Goal: Task Accomplishment & Management: Use online tool/utility

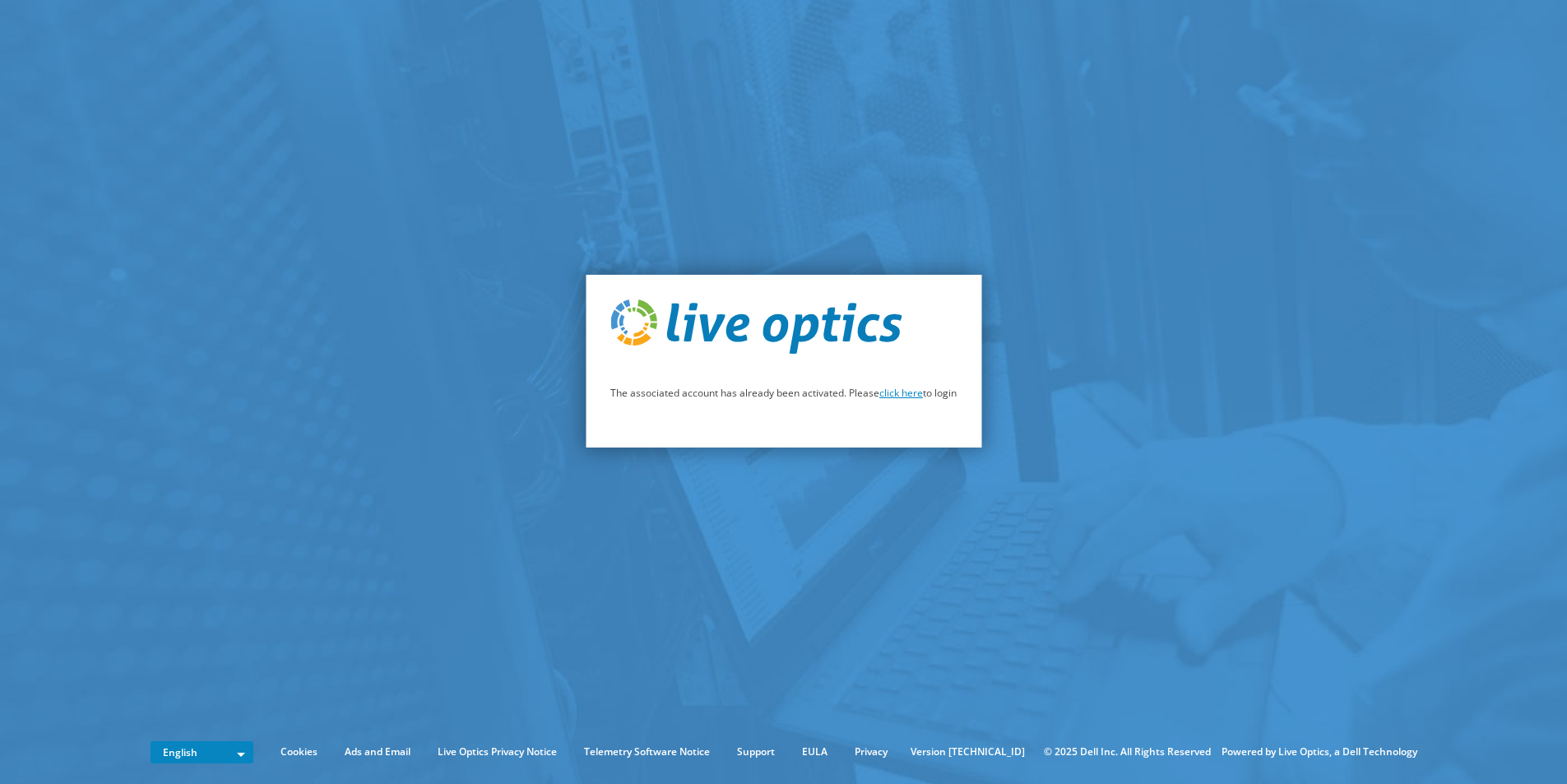
click at [900, 393] on link "click here" at bounding box center [901, 392] width 43 height 14
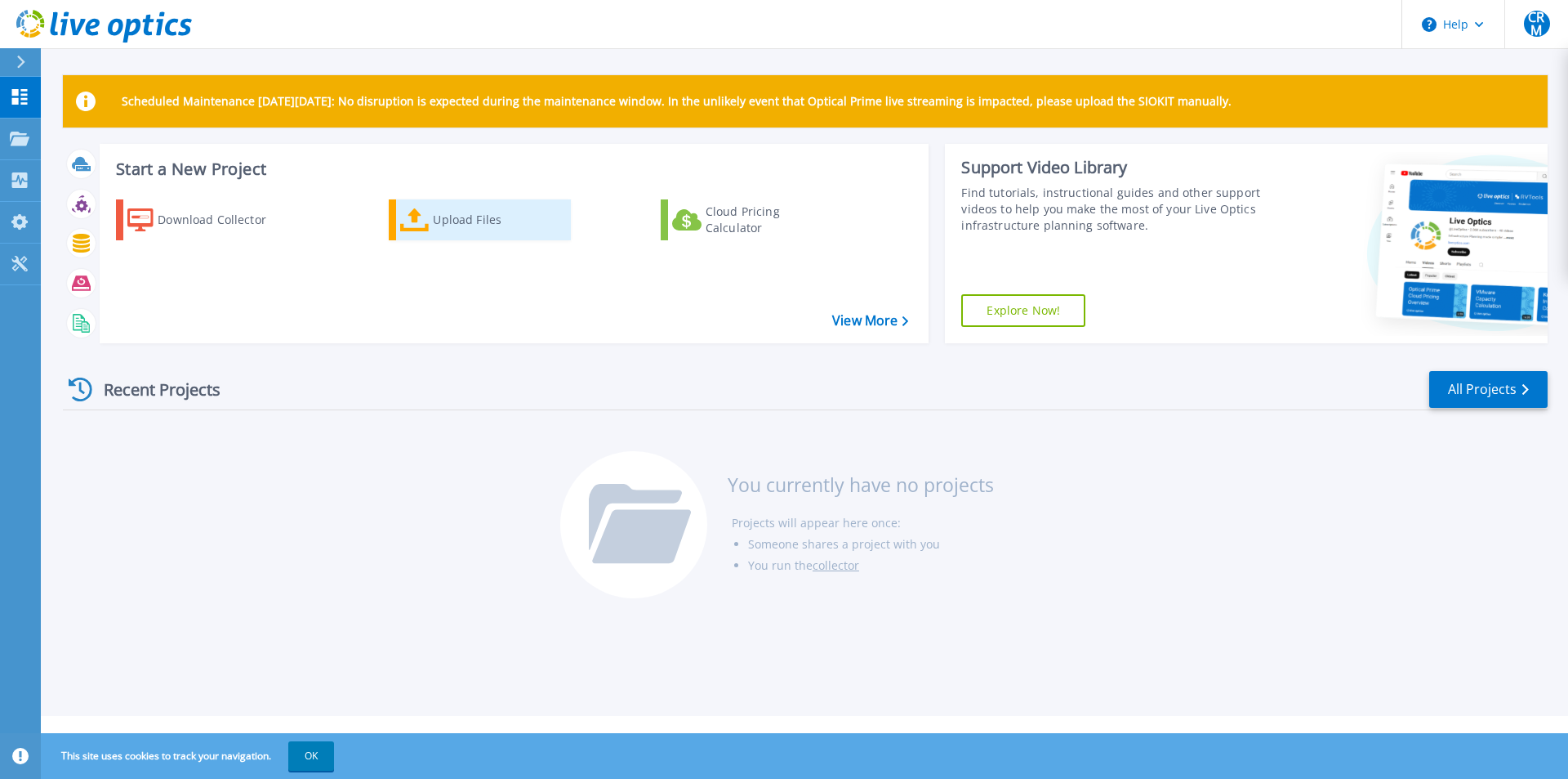
click at [438, 225] on div "Upload Files" at bounding box center [499, 220] width 131 height 32
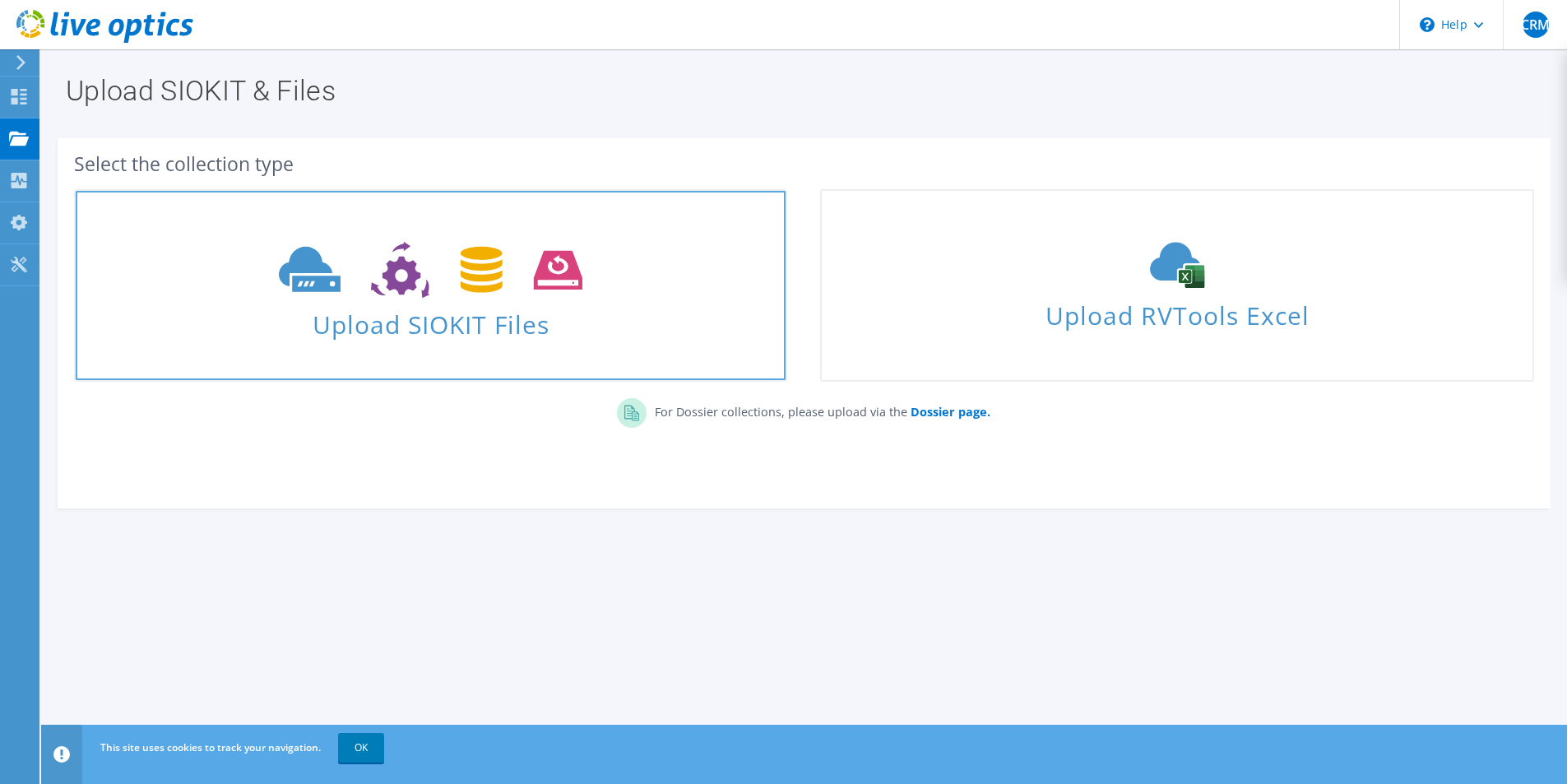
click at [455, 316] on span "Upload SIOKIT Files" at bounding box center [431, 319] width 710 height 35
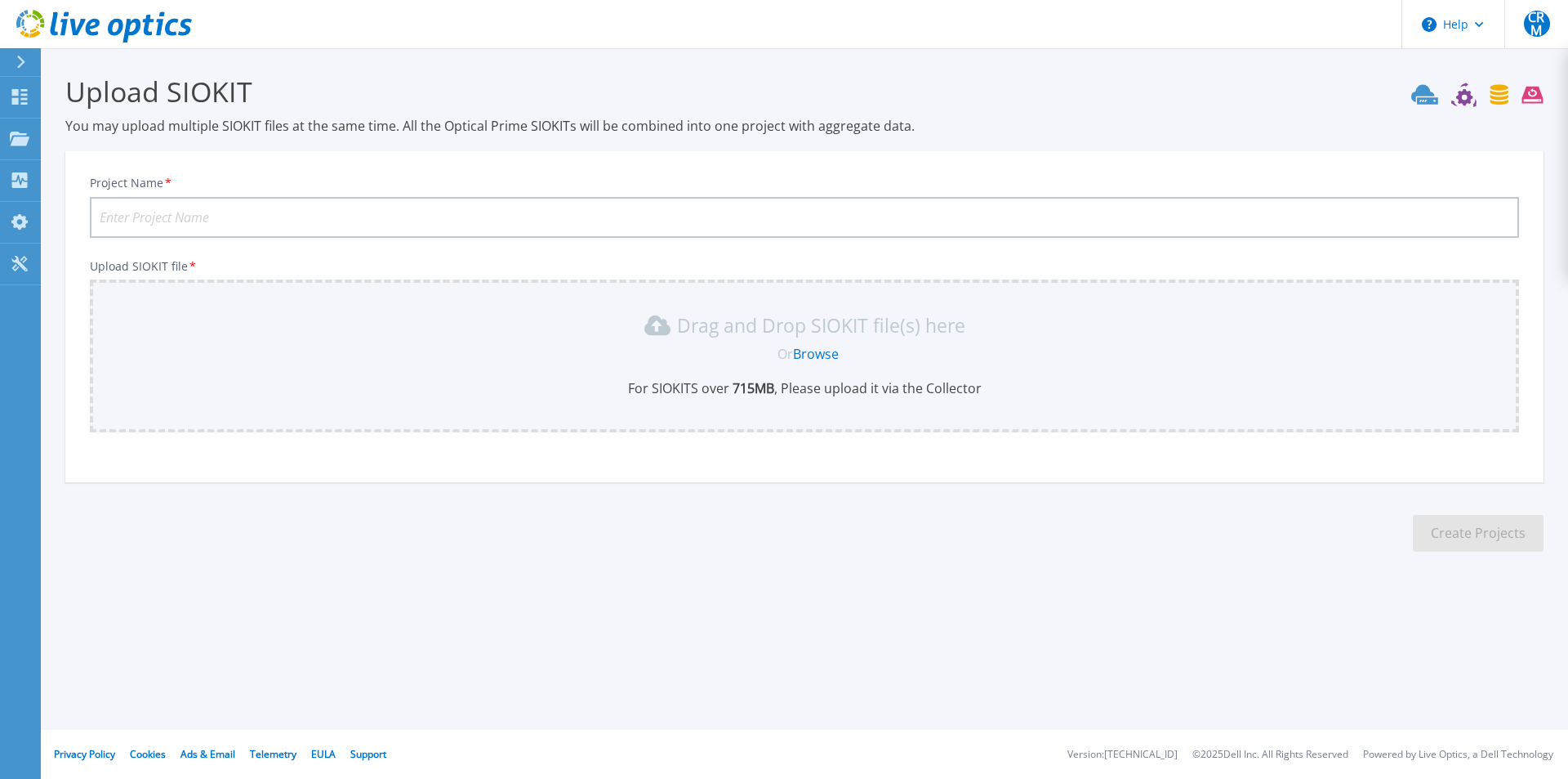
click at [822, 360] on link "Browse" at bounding box center [815, 354] width 46 height 18
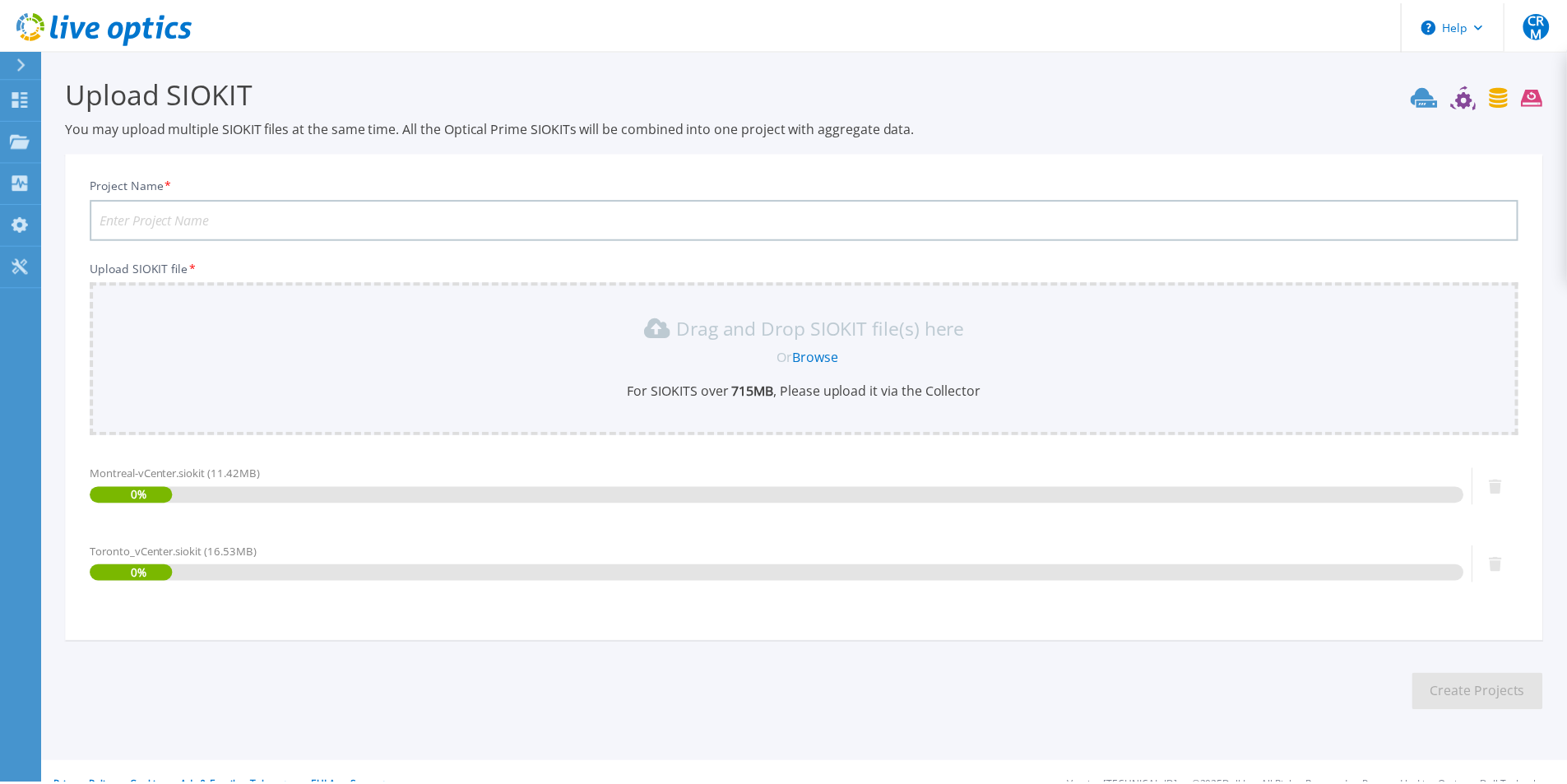
scroll to position [28, 0]
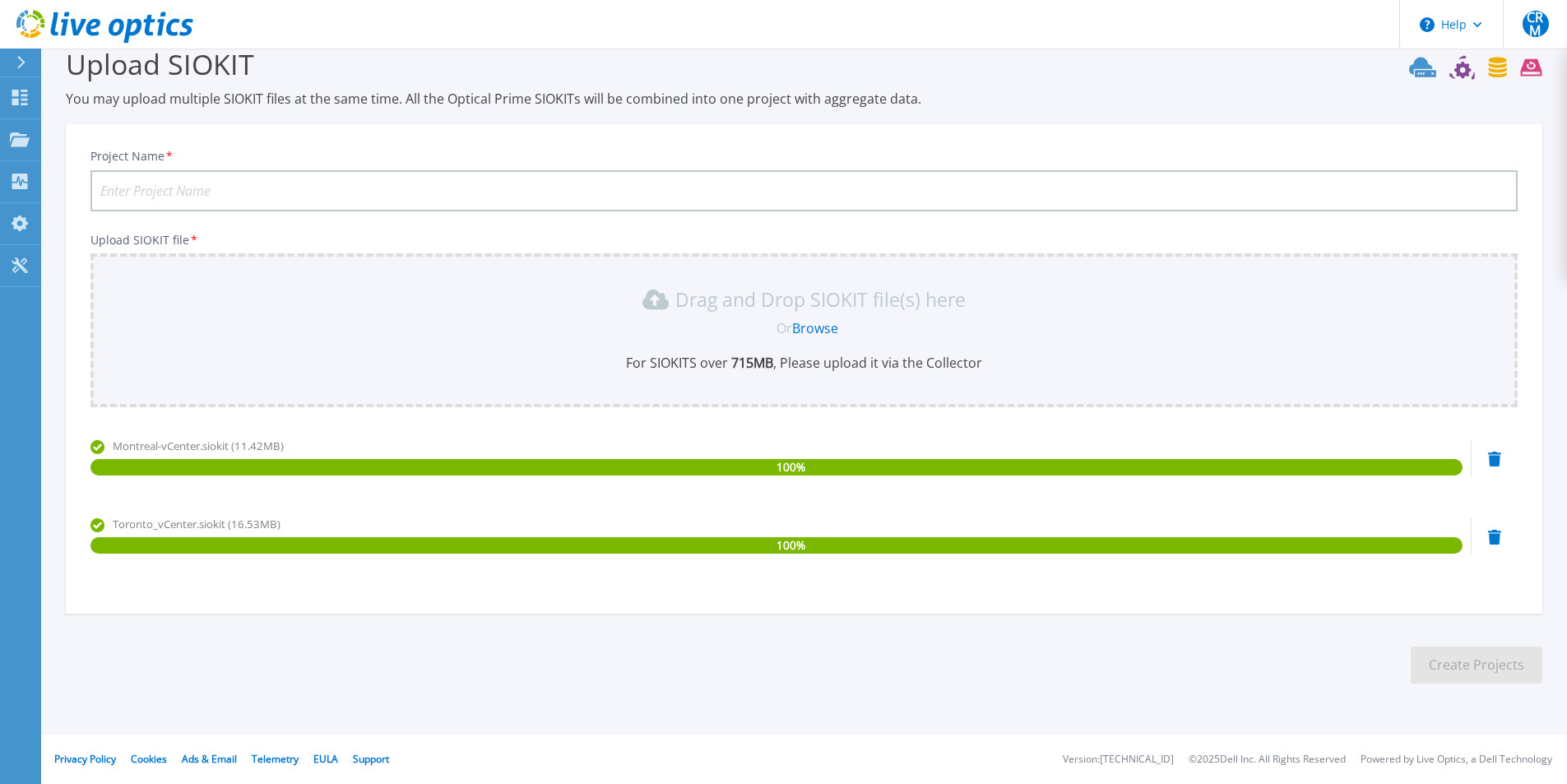
click at [321, 191] on input "Project Name *" at bounding box center [804, 190] width 1428 height 41
click at [363, 198] on input "Project Name *" at bounding box center [804, 190] width 1428 height 41
type input "LTIM Workloads"
click at [1454, 648] on button "Create Projects" at bounding box center [1477, 665] width 132 height 37
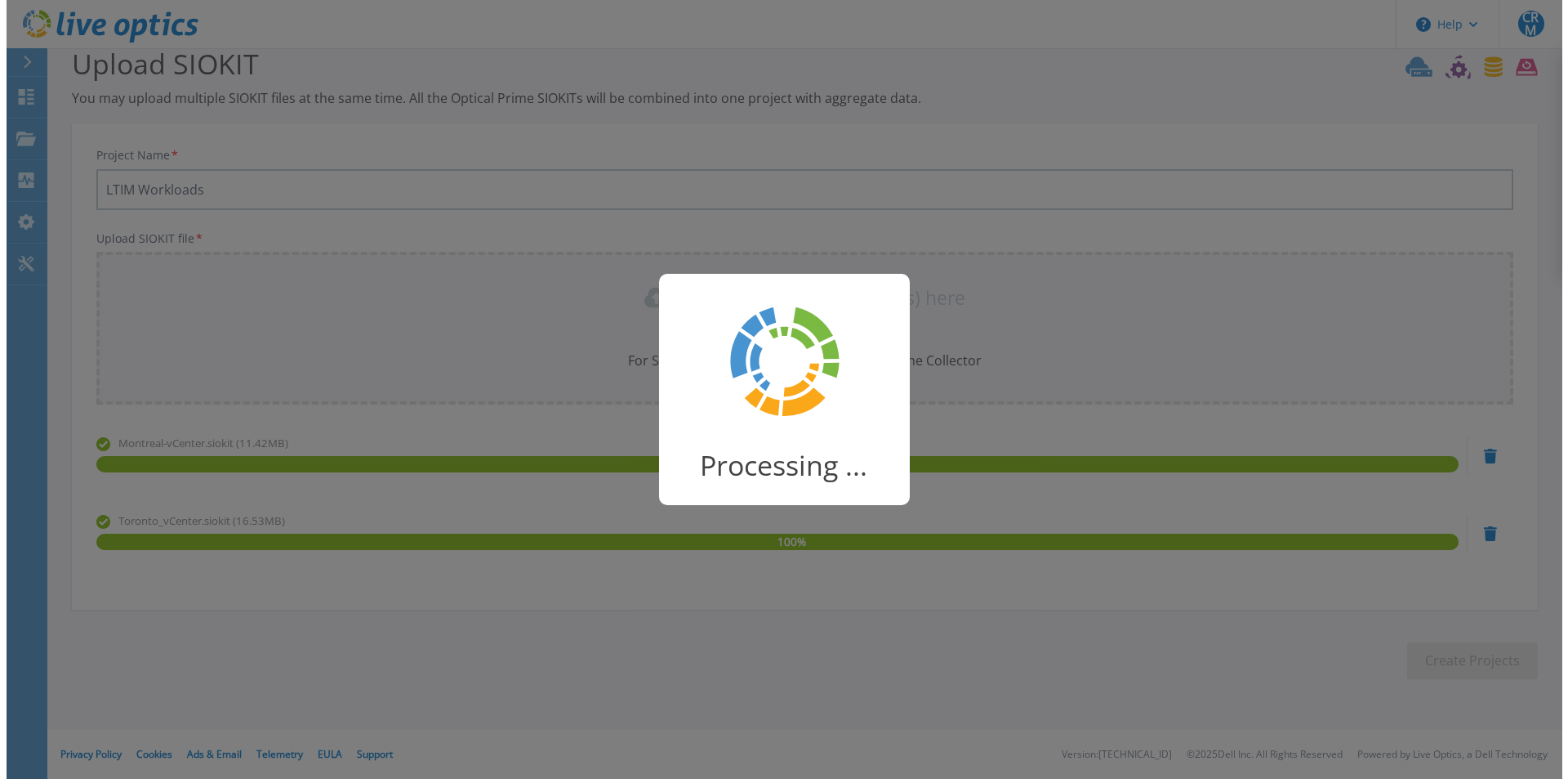
scroll to position [0, 0]
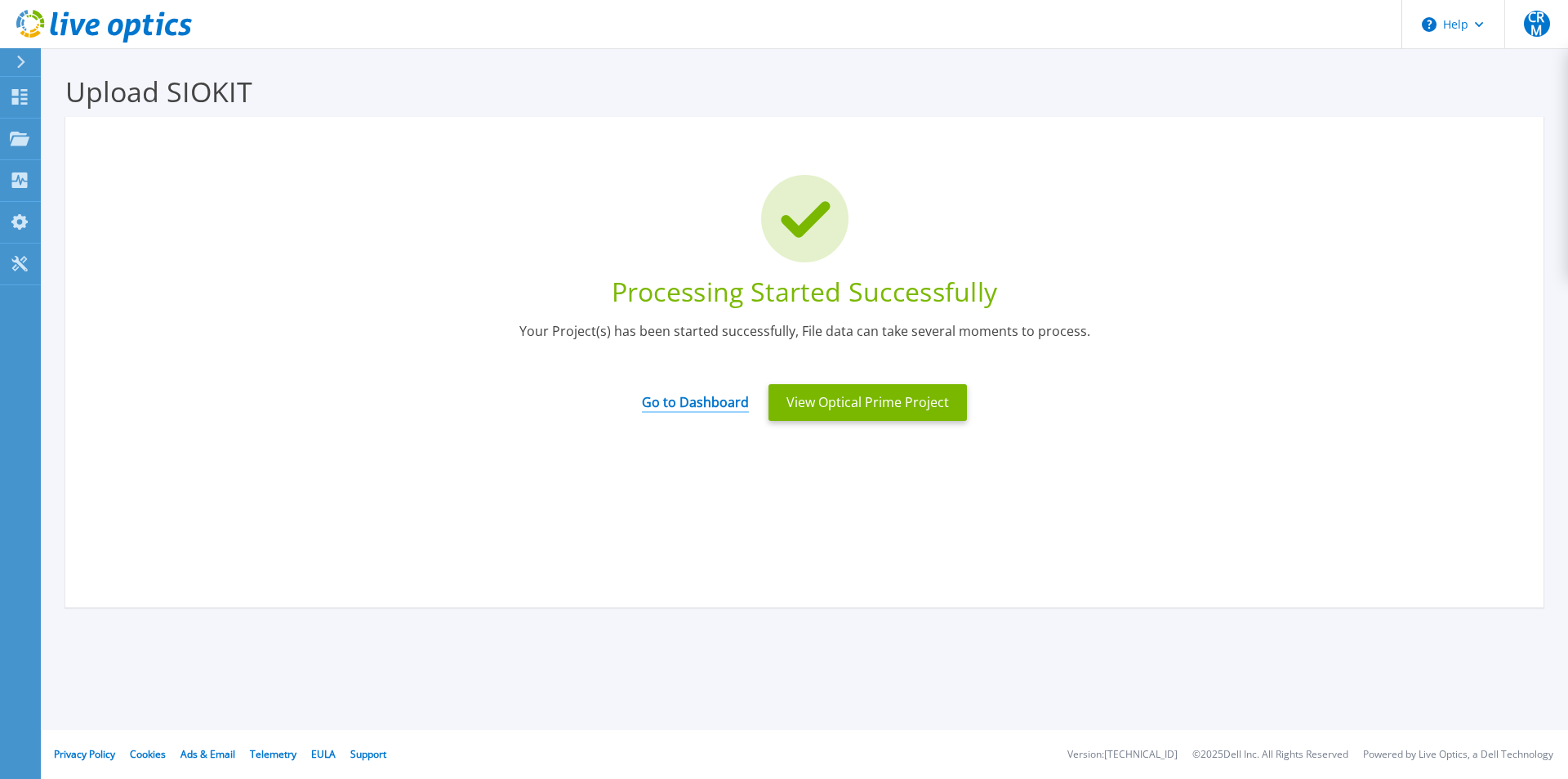
click at [730, 400] on link "Go to Dashboard" at bounding box center [695, 396] width 107 height 31
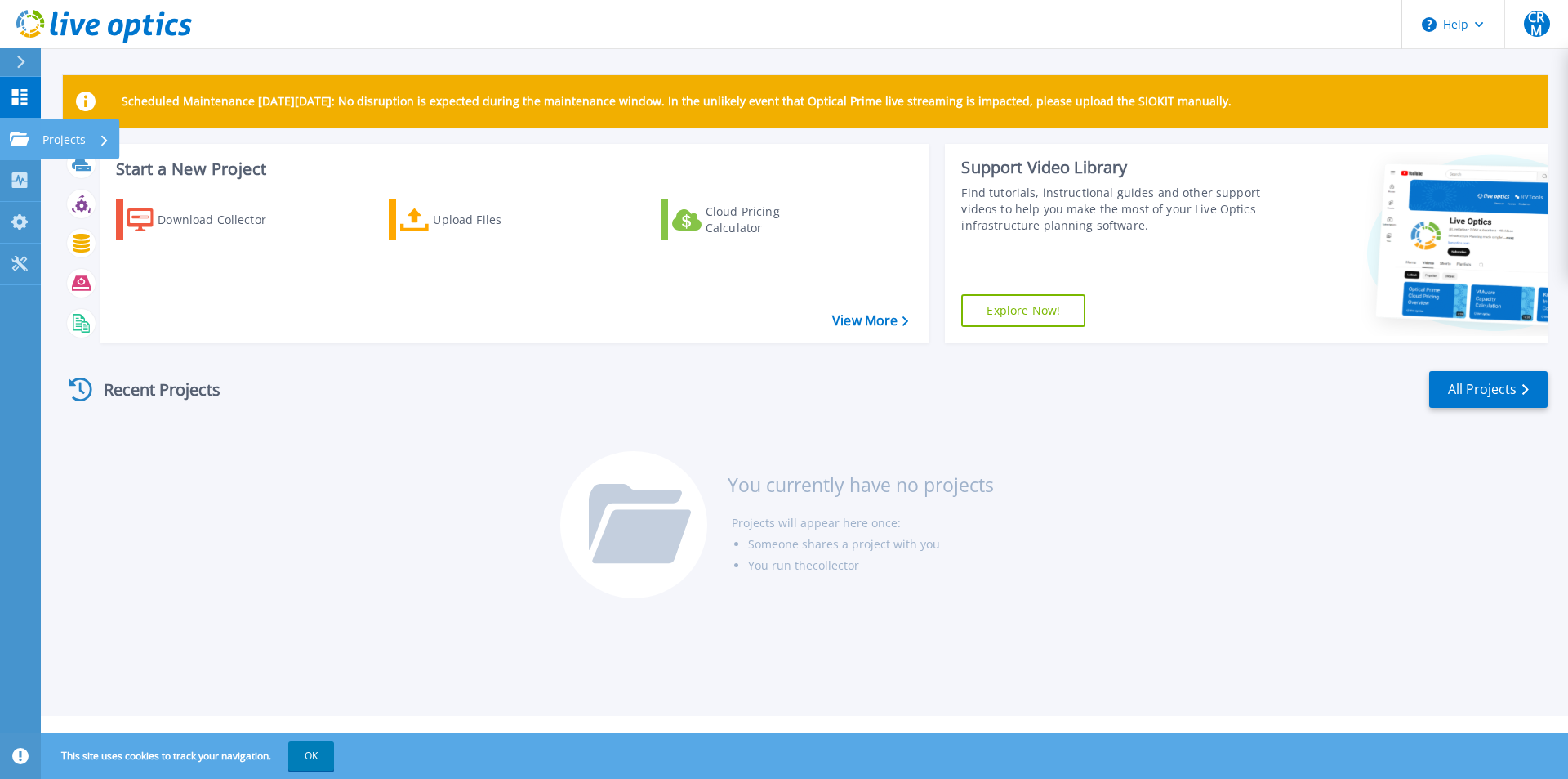
click at [48, 145] on p "Projects" at bounding box center [64, 139] width 43 height 42
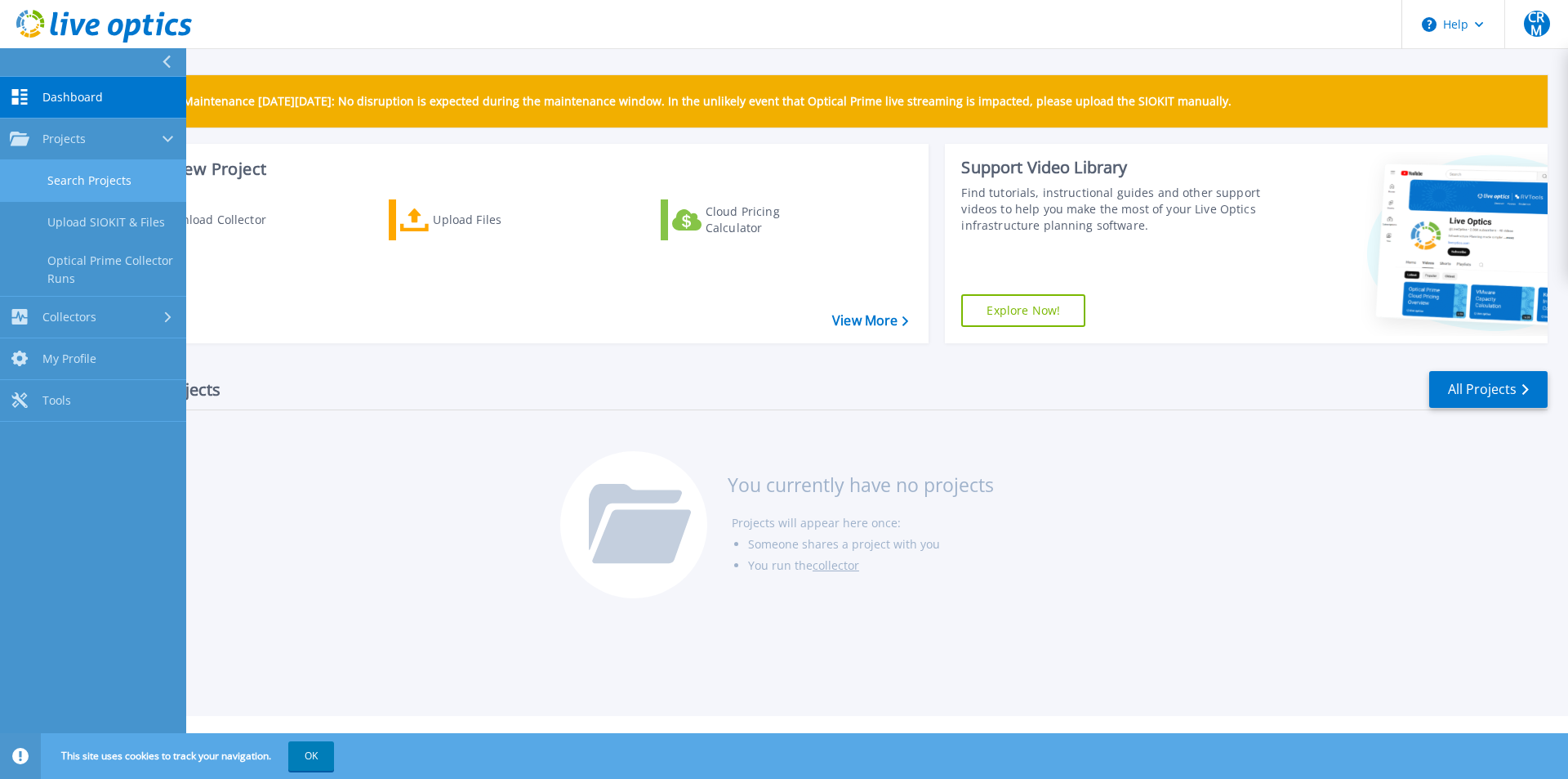
click at [138, 186] on link "Search Projects" at bounding box center [93, 181] width 186 height 41
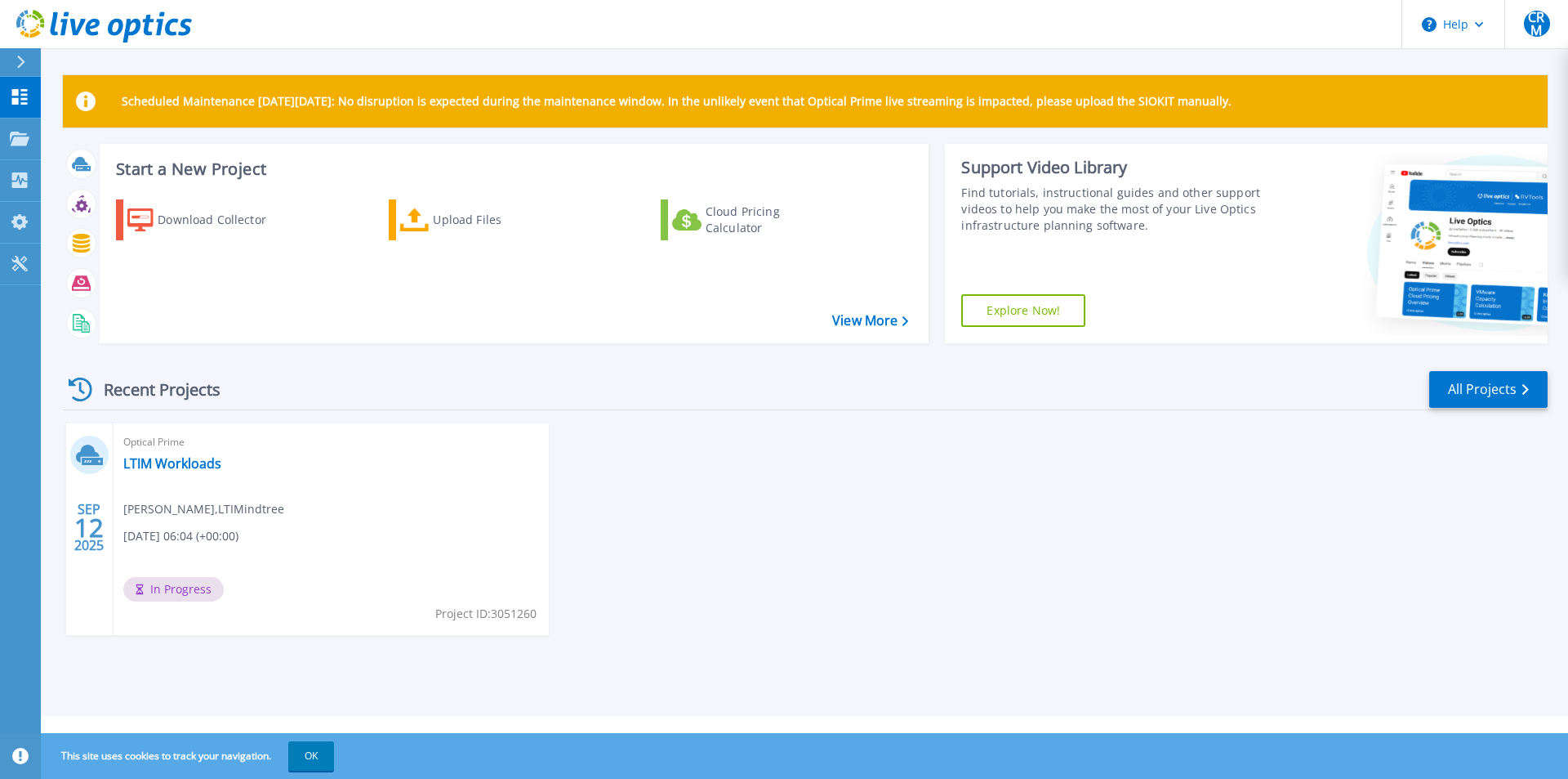
click at [92, 390] on div "Recent Projects" at bounding box center [152, 390] width 180 height 40
click at [17, 128] on link "Projects Projects" at bounding box center [20, 139] width 41 height 41
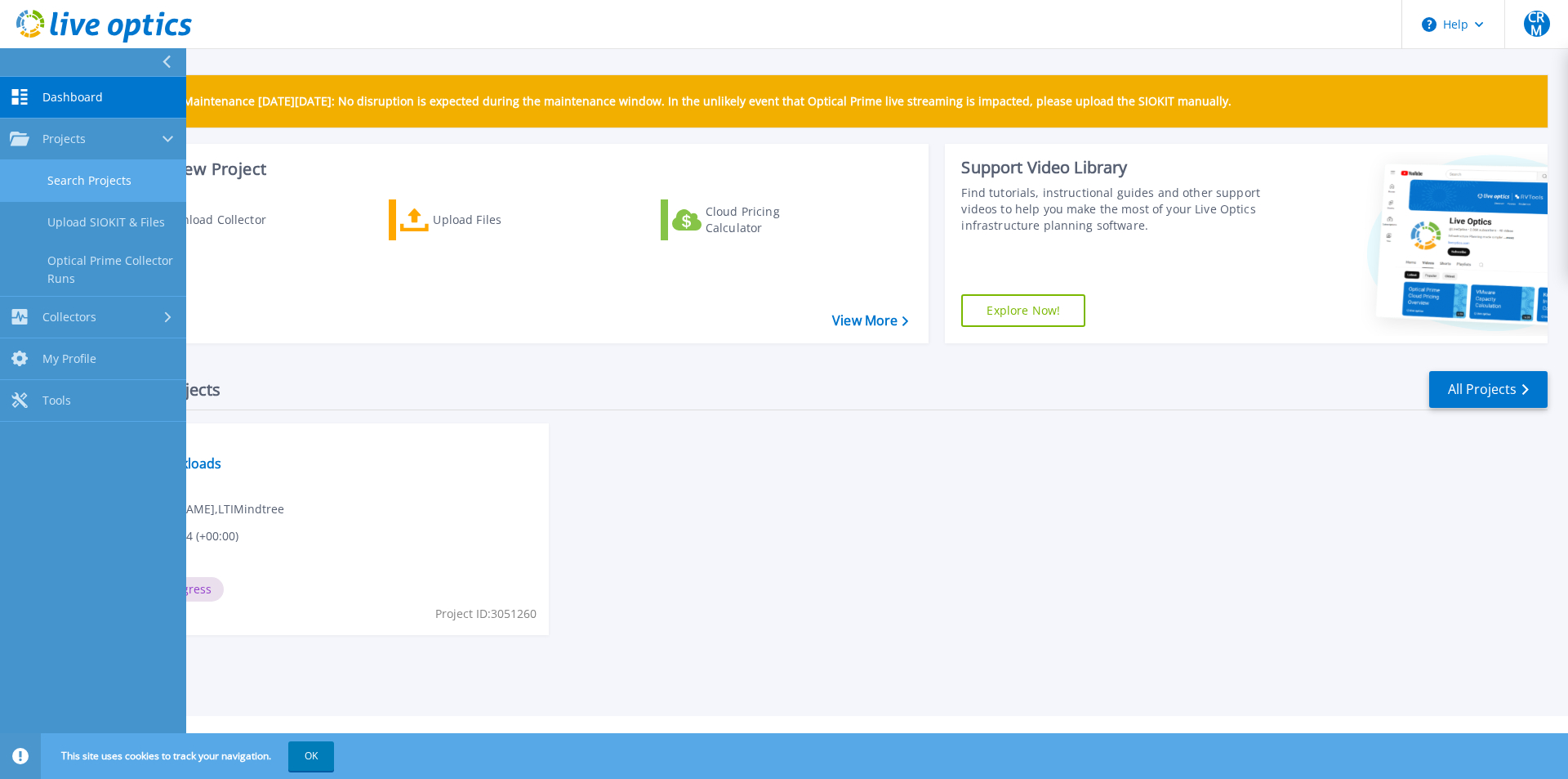
click at [119, 174] on link "Search Projects" at bounding box center [93, 181] width 186 height 41
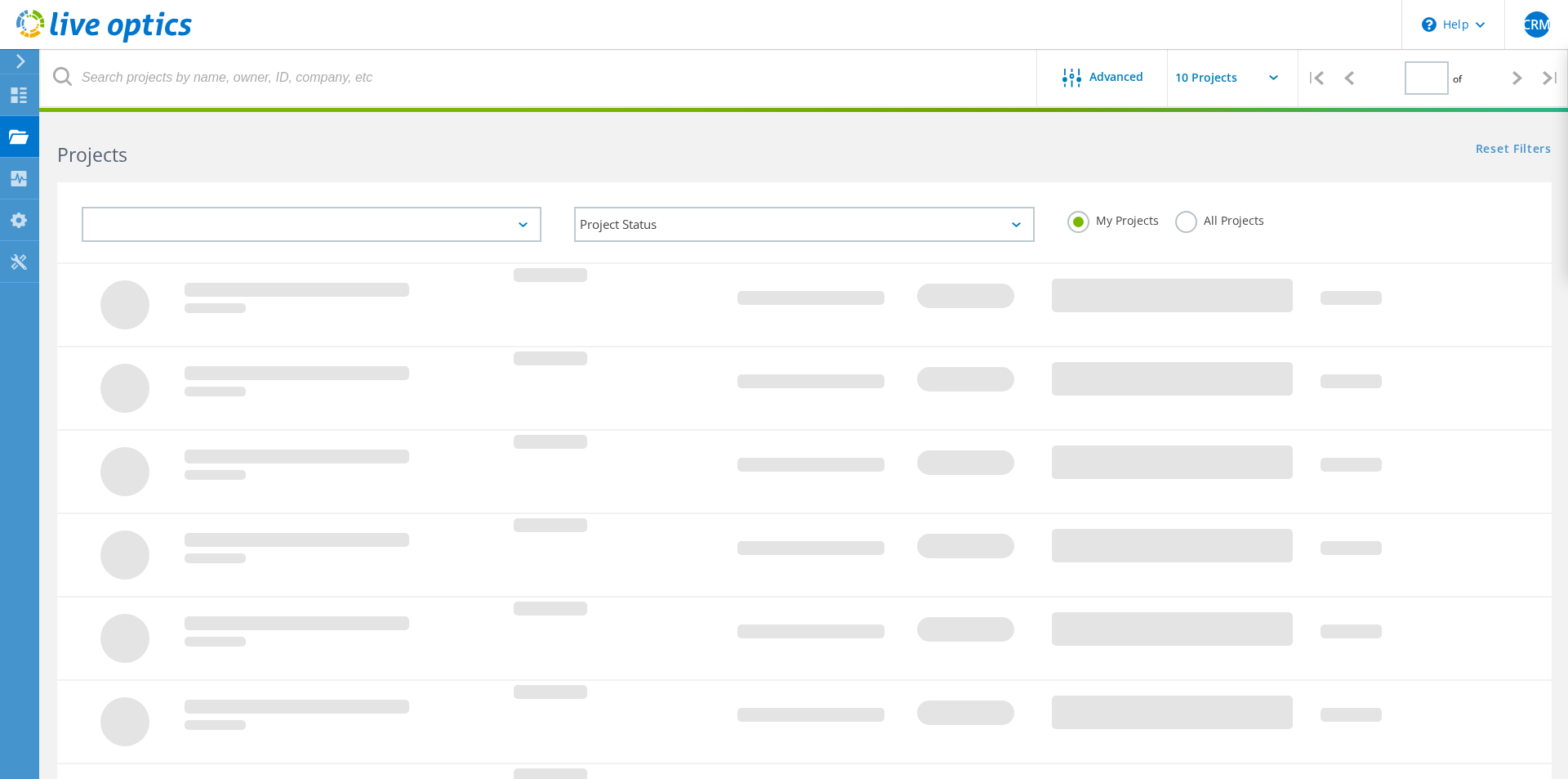
type input "1"
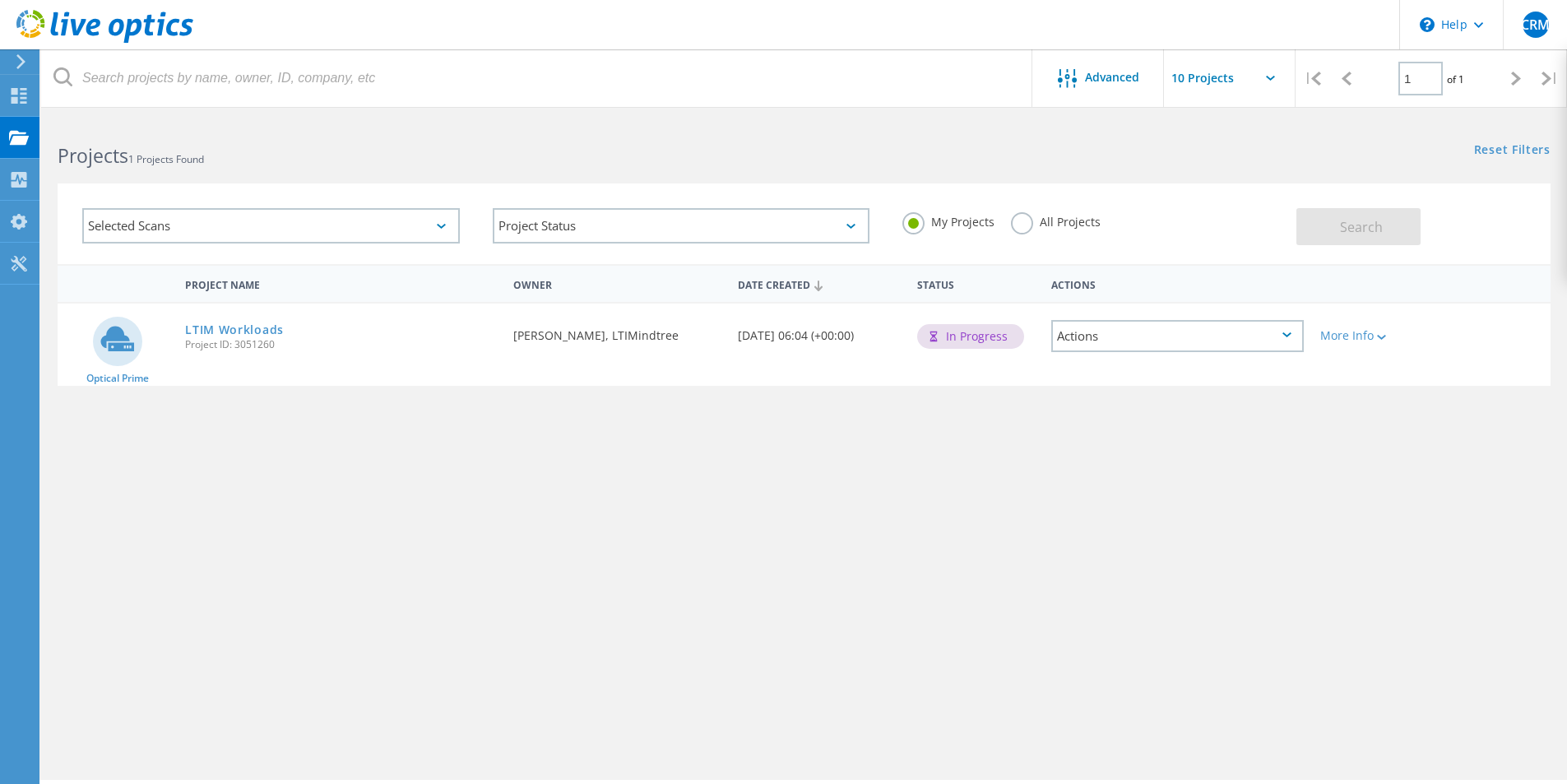
click at [1166, 344] on div "Actions" at bounding box center [1177, 336] width 253 height 32
click at [1204, 304] on div "View Project" at bounding box center [1177, 298] width 249 height 26
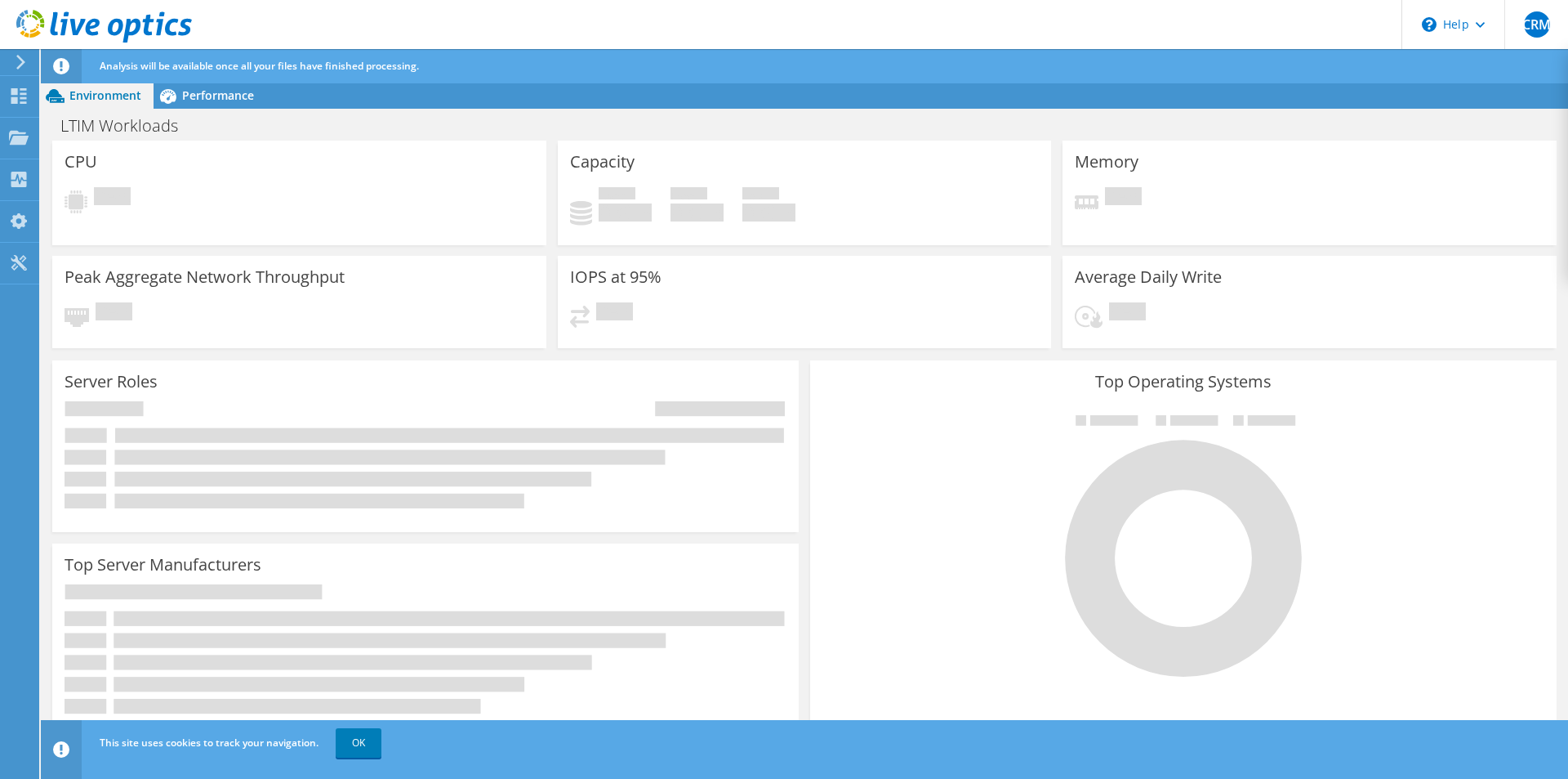
click at [13, 64] on div at bounding box center [18, 62] width 18 height 15
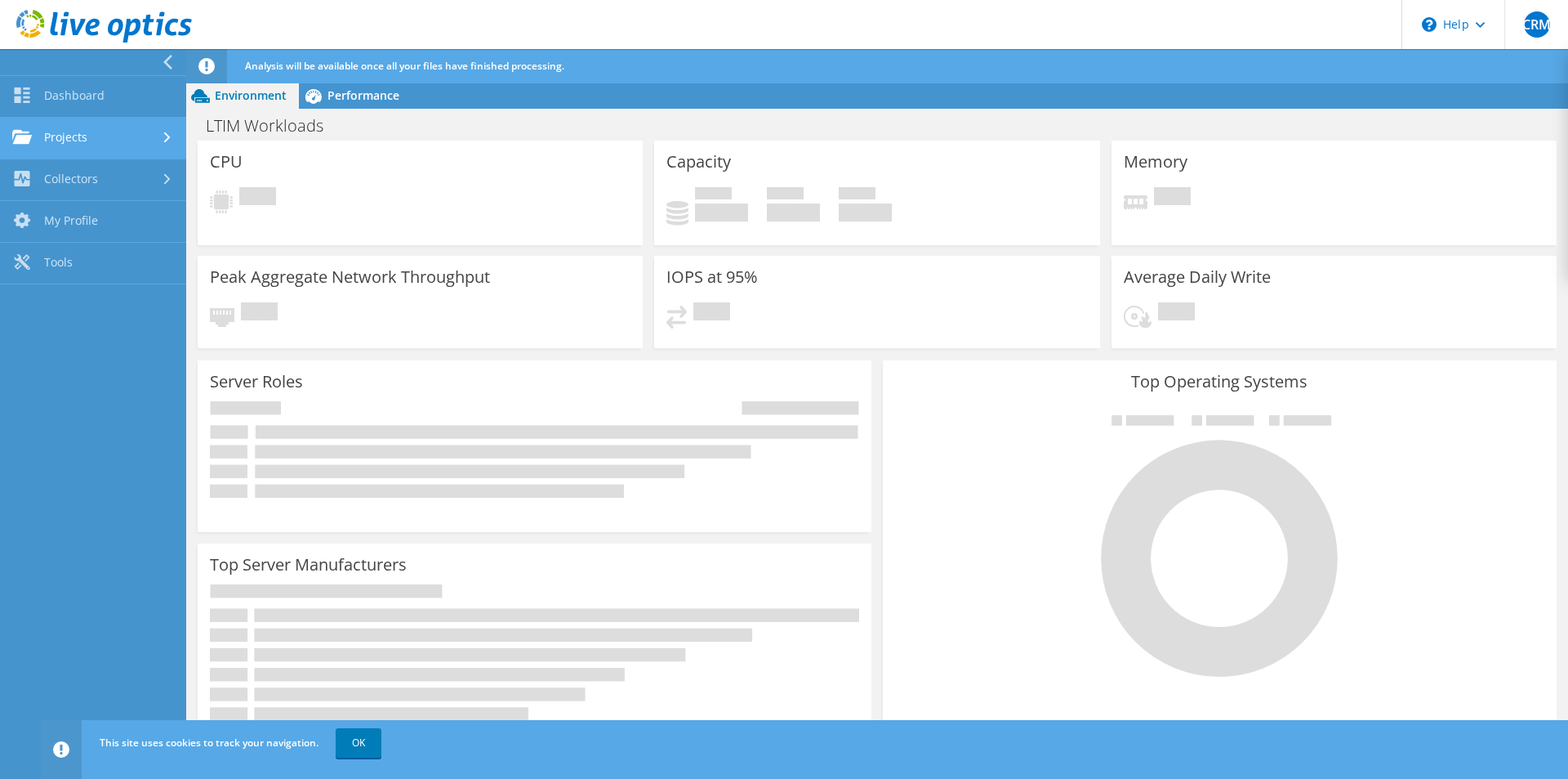
click at [73, 132] on link "Projects" at bounding box center [93, 138] width 186 height 41
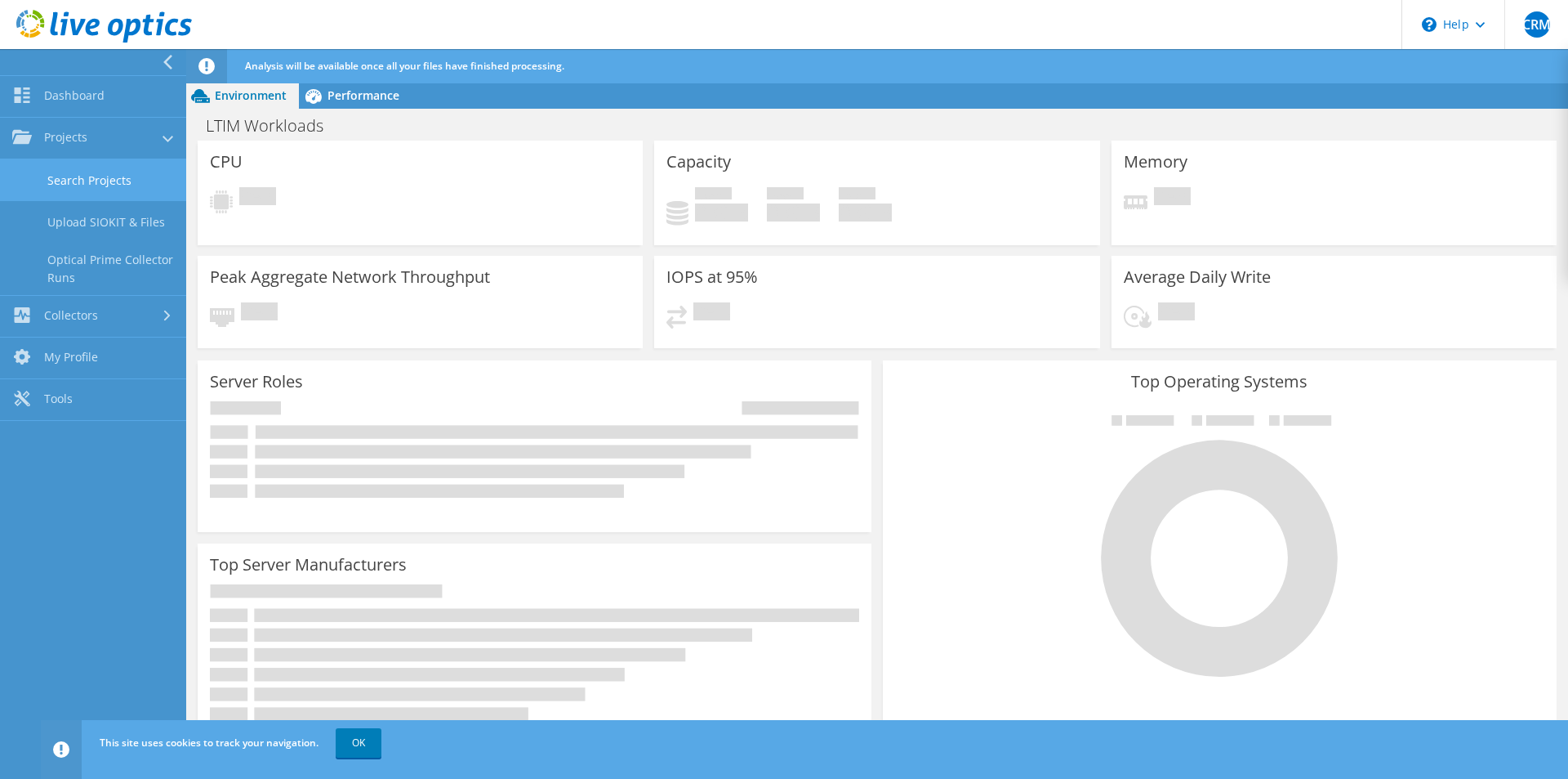
click at [120, 185] on link "Search Projects" at bounding box center [93, 180] width 186 height 41
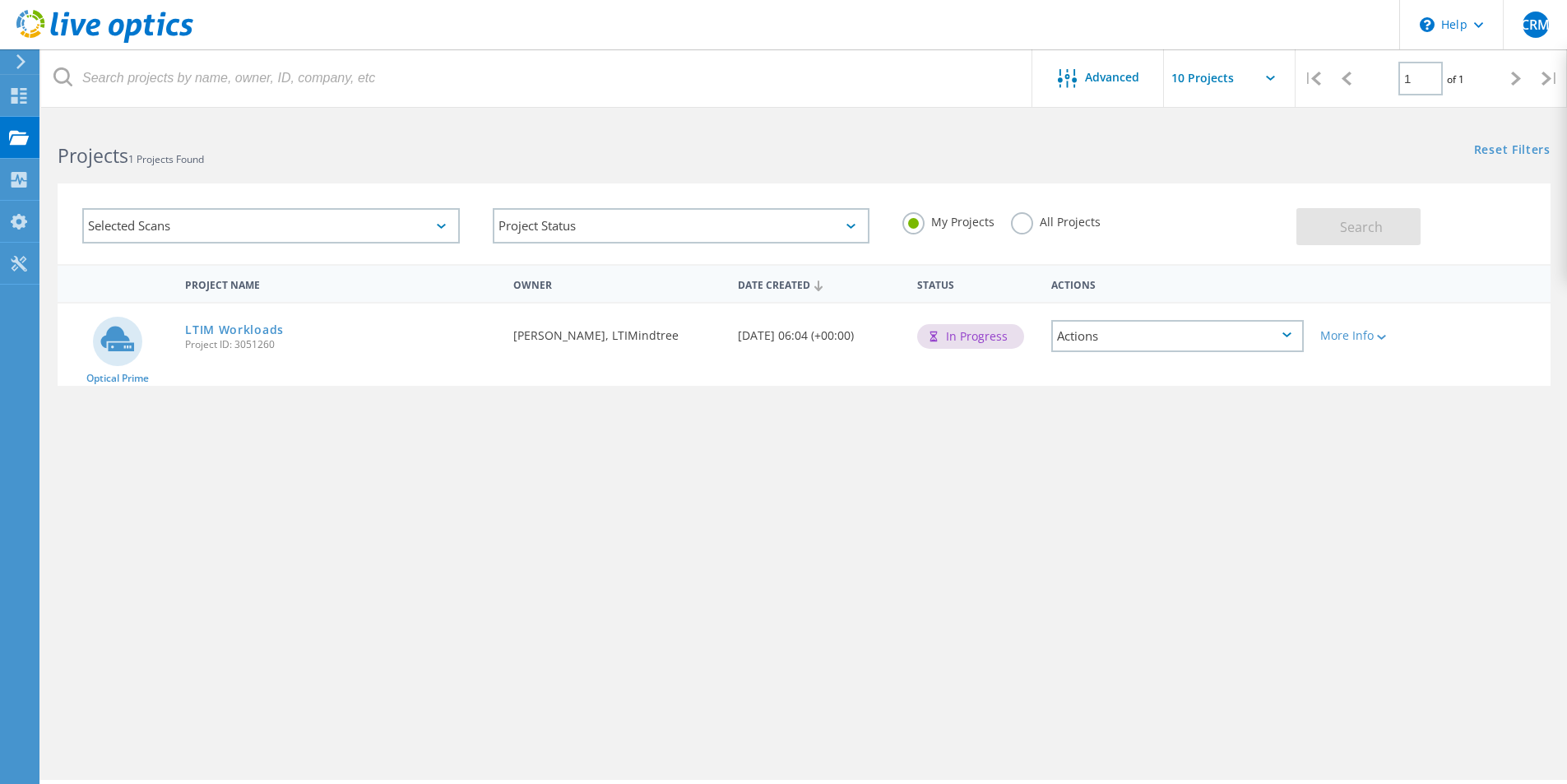
click at [1272, 332] on div "Actions" at bounding box center [1177, 336] width 253 height 32
click at [1265, 346] on div "Share" at bounding box center [1177, 349] width 249 height 26
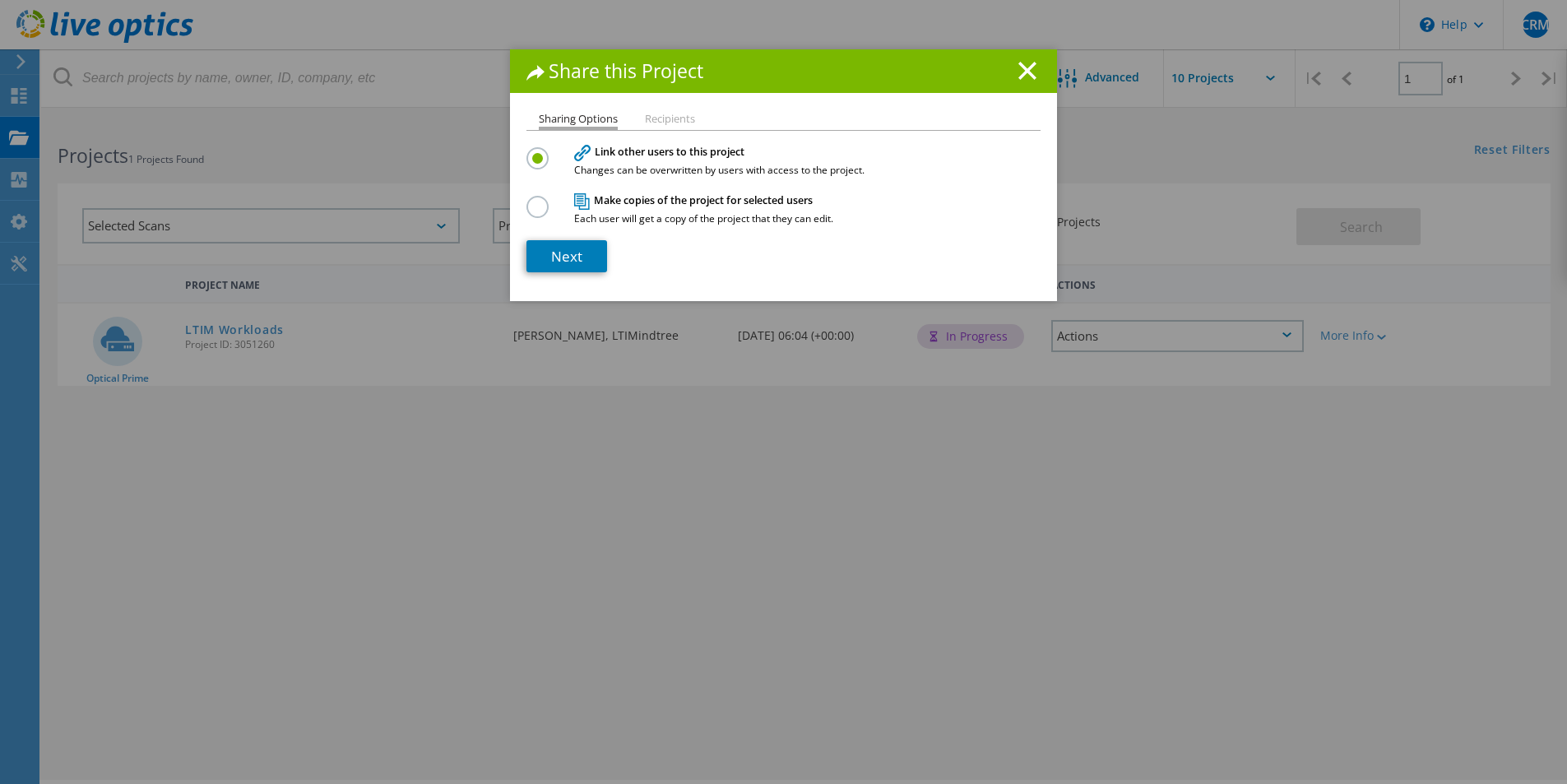
click at [645, 123] on li "Recipients" at bounding box center [670, 120] width 50 height 13
click at [656, 117] on li "Recipients" at bounding box center [670, 120] width 50 height 13
click at [674, 129] on ul "Sharing Options Recipients" at bounding box center [784, 122] width 514 height 17
click at [672, 110] on div "Share this Project Sharing Options Recipients Link other users to this project …" at bounding box center [784, 175] width 547 height 252
click at [574, 204] on icon at bounding box center [582, 202] width 16 height 17
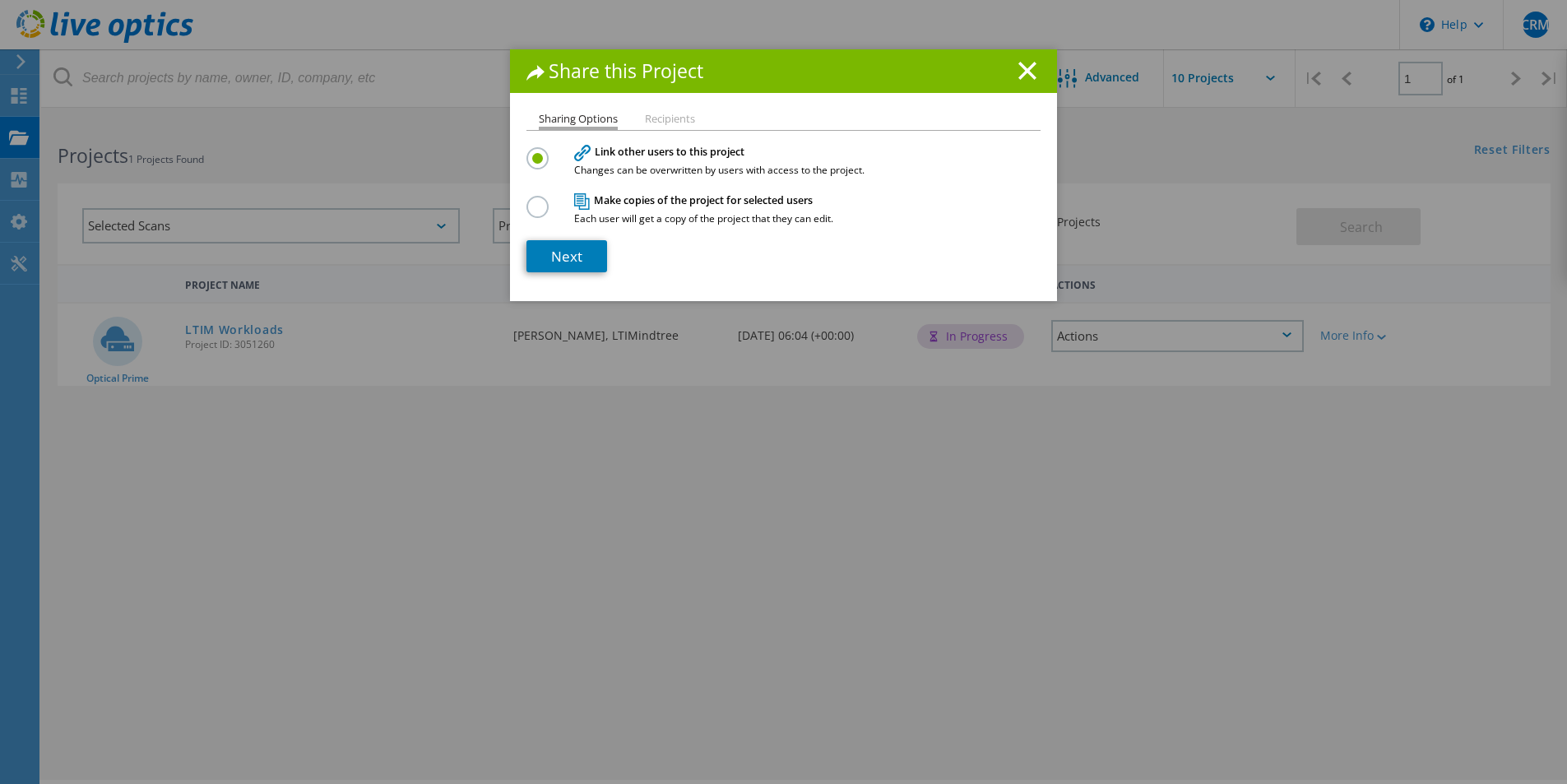
click at [531, 200] on label at bounding box center [541, 198] width 29 height 4
click at [0, 0] on input "radio" at bounding box center [0, 0] width 0 height 0
click at [637, 119] on ul "Sharing Options Recipients" at bounding box center [784, 122] width 514 height 17
click at [535, 173] on div "Link other users to this project Changes can be overwritten by users with acces…" at bounding box center [784, 159] width 514 height 32
click at [537, 151] on label at bounding box center [541, 148] width 29 height 4
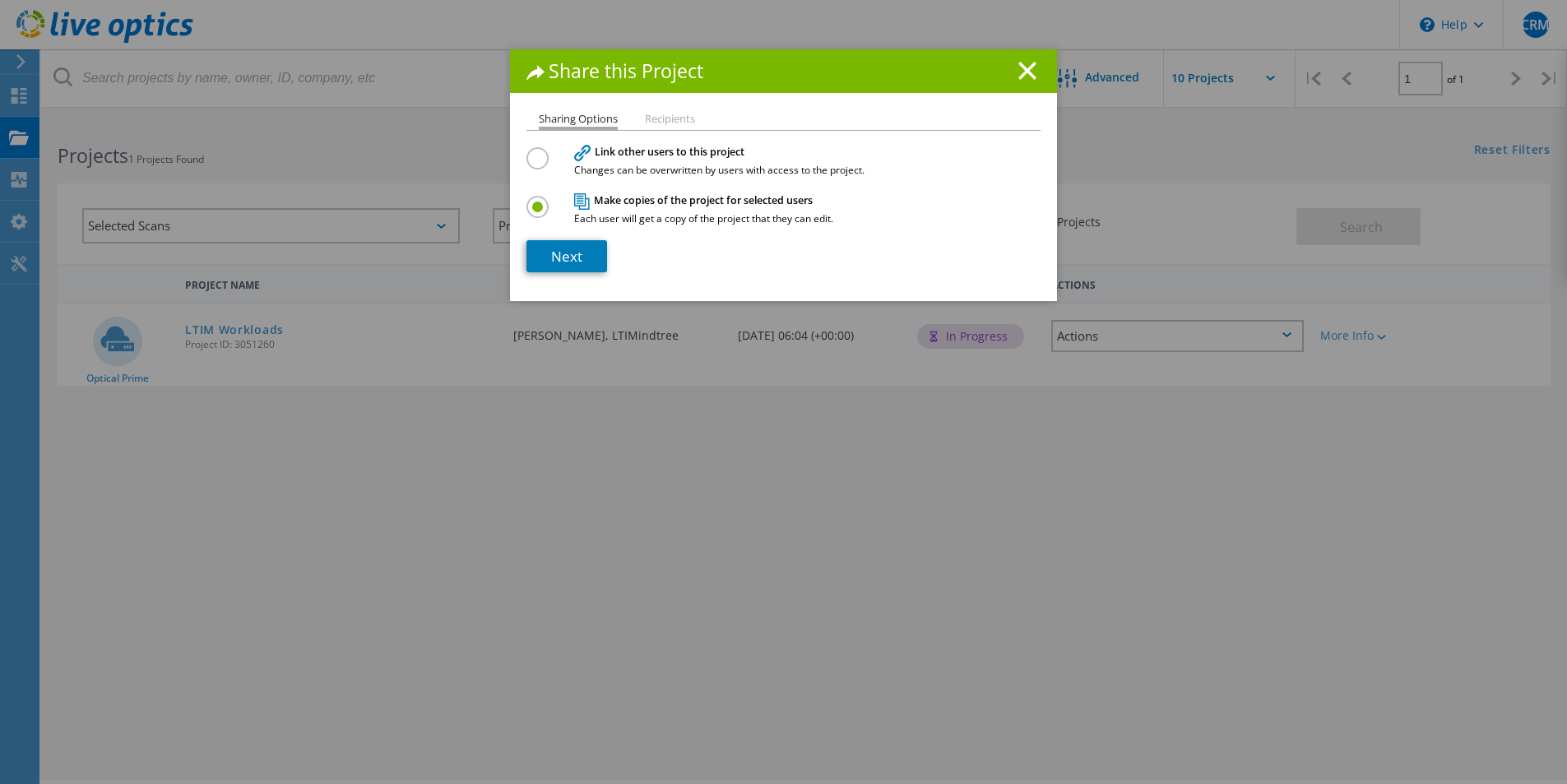
click at [0, 0] on input "radio" at bounding box center [0, 0] width 0 height 0
click at [568, 248] on link "Next" at bounding box center [567, 256] width 81 height 32
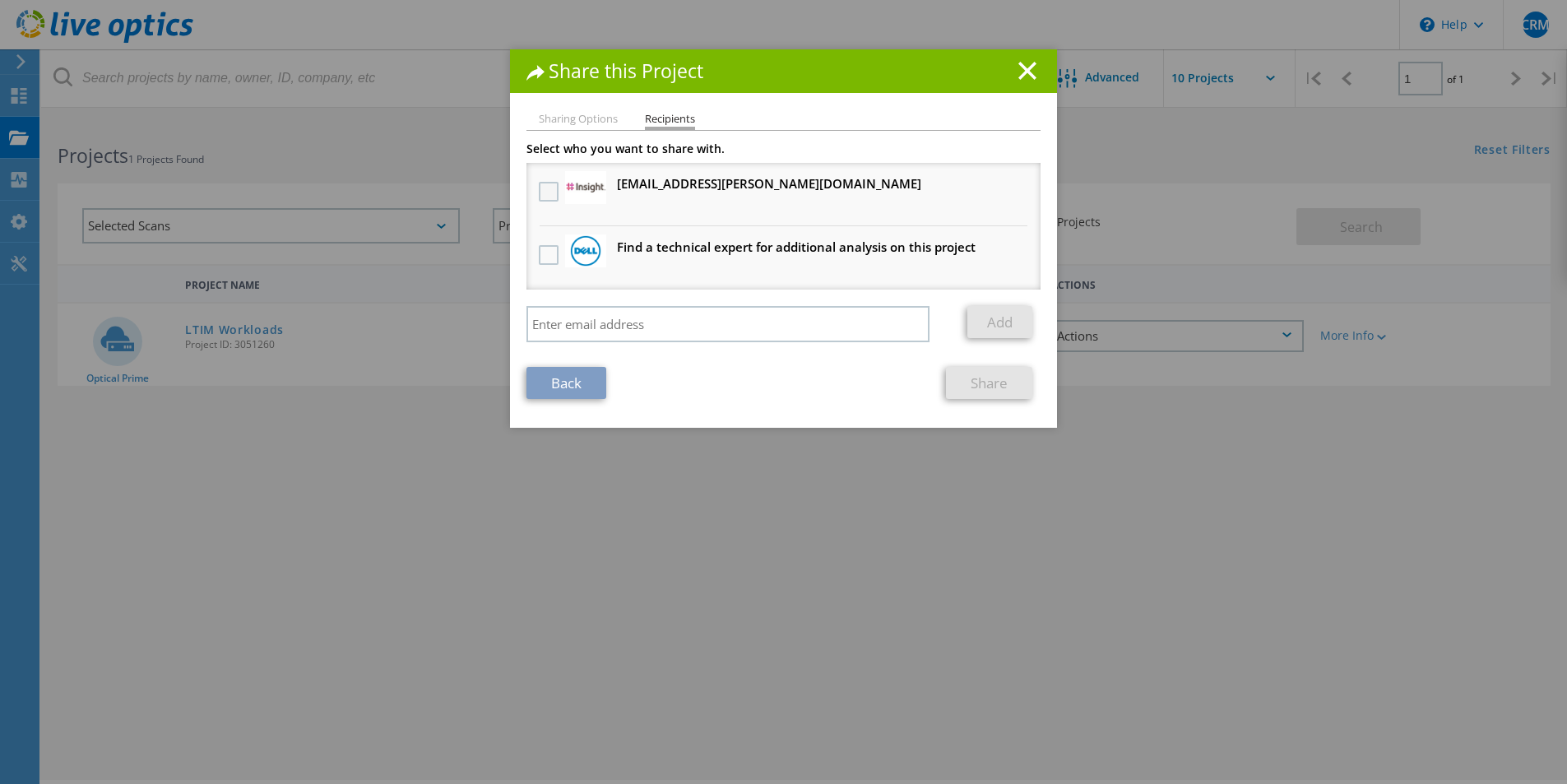
click at [539, 183] on label at bounding box center [551, 192] width 24 height 20
click at [0, 0] on input "checkbox" at bounding box center [0, 0] width 0 height 0
click at [990, 379] on link "Share" at bounding box center [990, 383] width 87 height 32
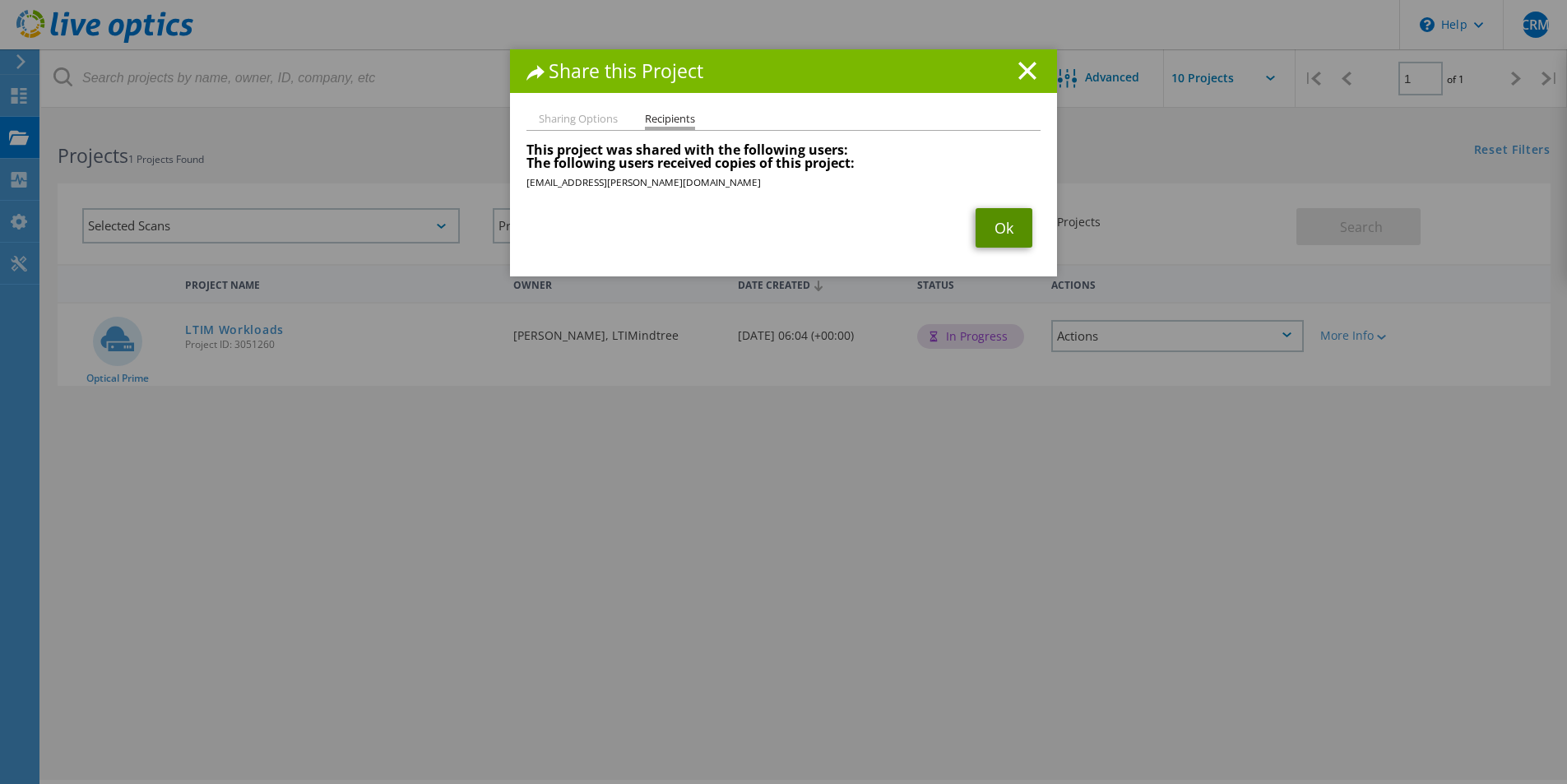
click at [997, 224] on link "Ok" at bounding box center [1004, 227] width 57 height 39
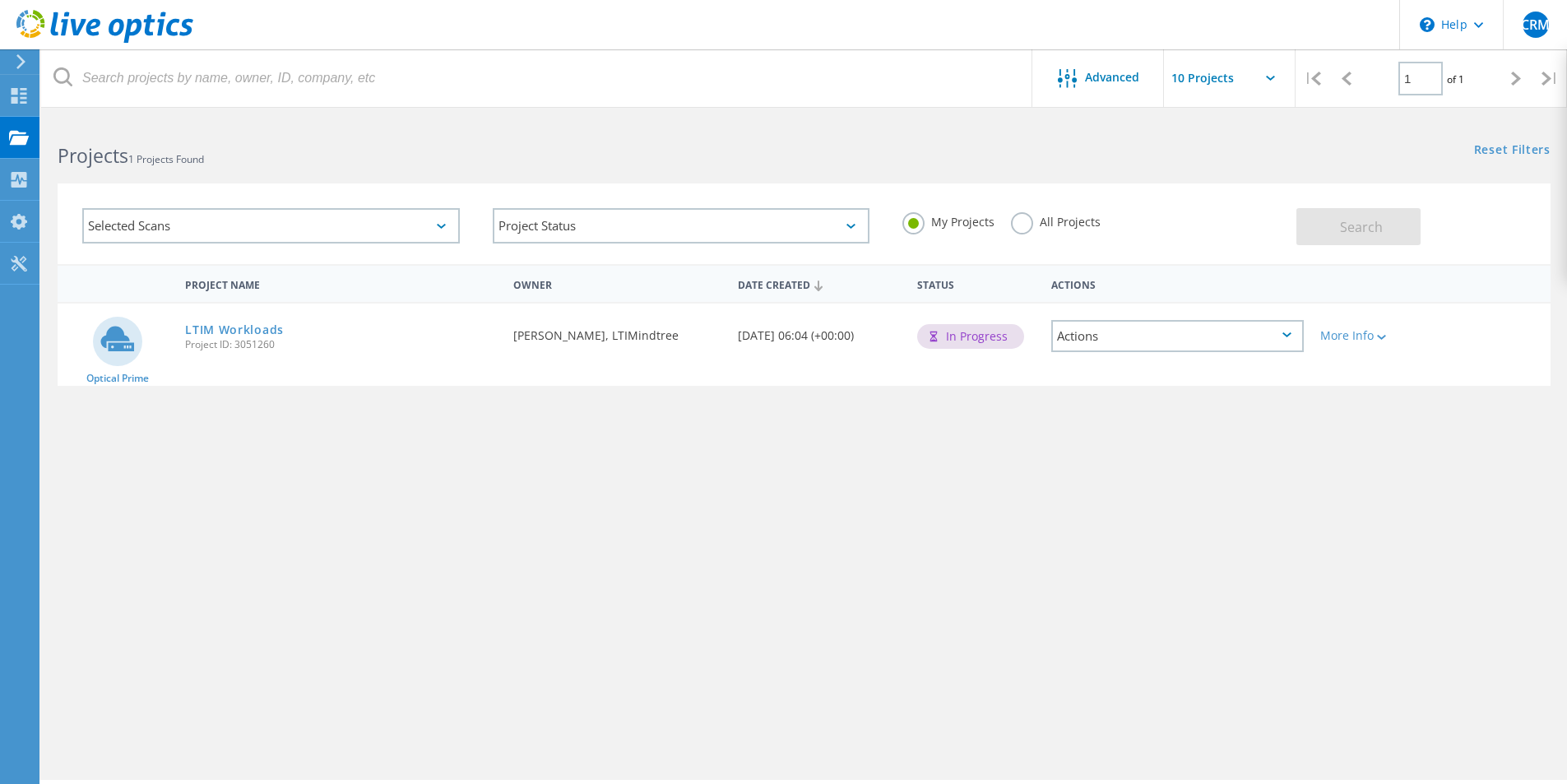
click at [1207, 73] on input "text" at bounding box center [1246, 78] width 164 height 58
click at [28, 68] on div at bounding box center [18, 62] width 25 height 15
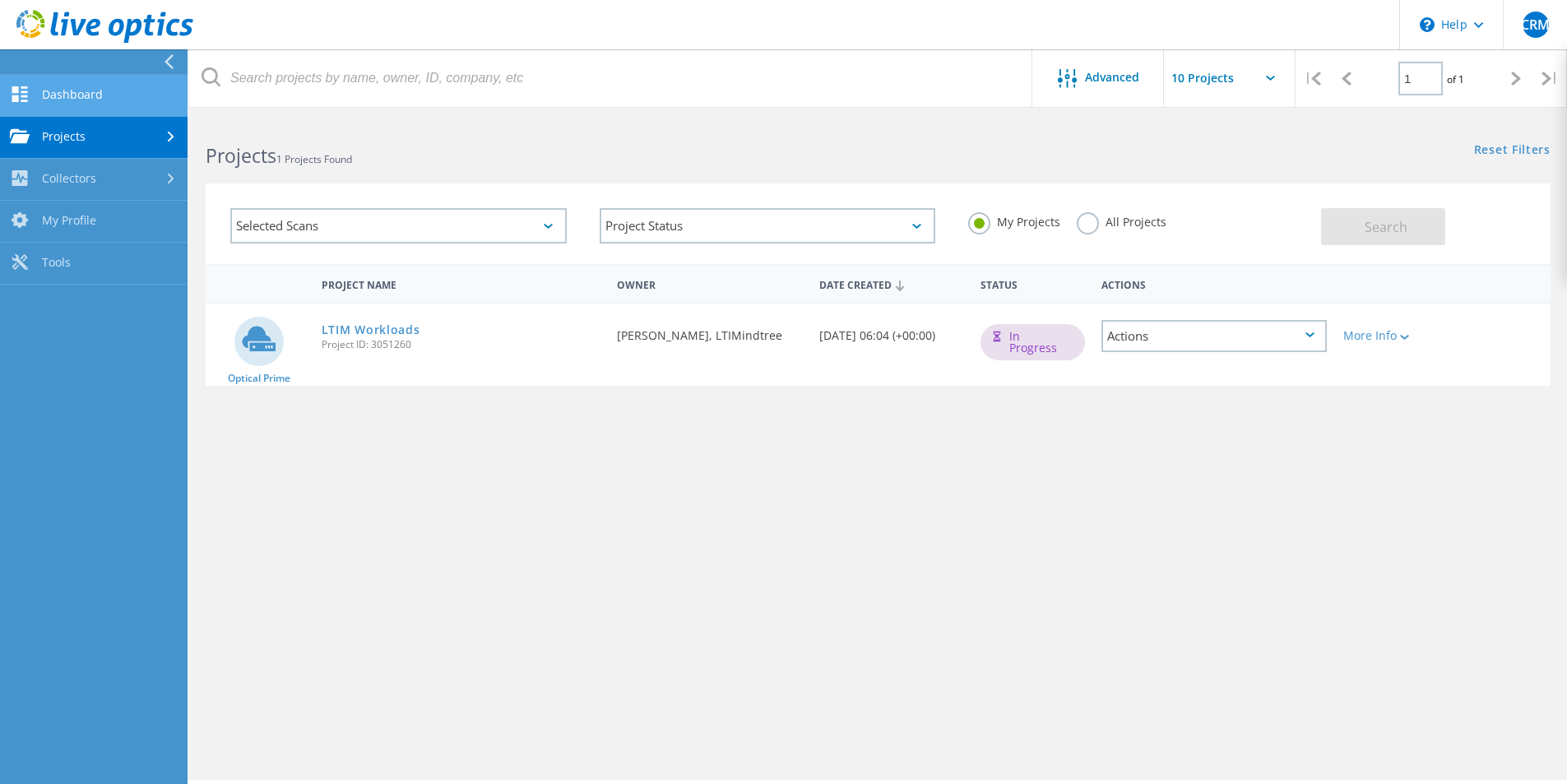
click at [95, 88] on link "Dashboard" at bounding box center [93, 96] width 188 height 42
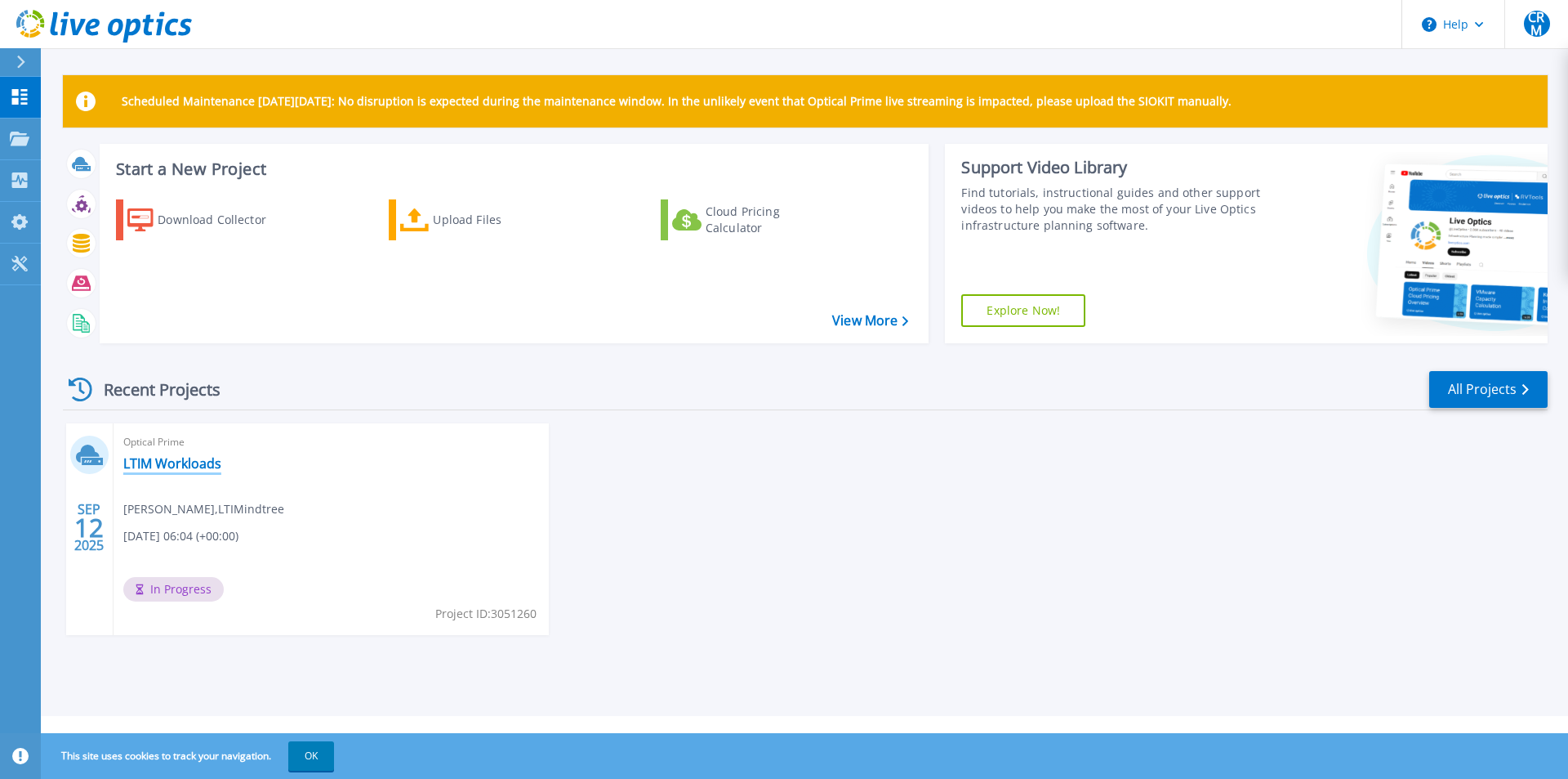
click at [191, 465] on link "LTIM Workloads" at bounding box center [172, 463] width 98 height 17
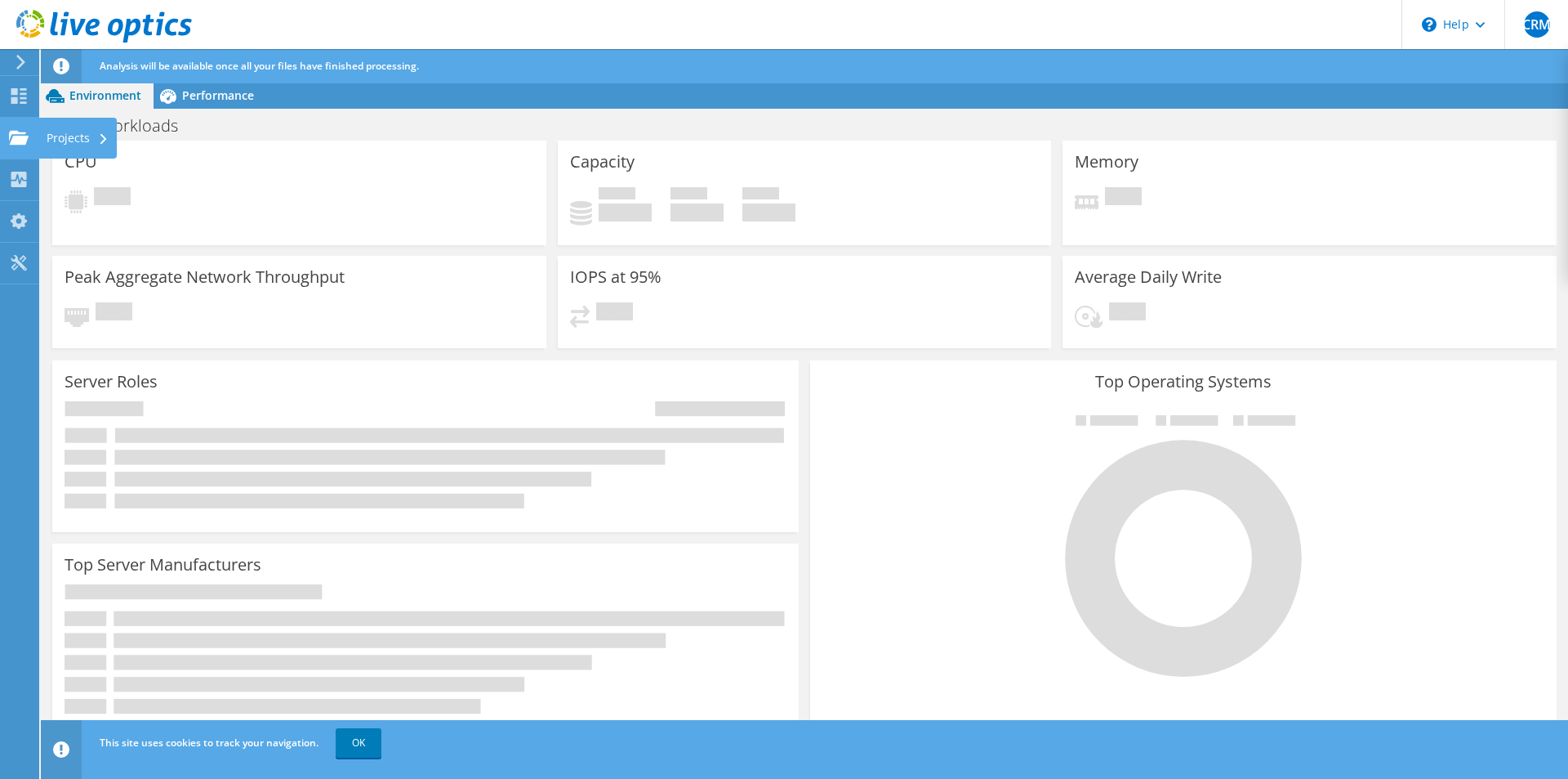
click at [23, 138] on use at bounding box center [19, 137] width 20 height 14
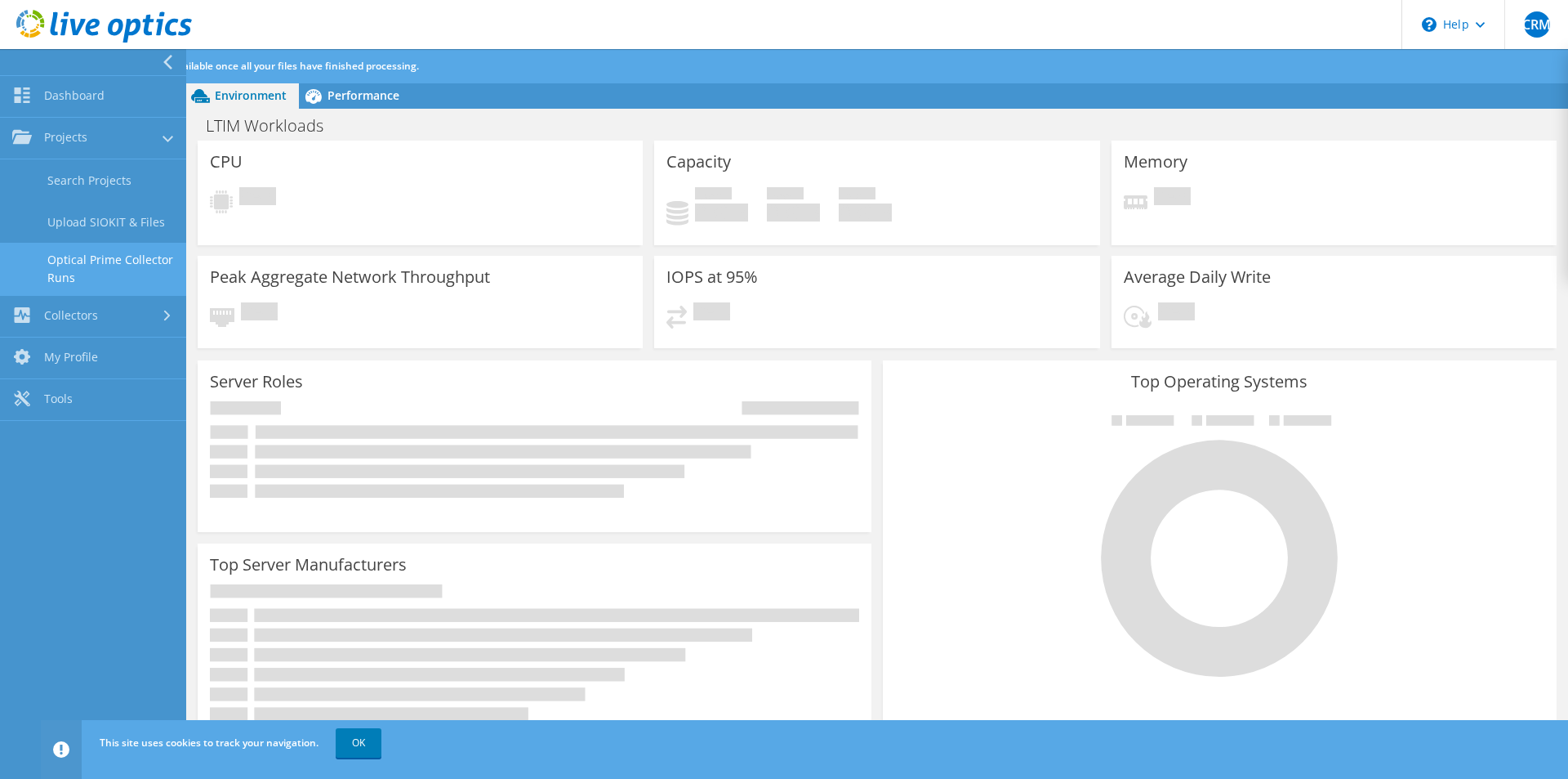
click at [112, 262] on link "Optical Prime Collector Runs" at bounding box center [93, 269] width 186 height 52
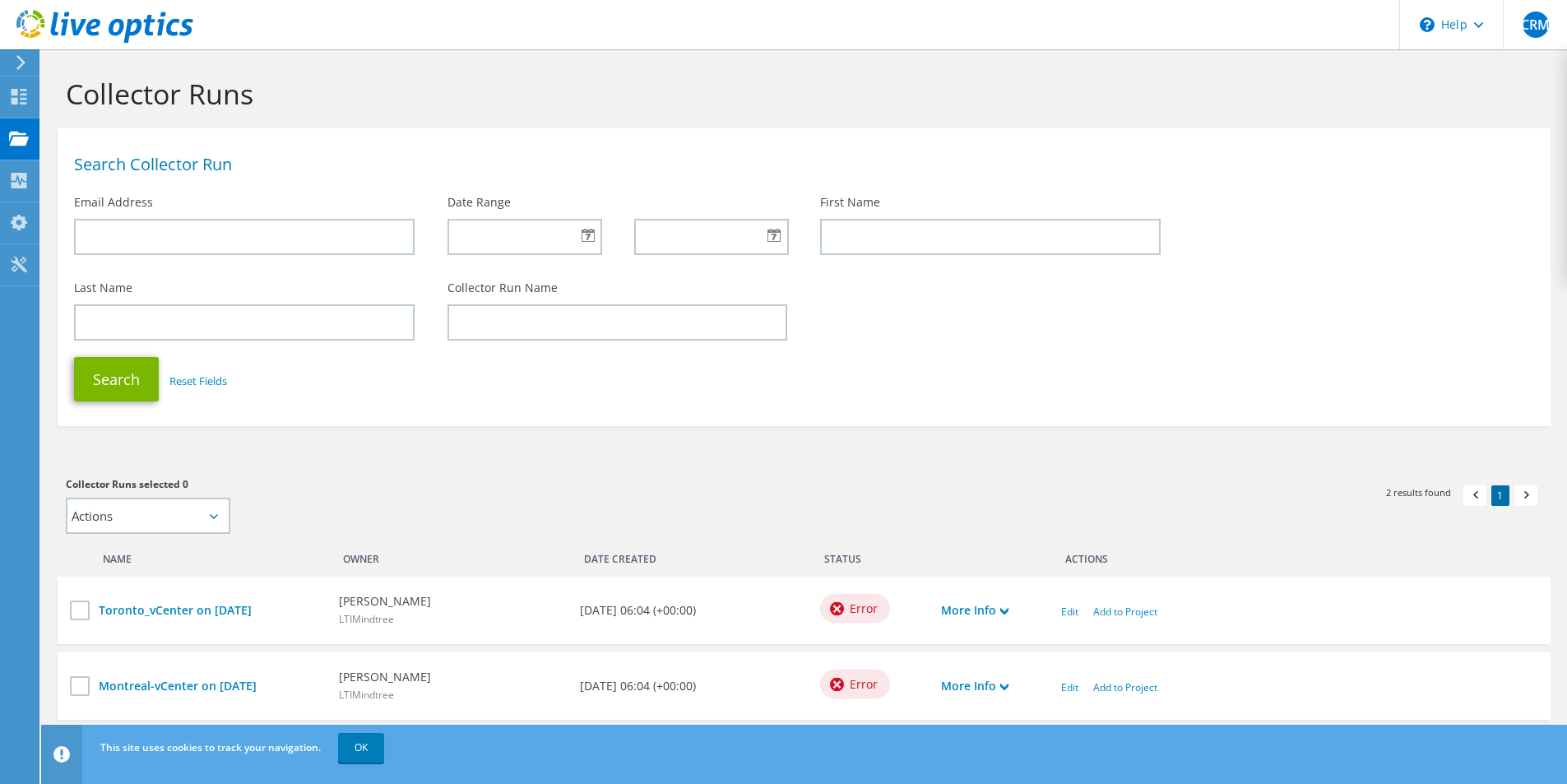
scroll to position [60, 0]
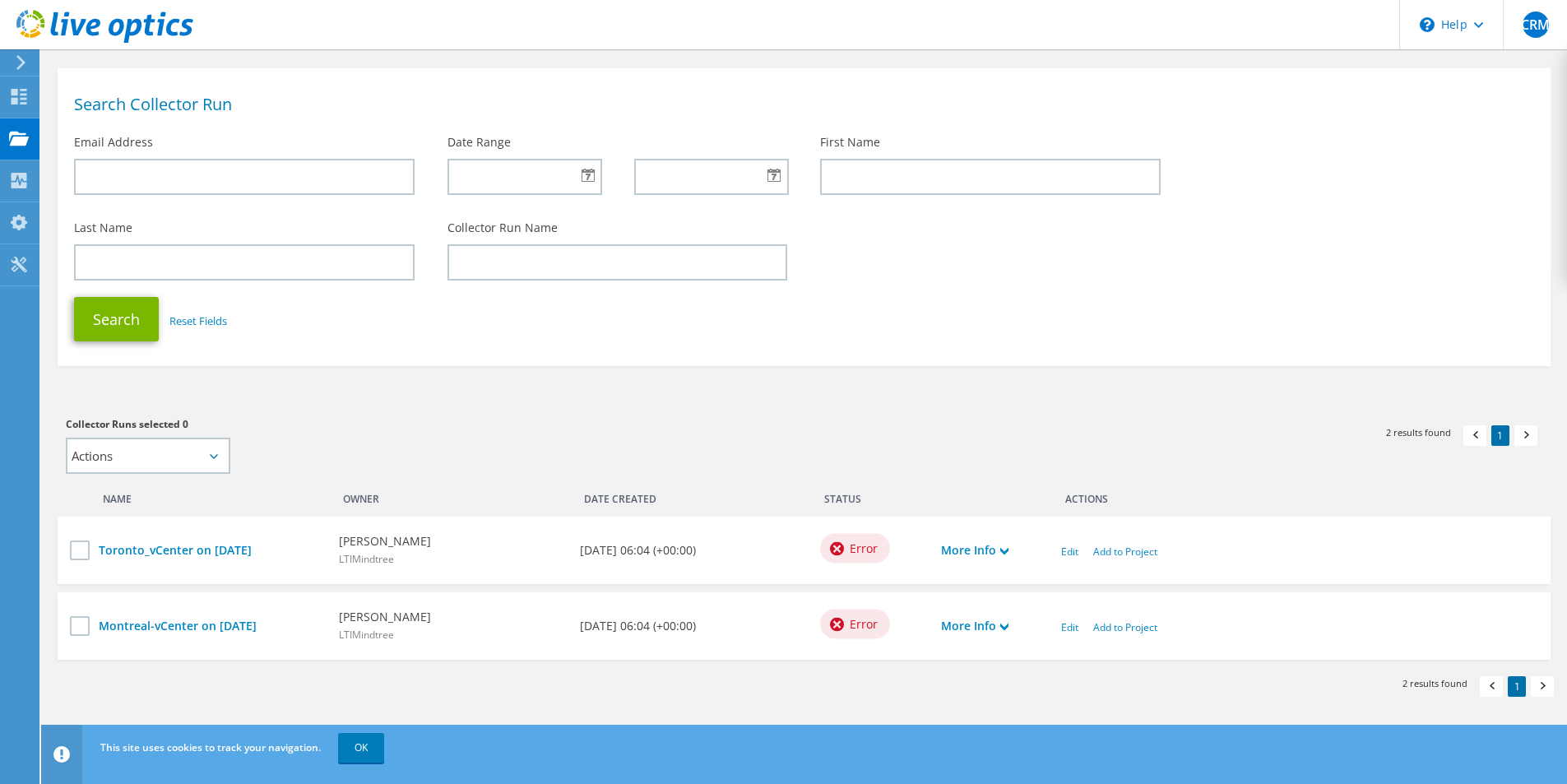
click at [864, 550] on span "Error" at bounding box center [864, 549] width 28 height 18
click at [1001, 552] on link "More Info" at bounding box center [975, 550] width 68 height 18
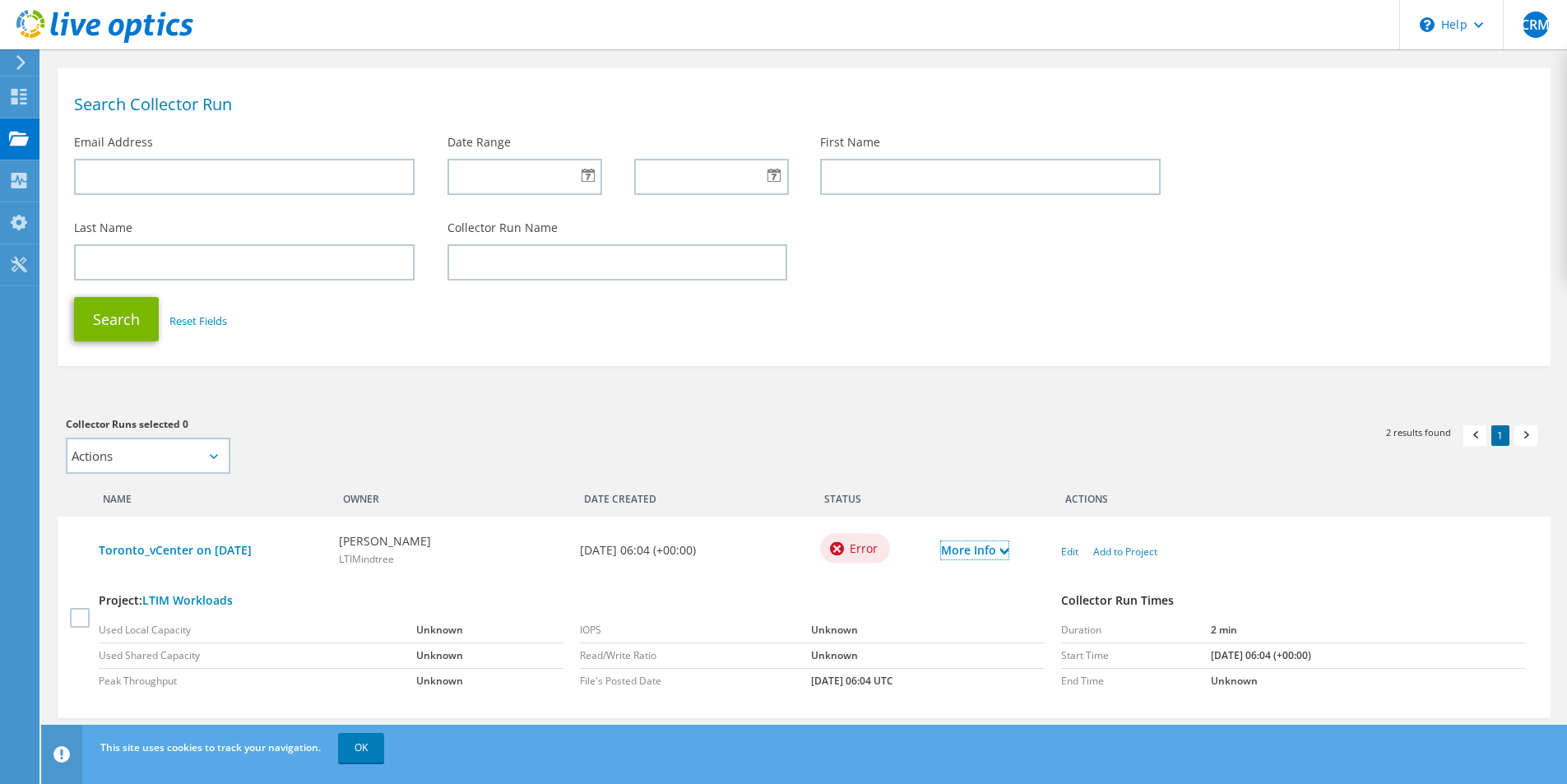
scroll to position [194, 0]
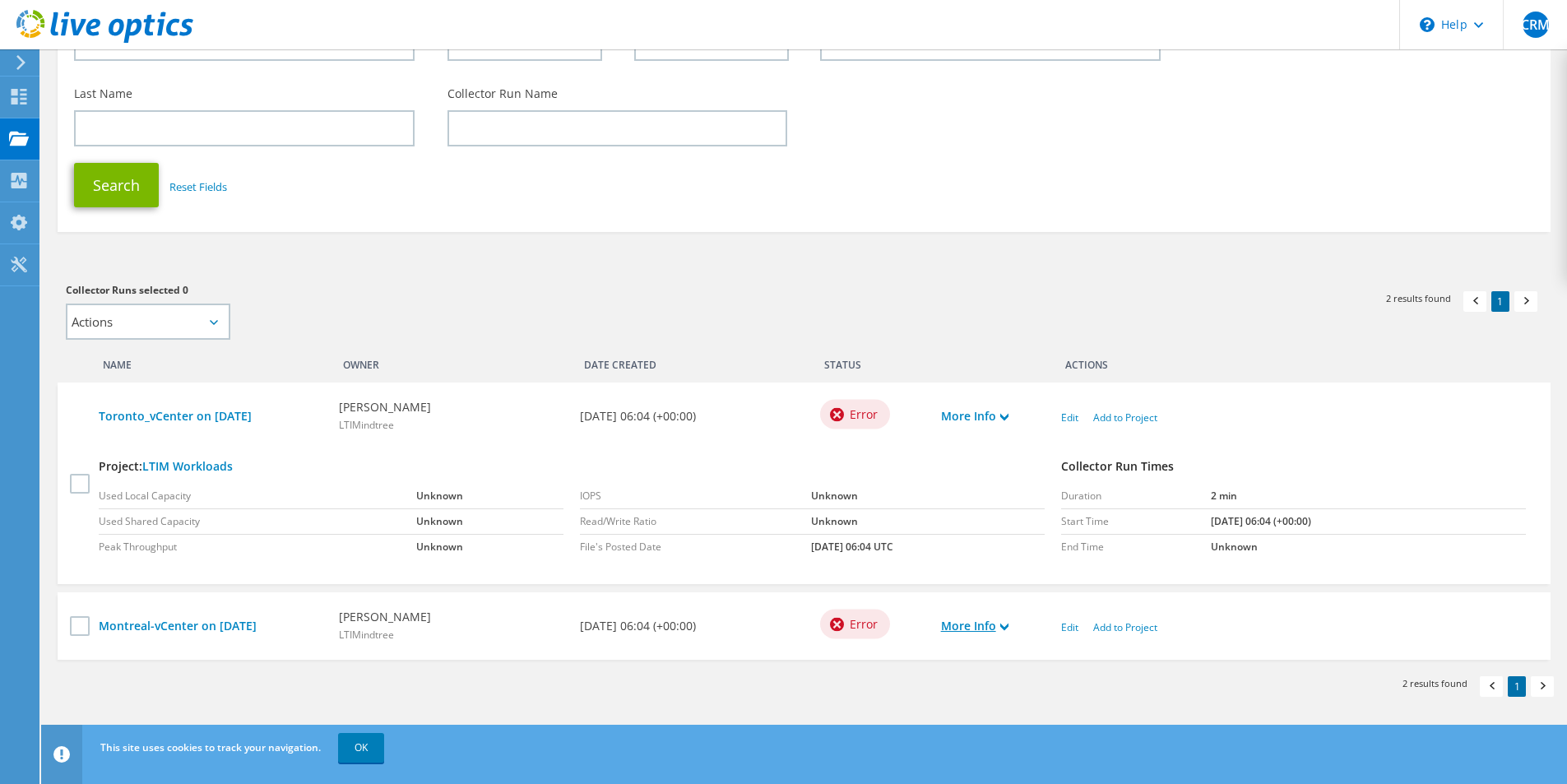
click at [975, 619] on link "More Info" at bounding box center [975, 626] width 68 height 18
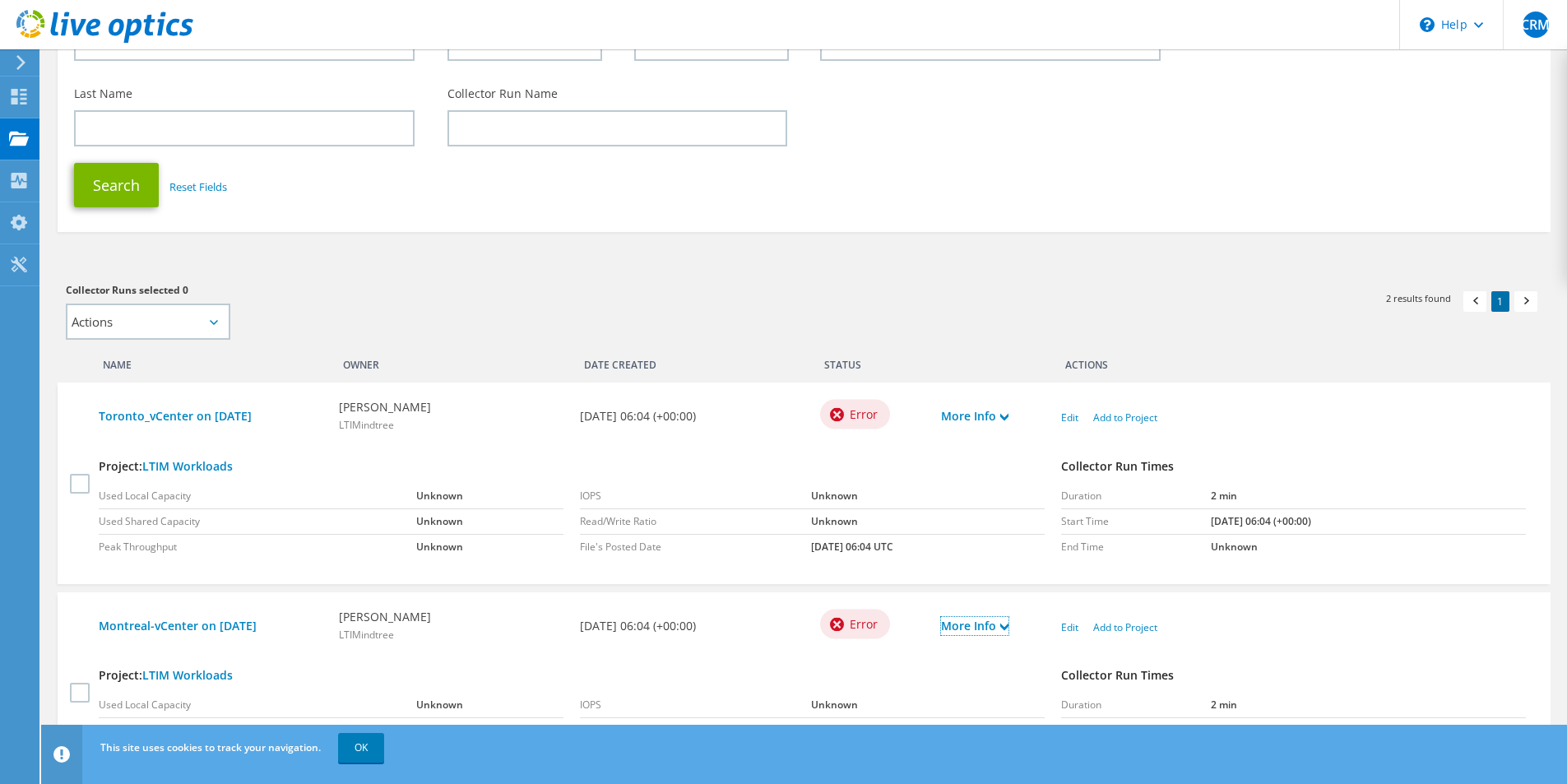
scroll to position [327, 0]
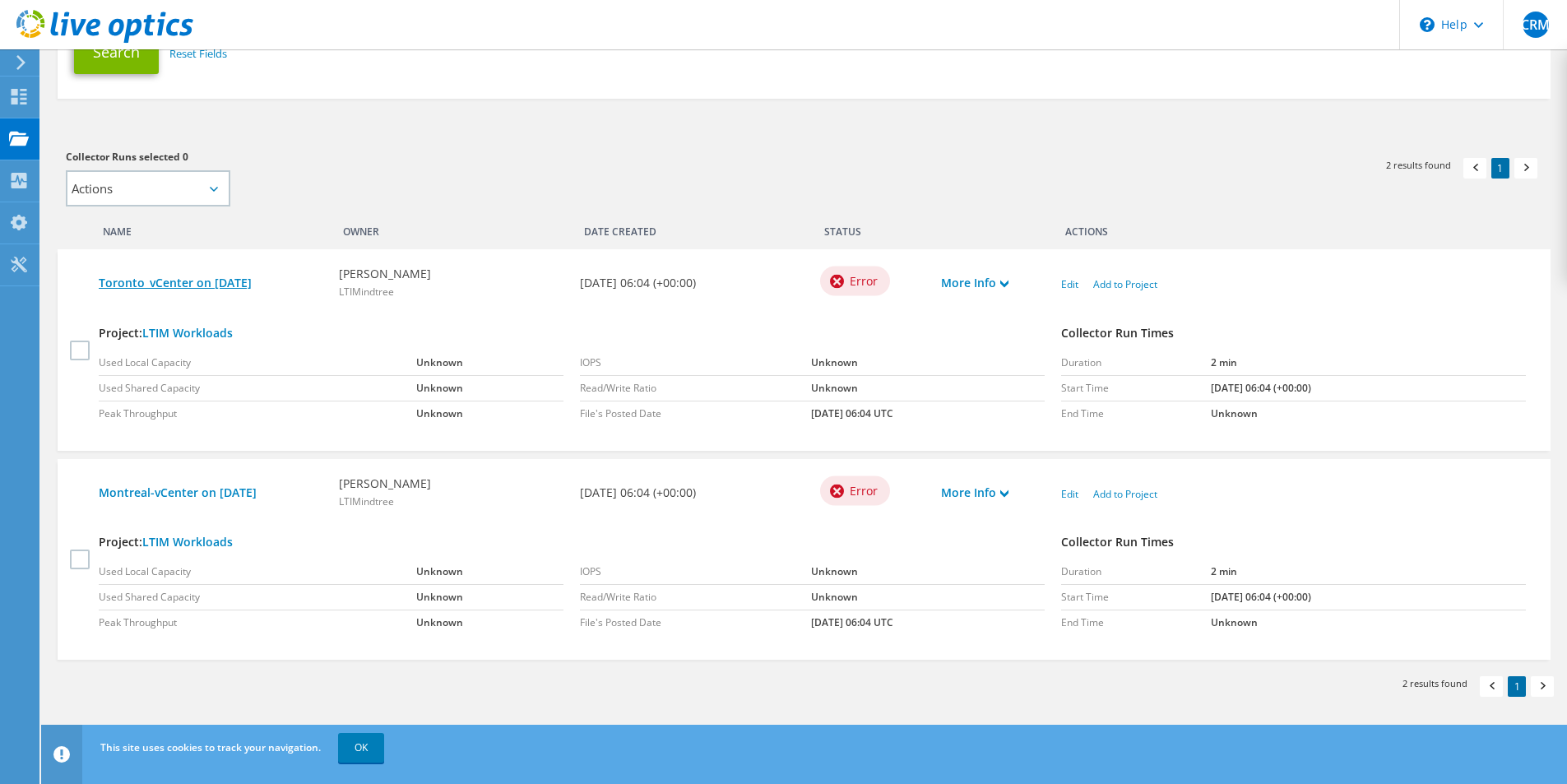
click at [162, 284] on link "Toronto_vCenter on 9/12/2025" at bounding box center [210, 283] width 224 height 18
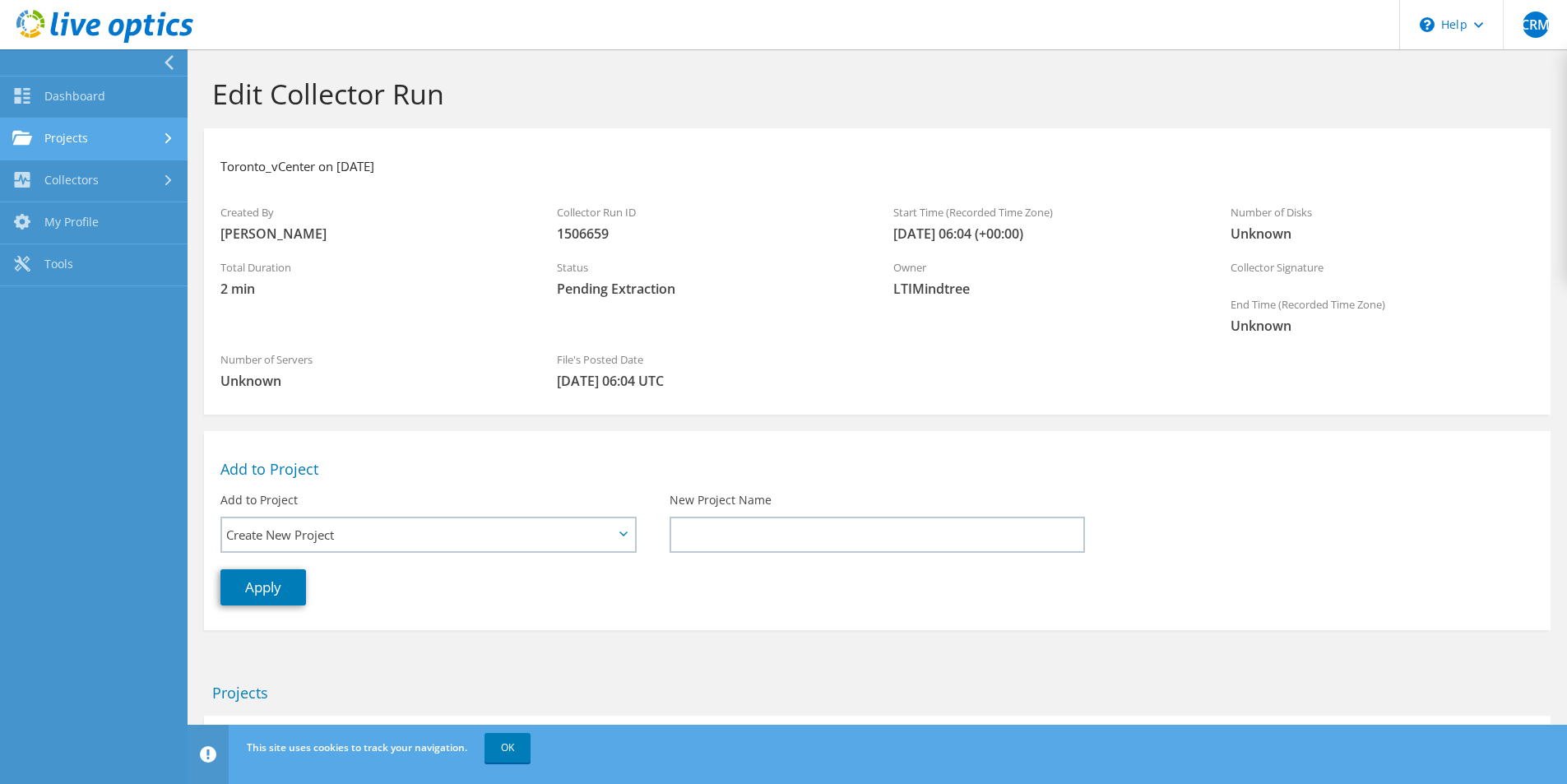
click at [93, 142] on link "Projects" at bounding box center [93, 139] width 188 height 42
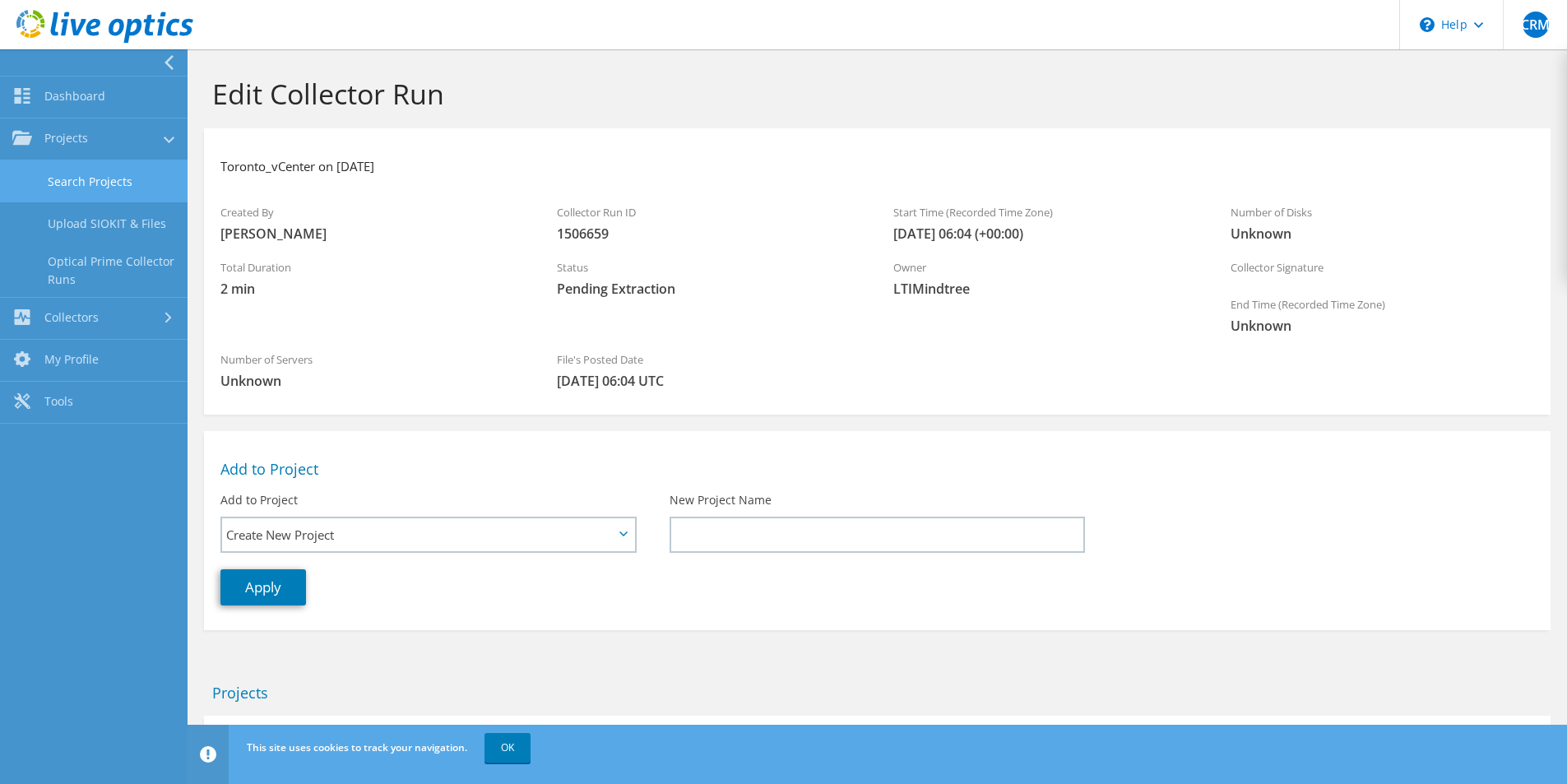
click at [132, 175] on link "Search Projects" at bounding box center [93, 181] width 188 height 42
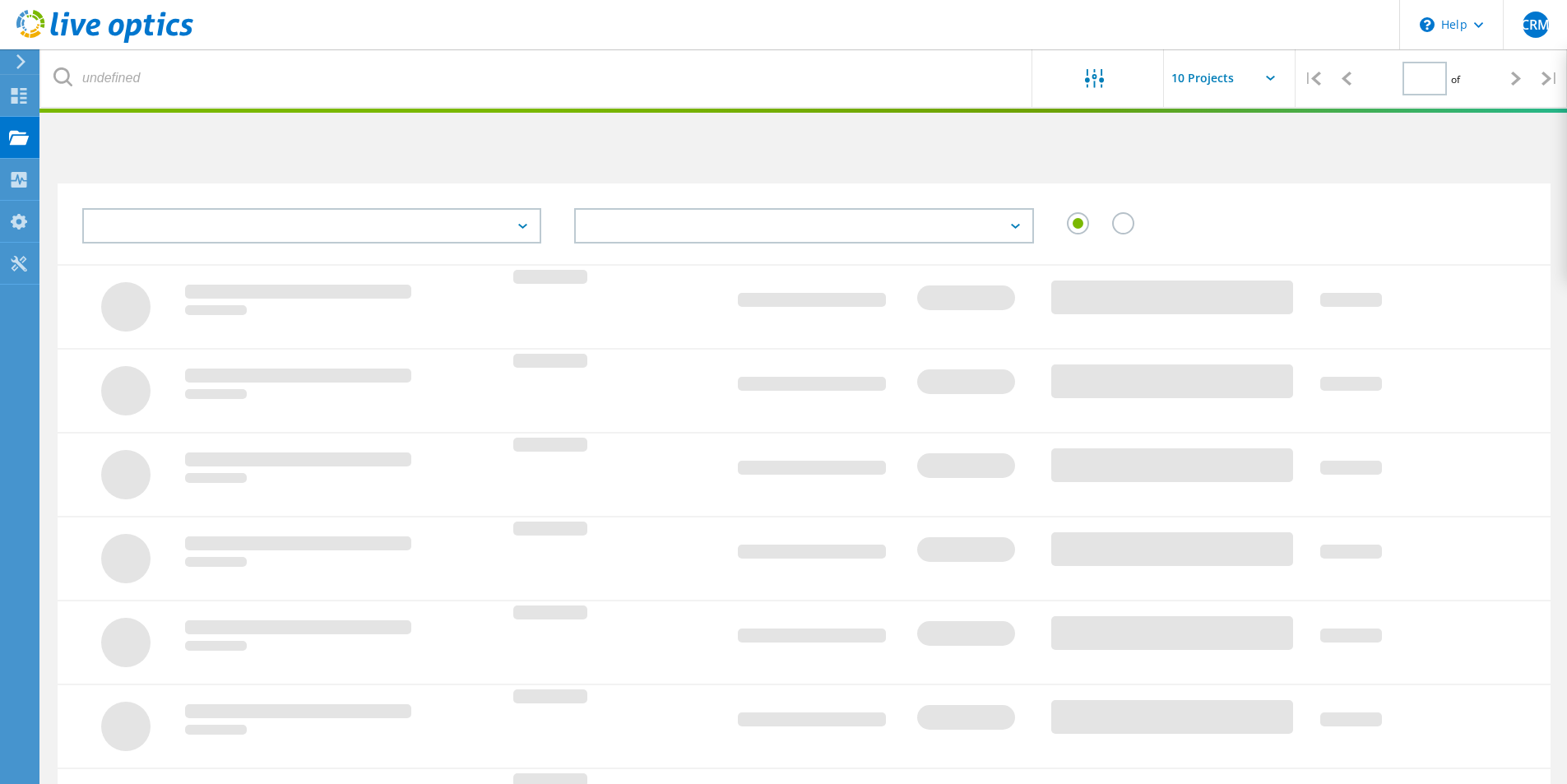
type input "1"
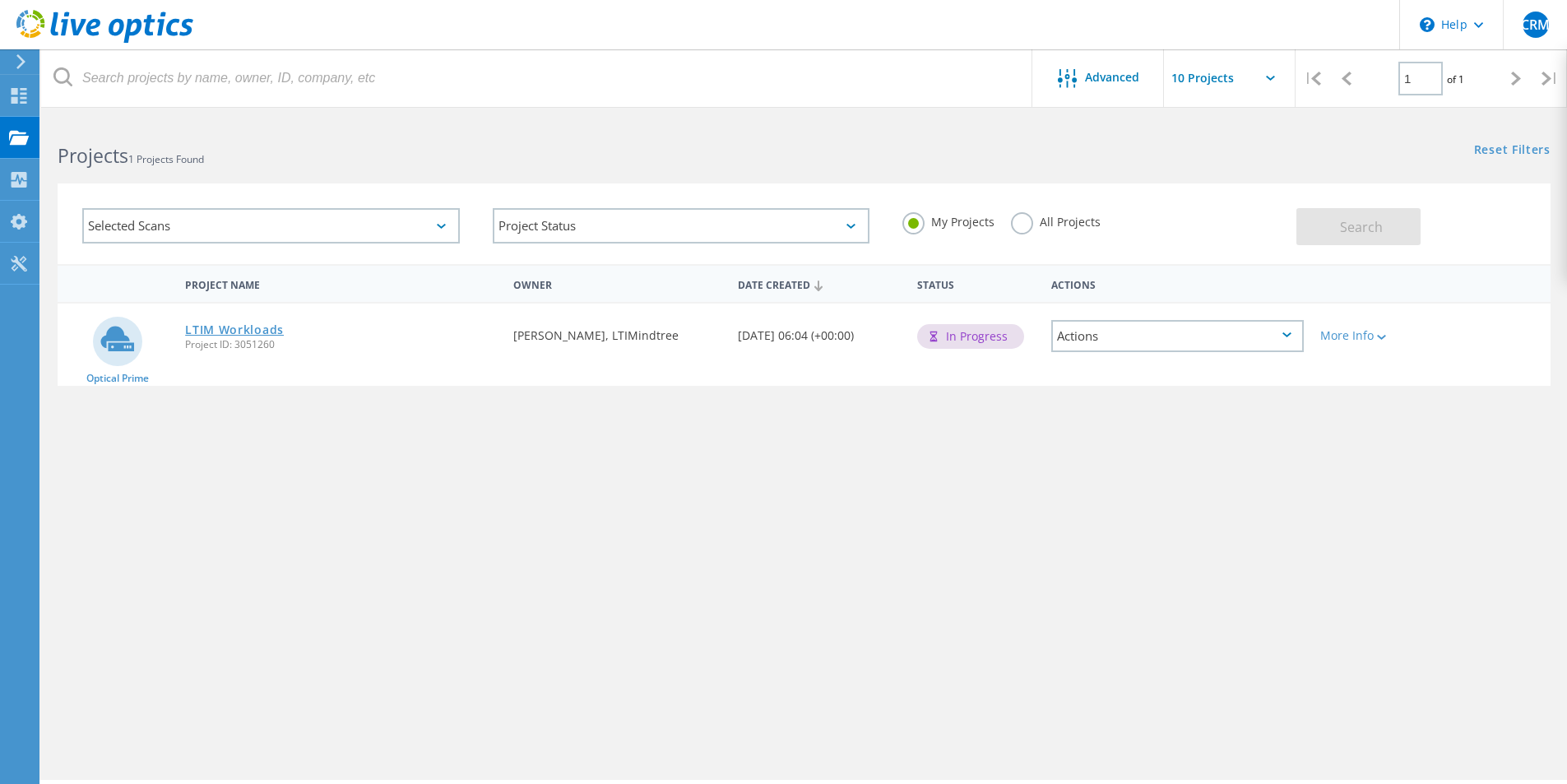
click at [242, 327] on link "LTIM Workloads" at bounding box center [234, 329] width 98 height 12
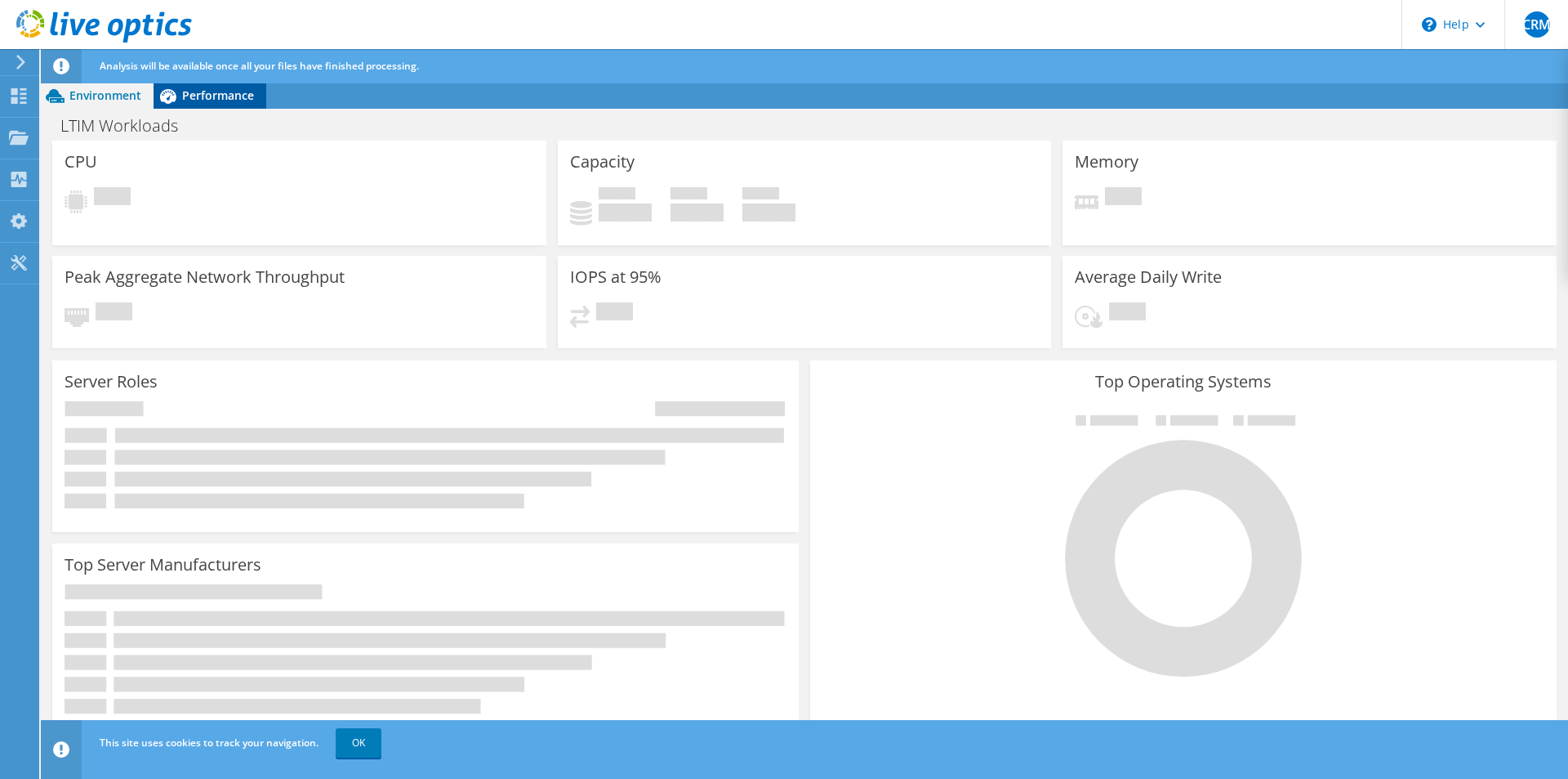
click at [224, 94] on span "Performance" at bounding box center [218, 94] width 72 height 16
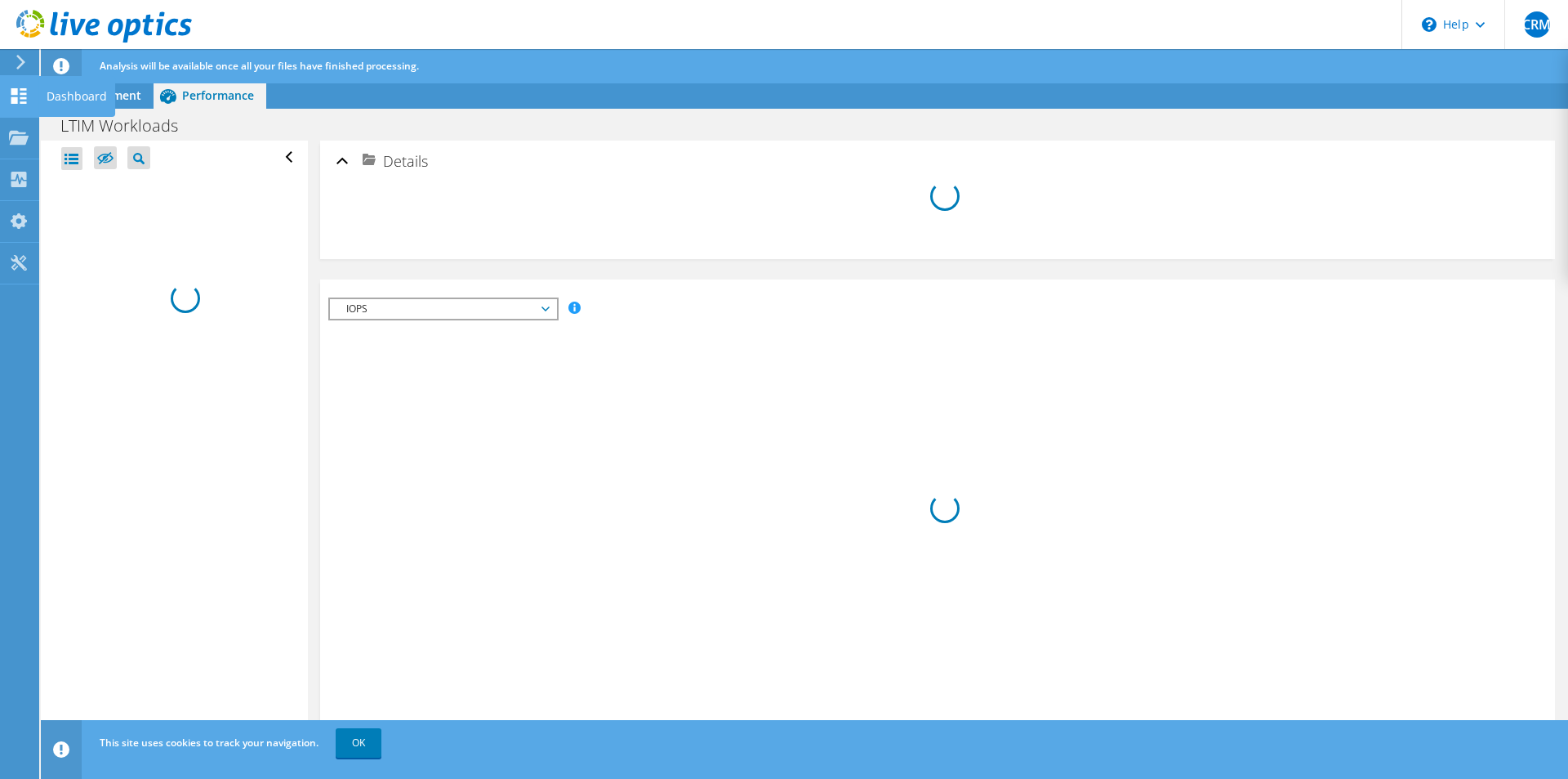
click at [21, 88] on icon at bounding box center [19, 95] width 20 height 16
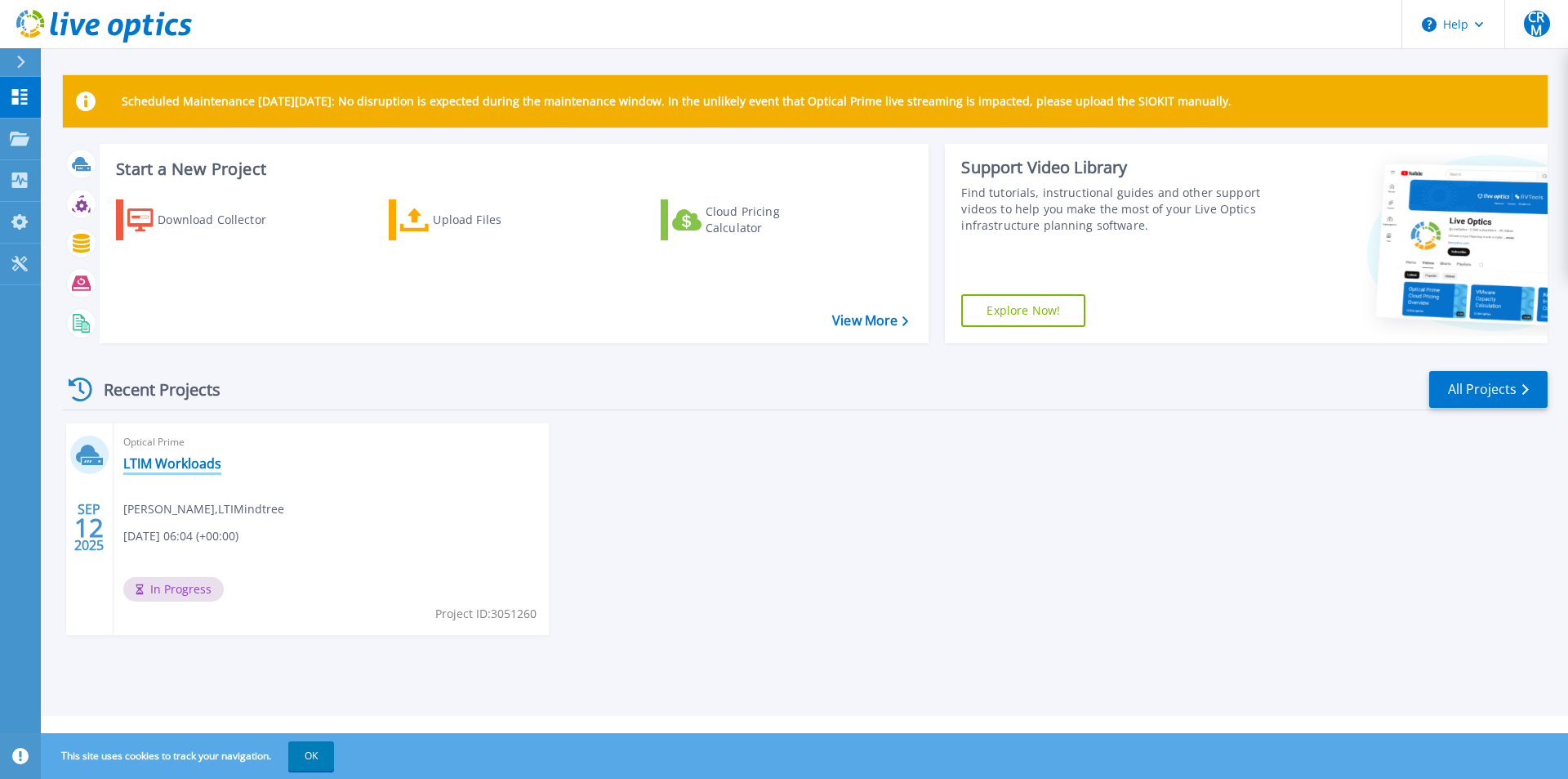
click at [157, 458] on link "LTIM Workloads" at bounding box center [172, 463] width 98 height 17
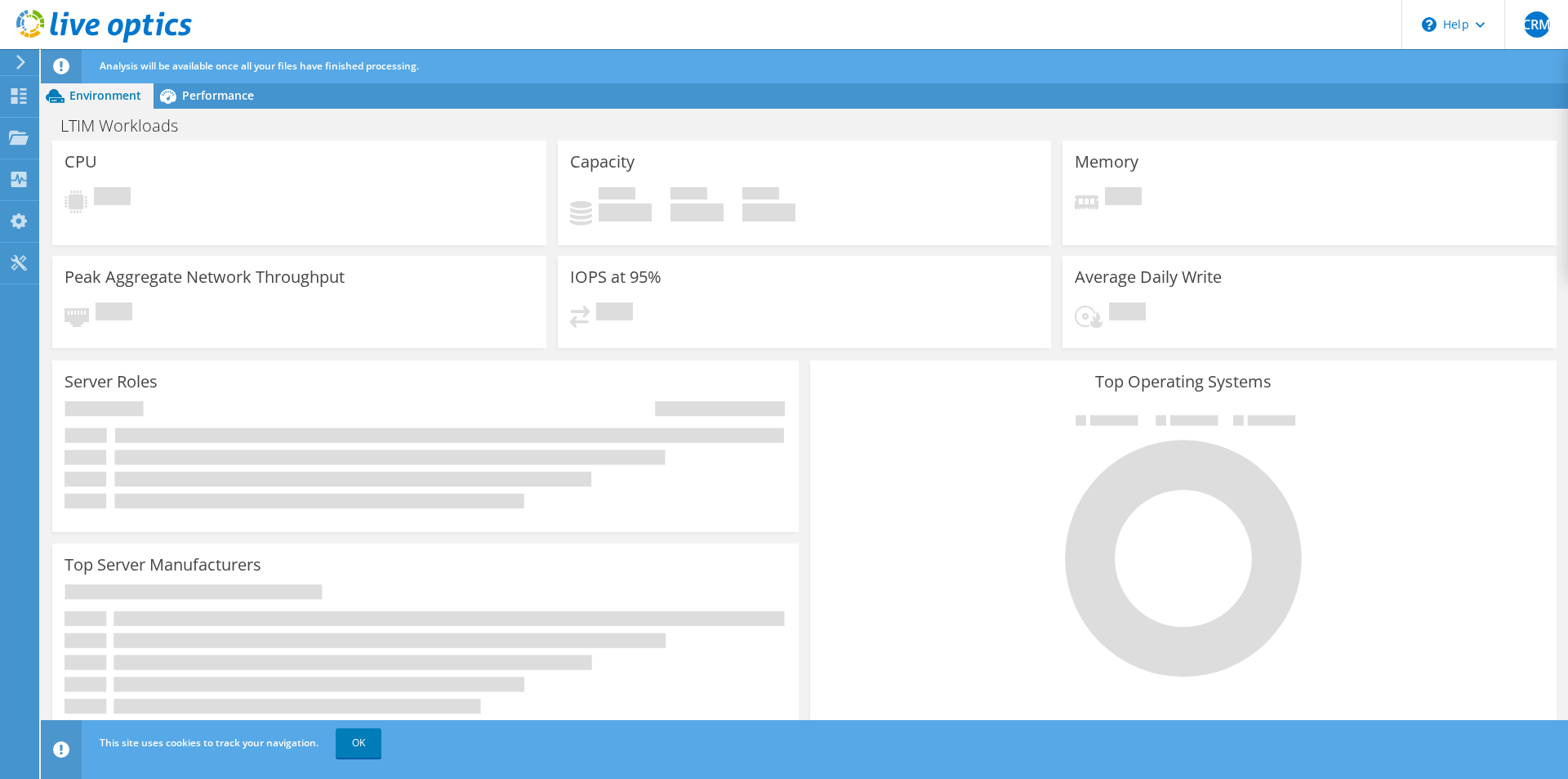
click at [9, 63] on div at bounding box center [18, 62] width 18 height 15
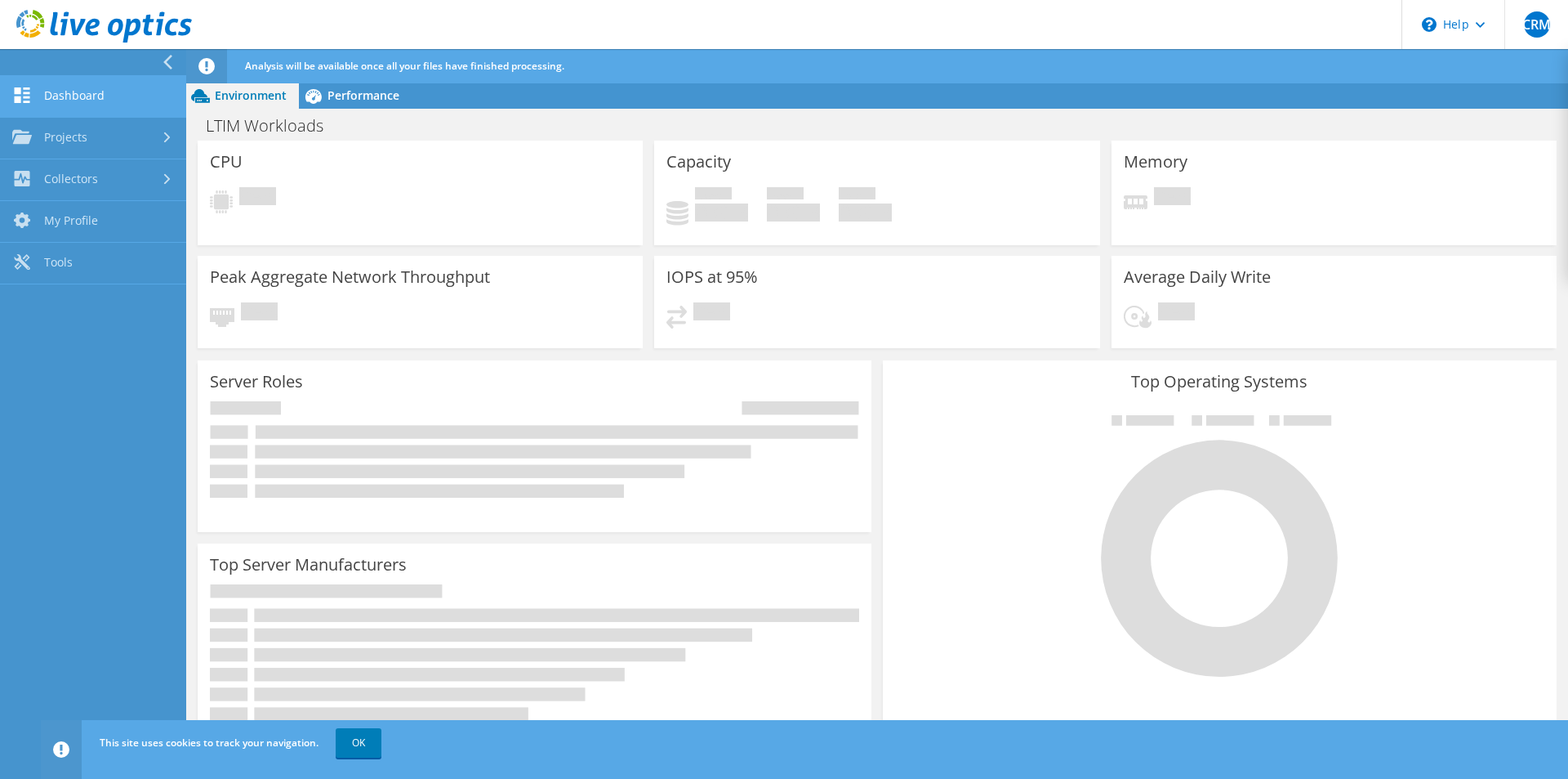
click at [60, 107] on link "Dashboard" at bounding box center [93, 97] width 186 height 41
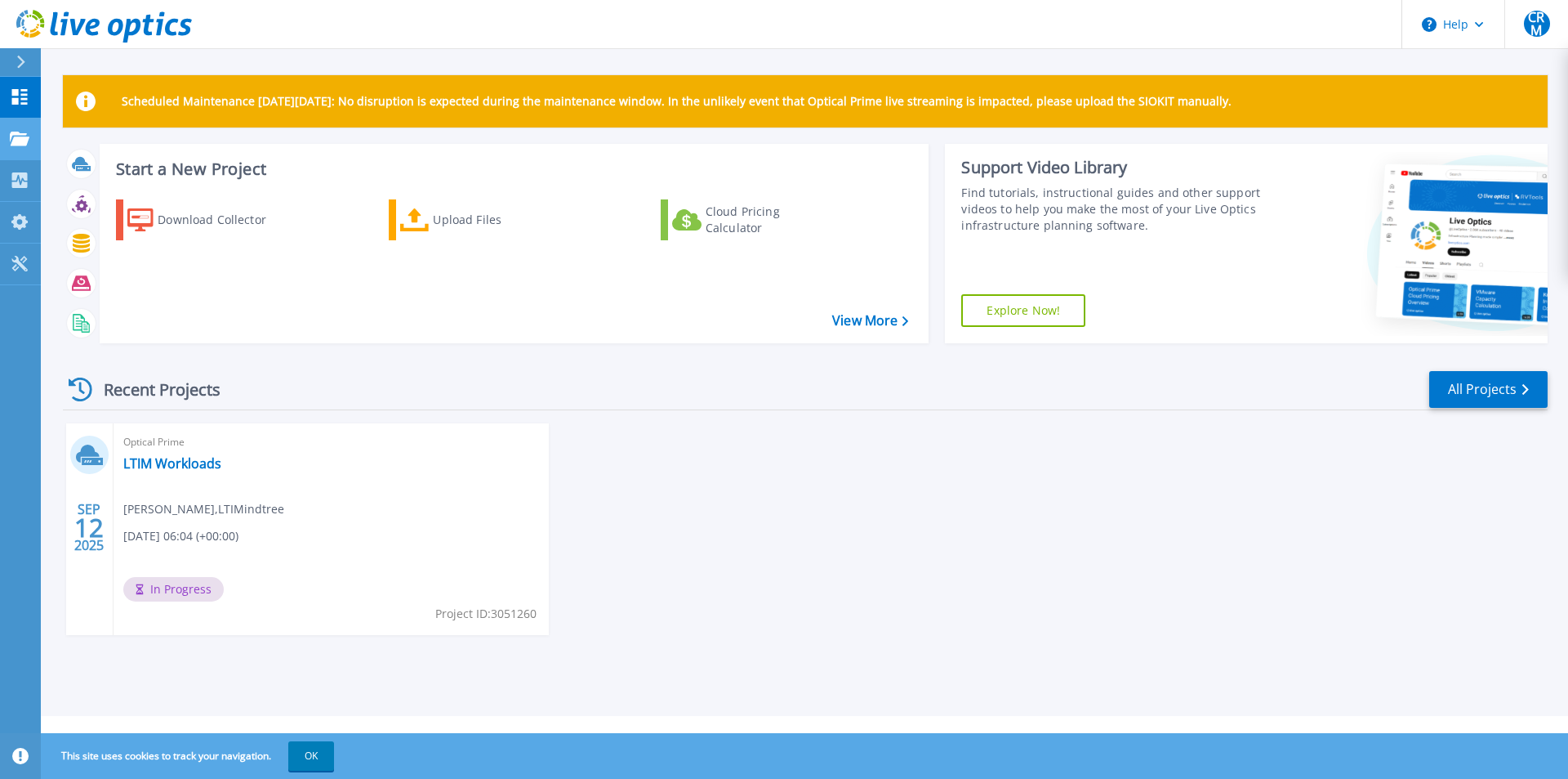
click at [28, 128] on link "Projects Projects" at bounding box center [20, 139] width 41 height 41
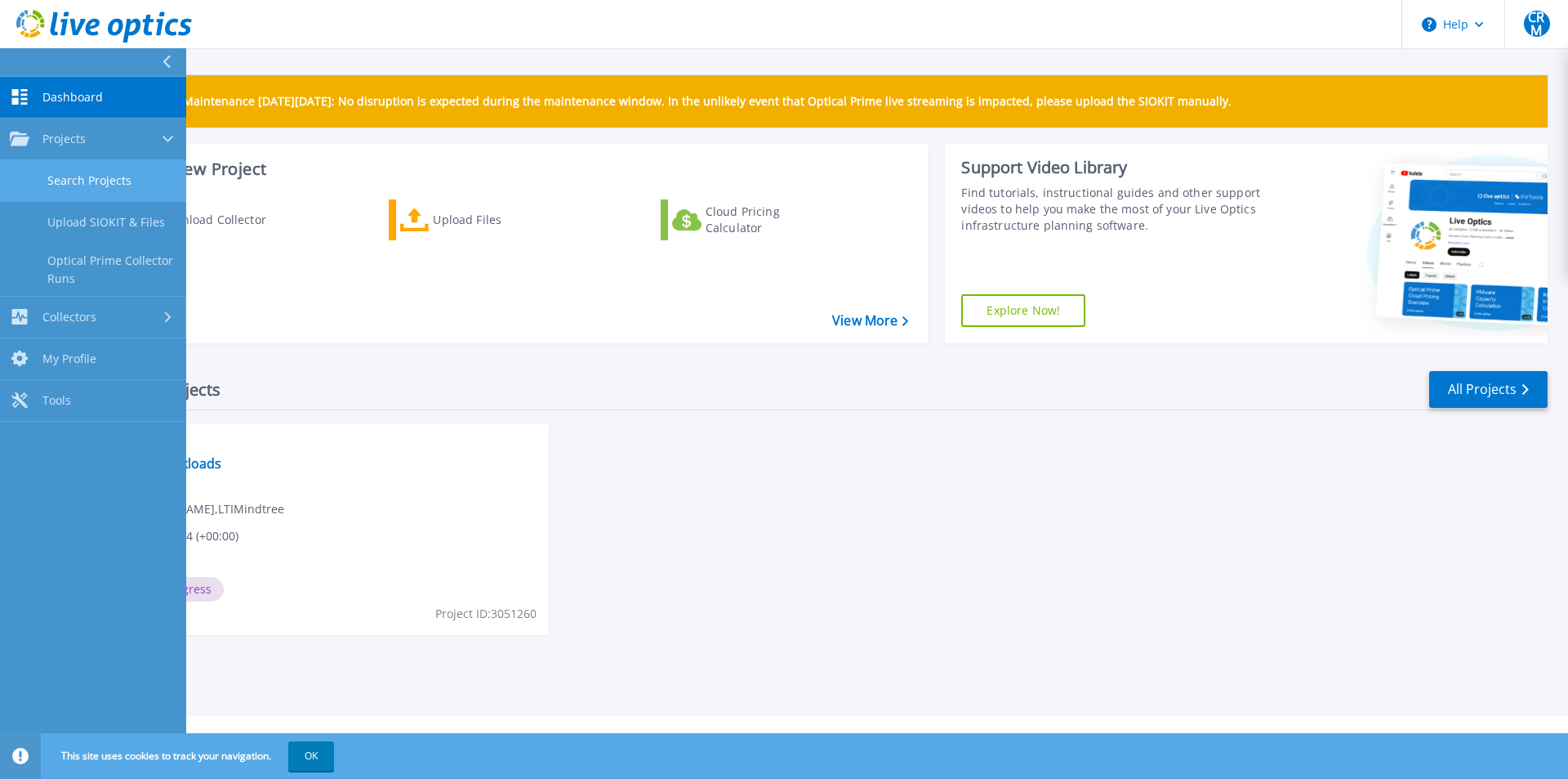
click at [103, 181] on link "Search Projects" at bounding box center [93, 181] width 186 height 41
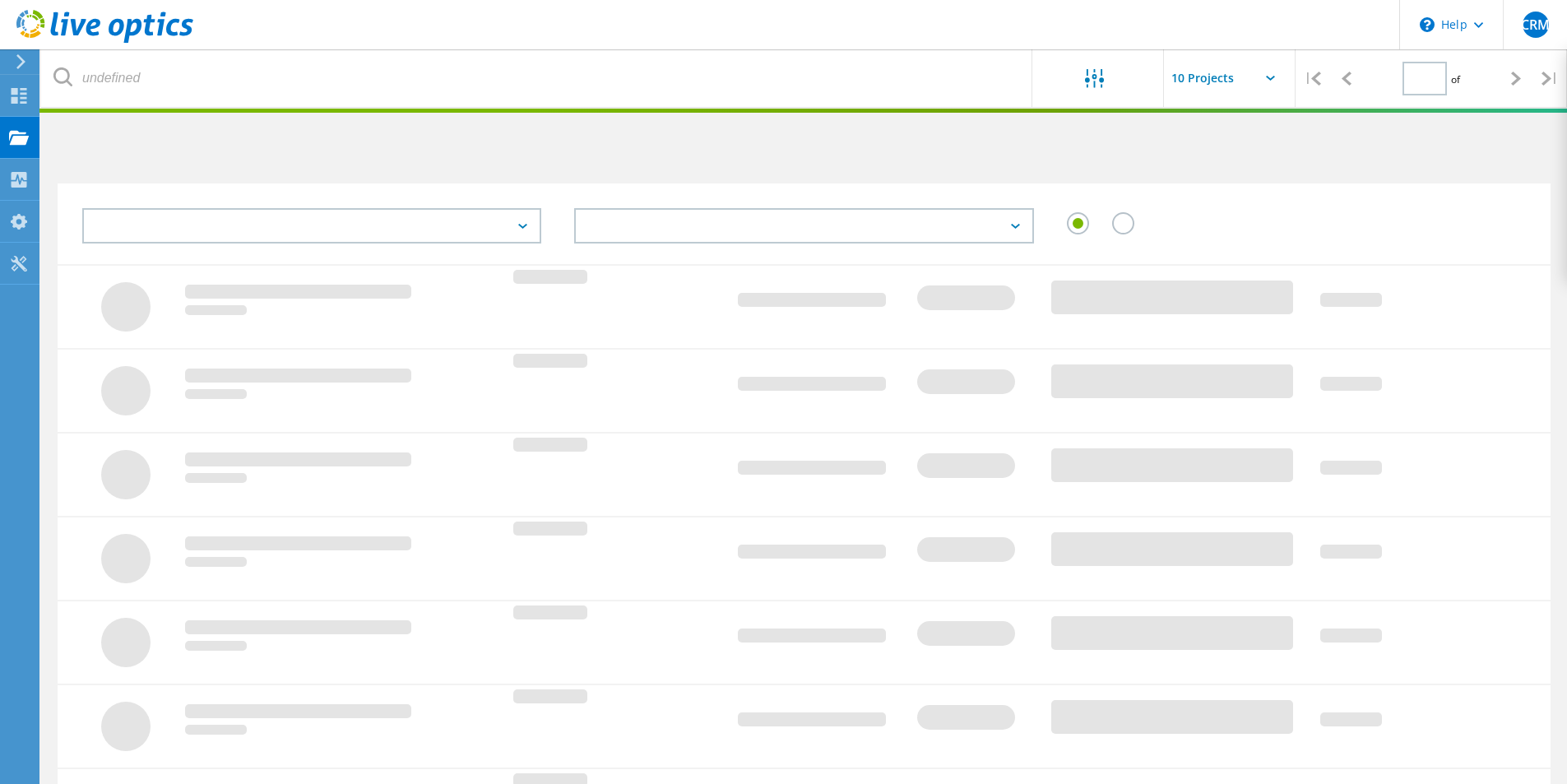
type input "1"
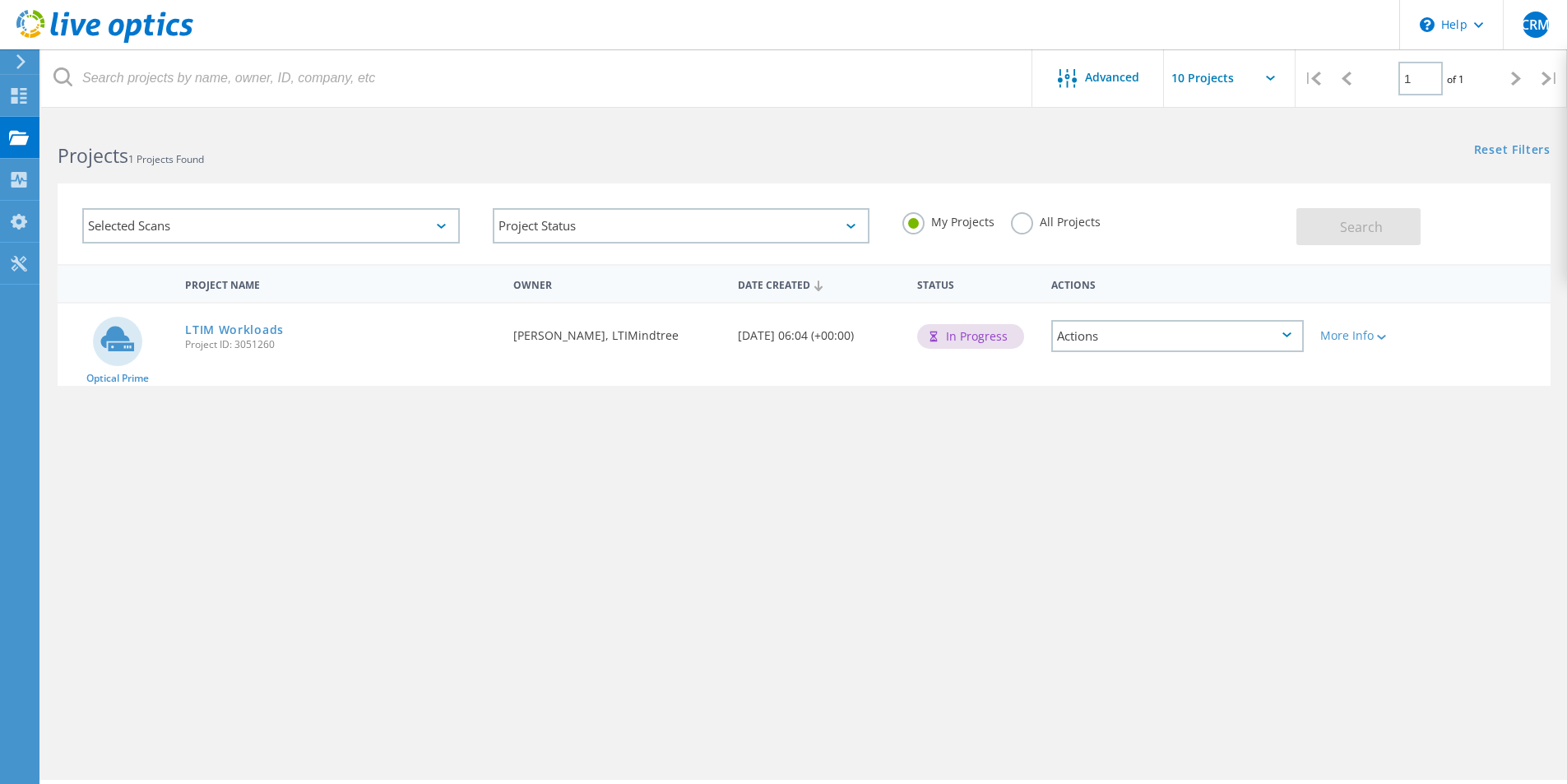
click at [1119, 341] on div "Actions" at bounding box center [1177, 336] width 253 height 32
click at [1134, 323] on div "Project Details" at bounding box center [1177, 324] width 249 height 26
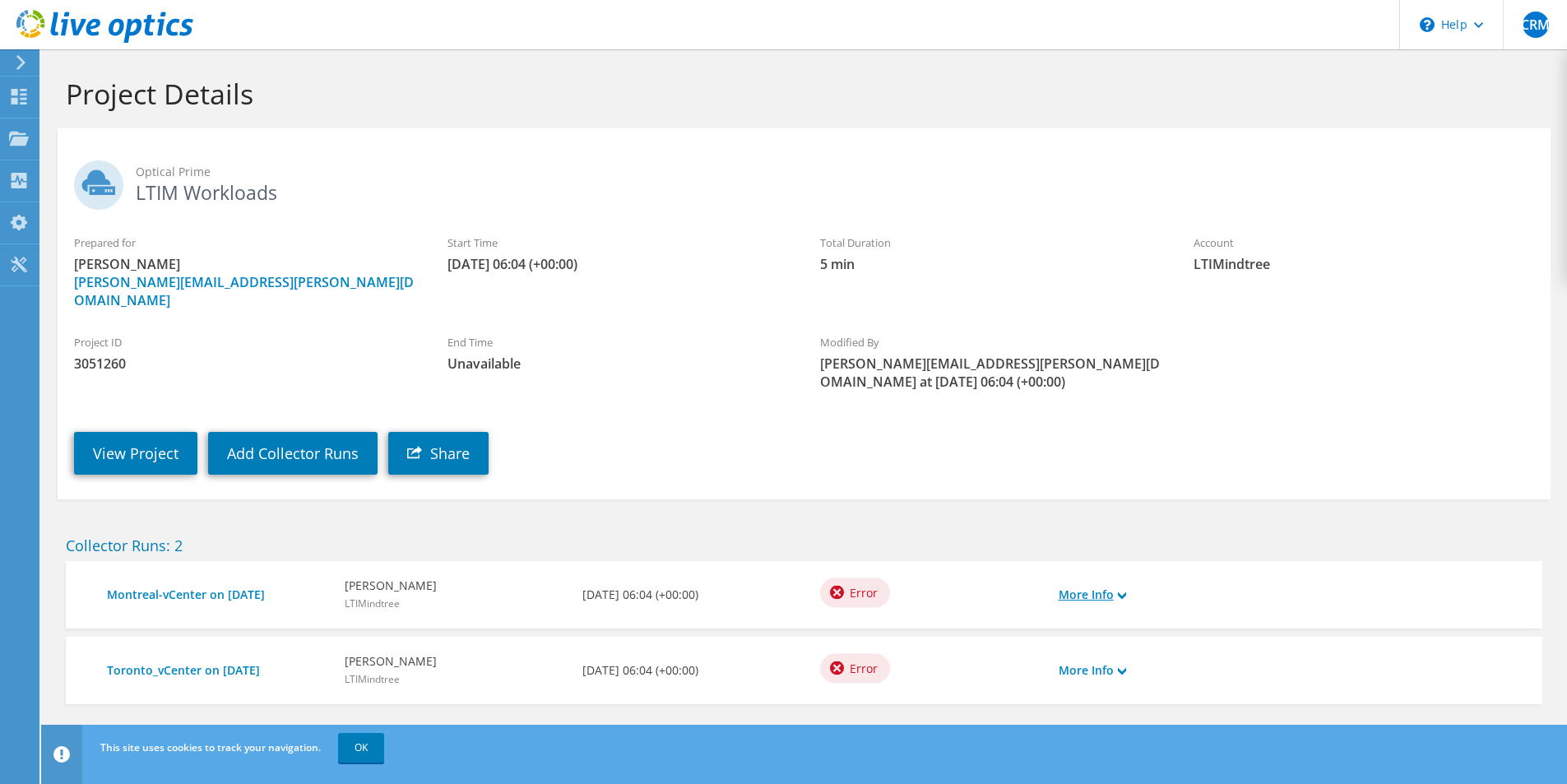
click at [1116, 585] on link "More Info" at bounding box center [1092, 595] width 68 height 18
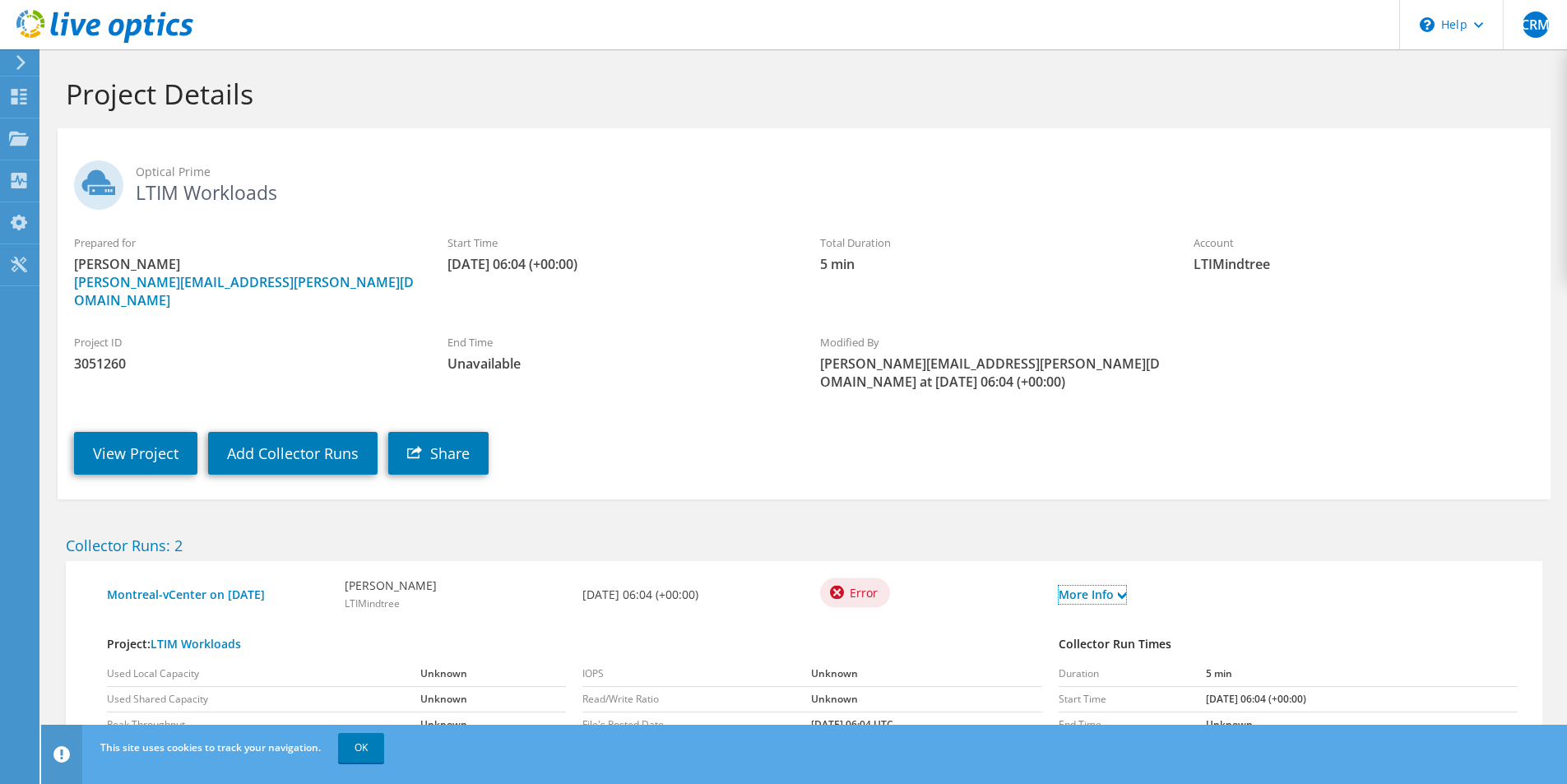
scroll to position [134, 0]
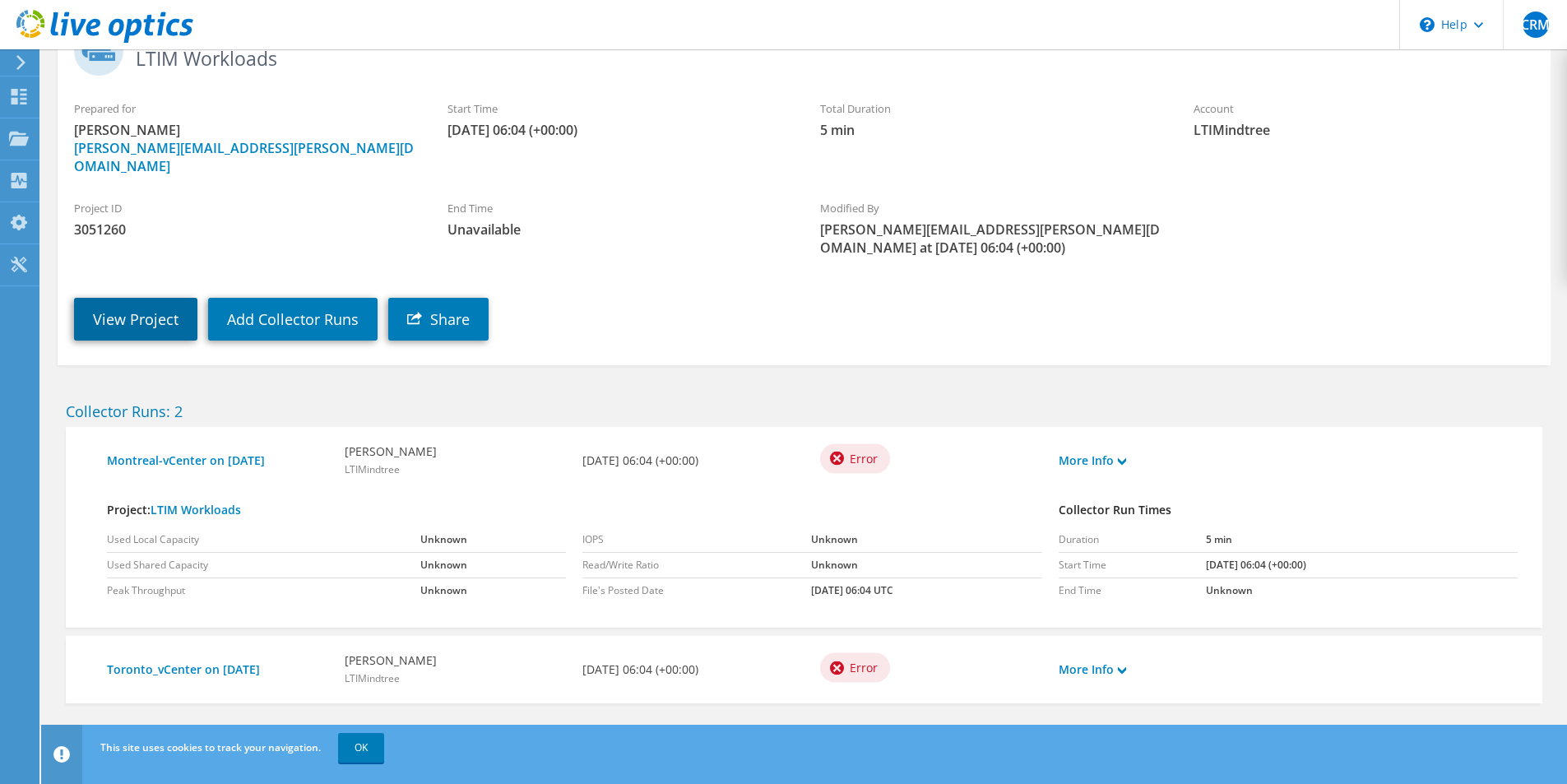
click at [159, 310] on link "View Project" at bounding box center [136, 319] width 123 height 43
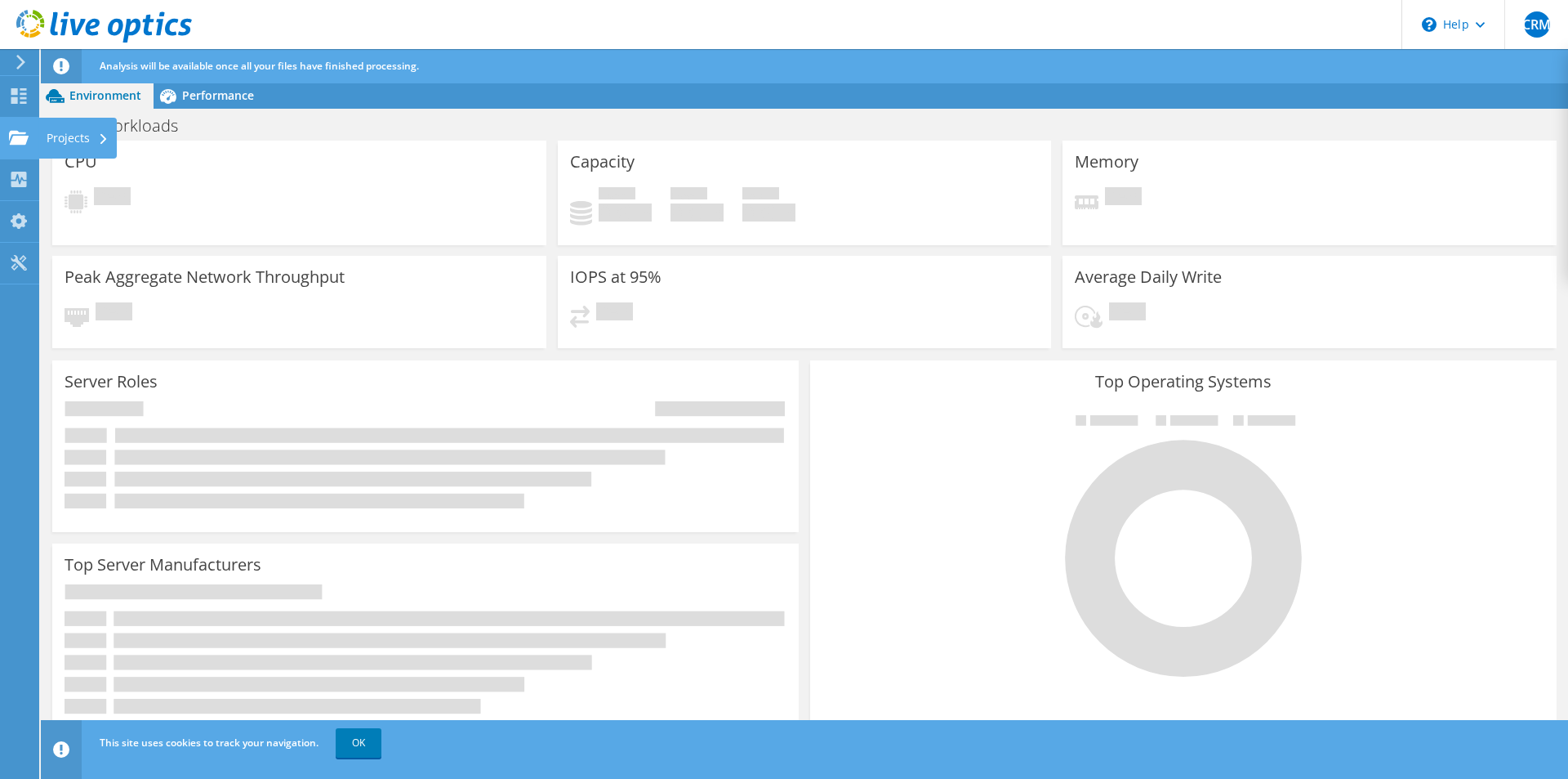
click at [82, 123] on div "Projects" at bounding box center [77, 138] width 79 height 41
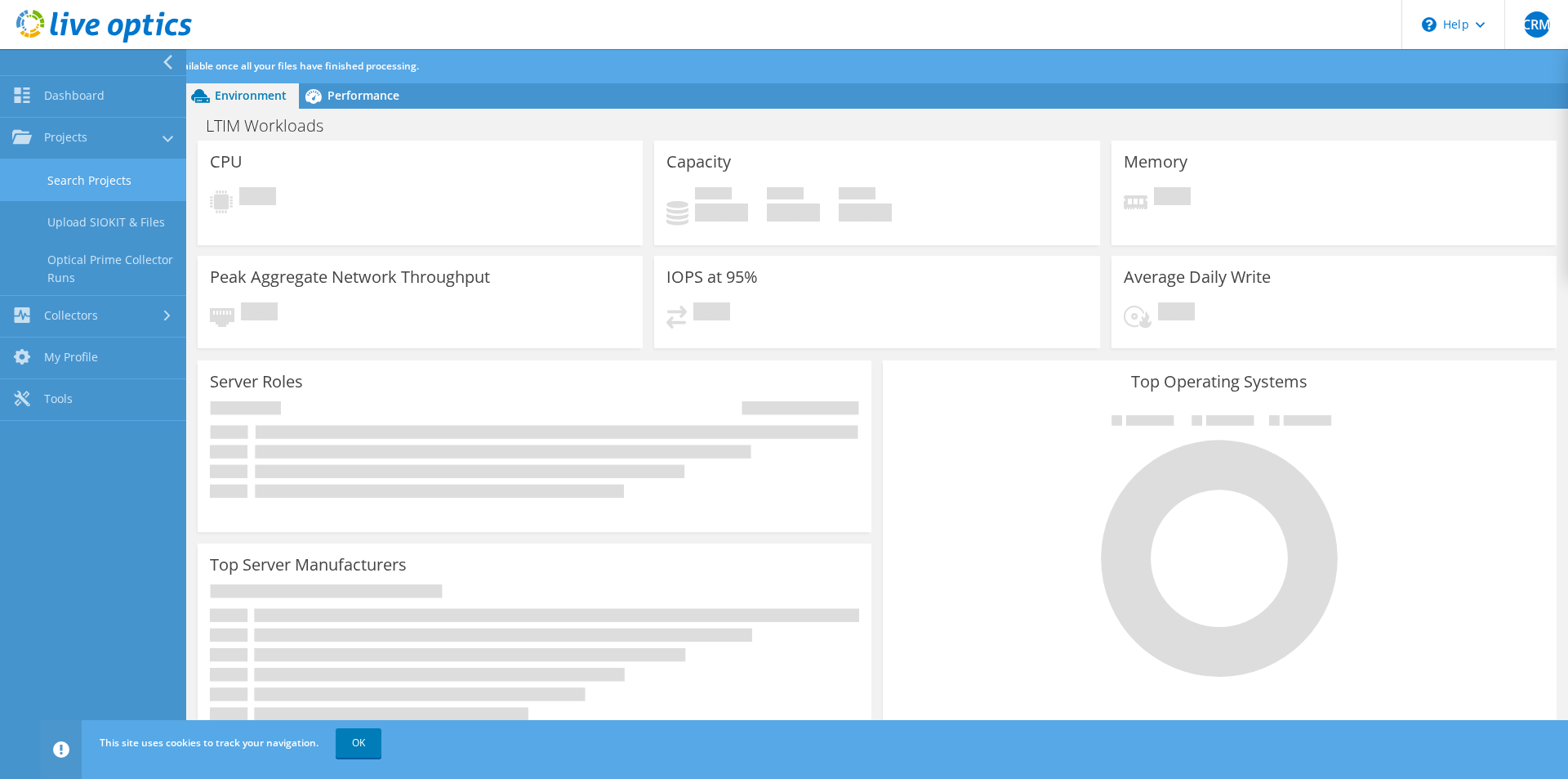
click at [117, 188] on link "Search Projects" at bounding box center [93, 180] width 186 height 41
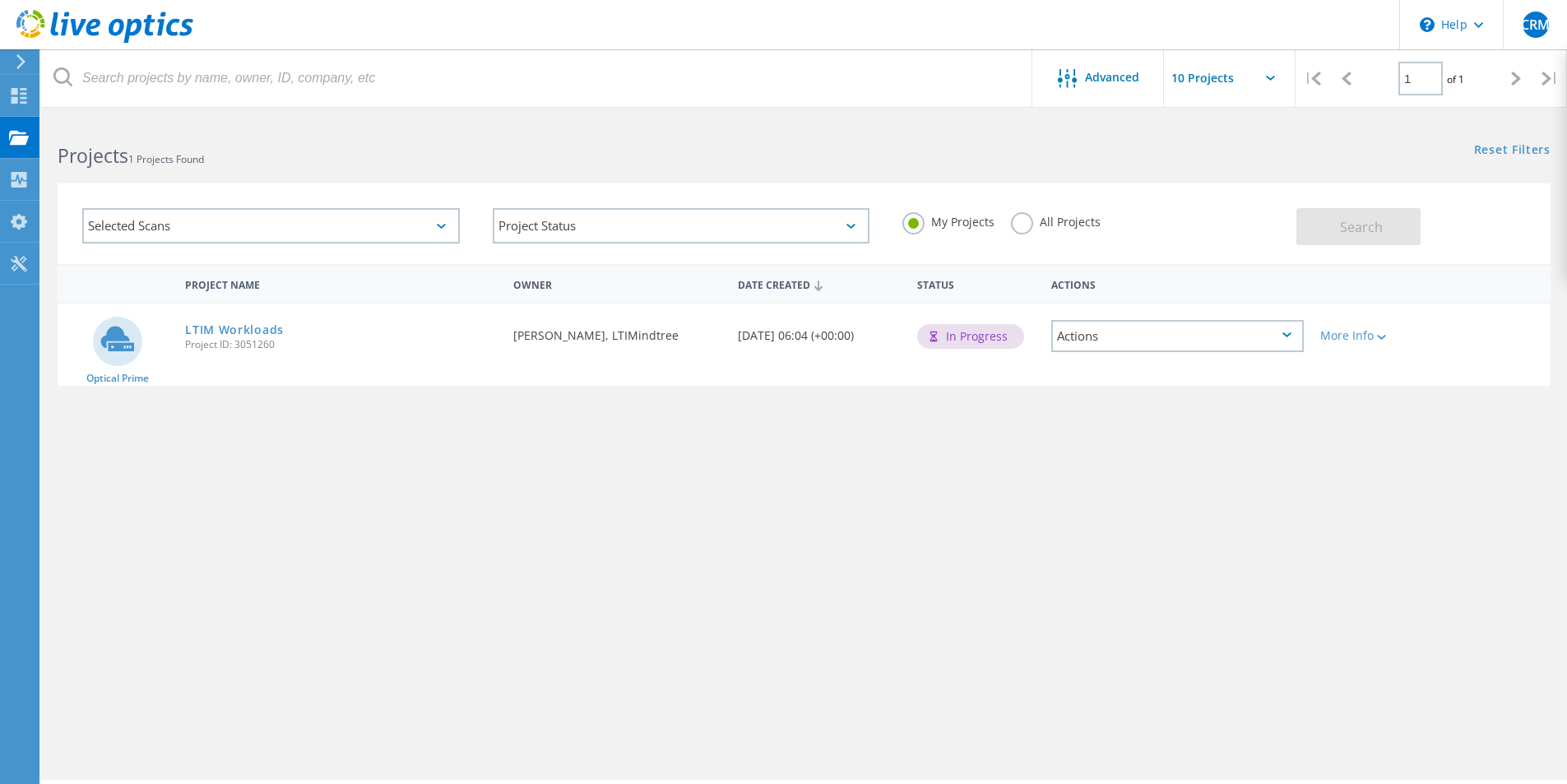
click at [1147, 352] on div "Actions" at bounding box center [1177, 336] width 253 height 32
click at [1366, 323] on div "More Info" at bounding box center [1372, 330] width 119 height 54
click at [1375, 334] on div "More Info" at bounding box center [1371, 335] width 103 height 12
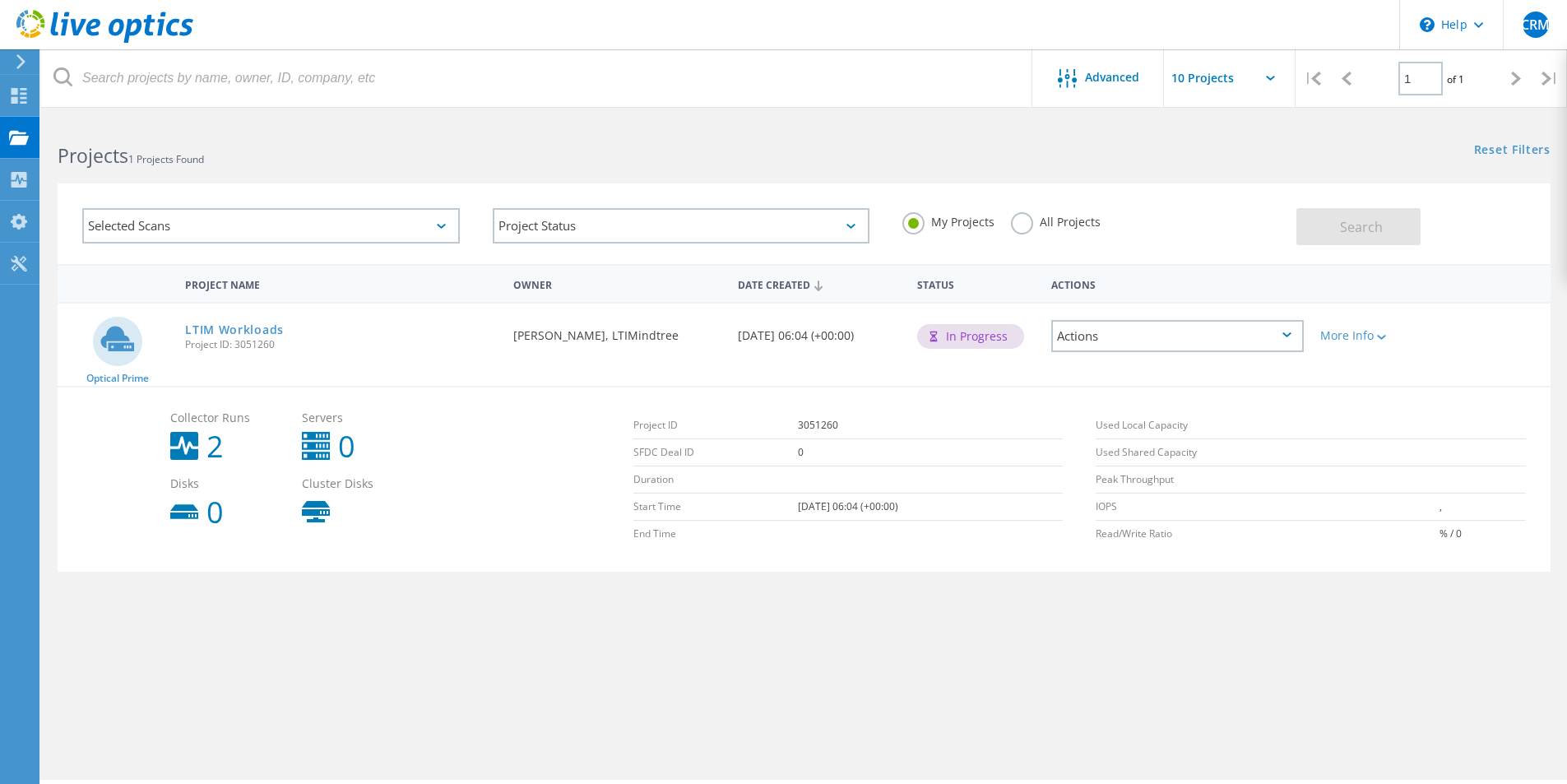
click at [192, 444] on icon at bounding box center [184, 446] width 28 height 28
click at [264, 326] on link "LTIM Workloads" at bounding box center [234, 329] width 98 height 12
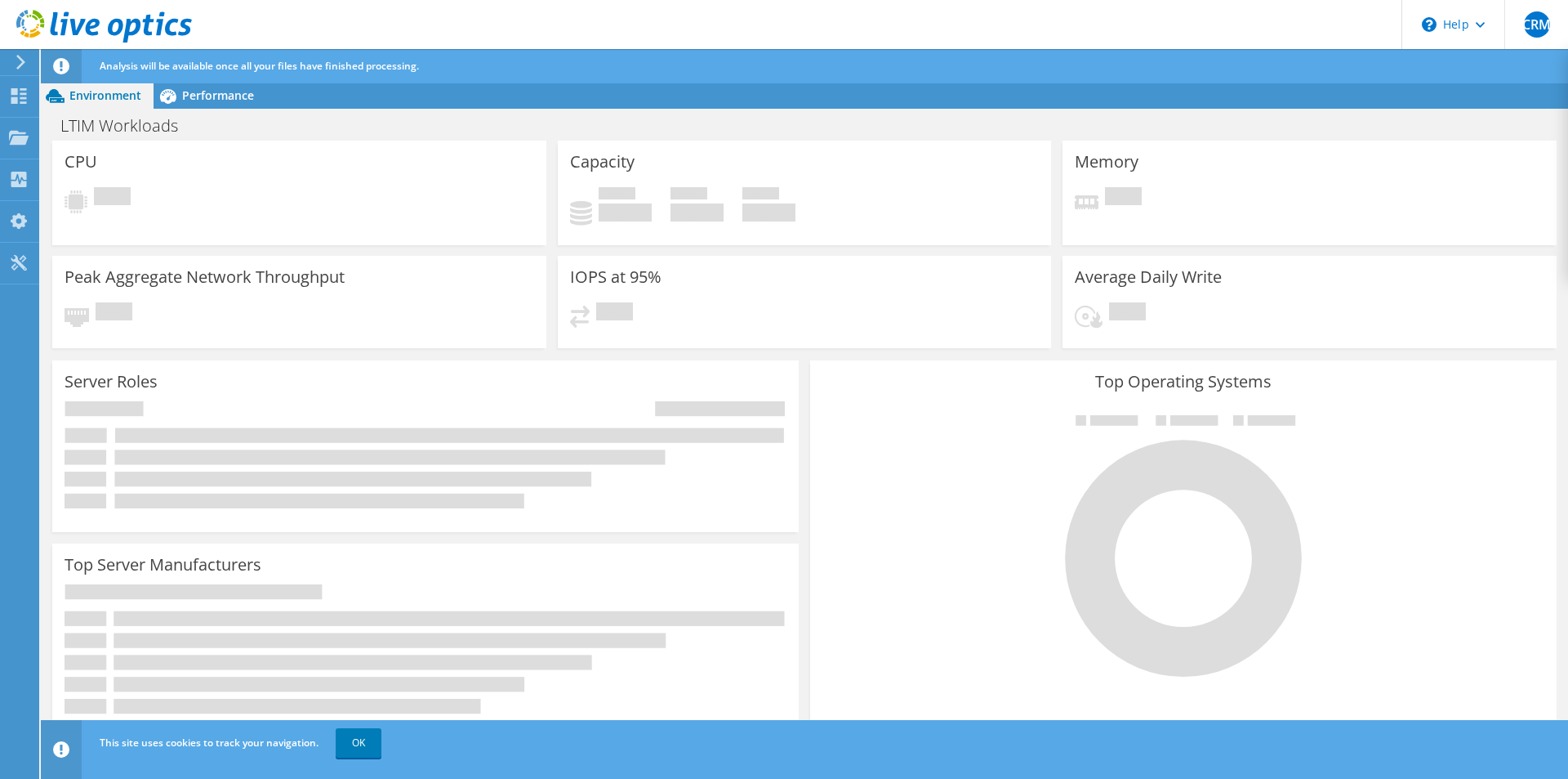
scroll to position [36, 0]
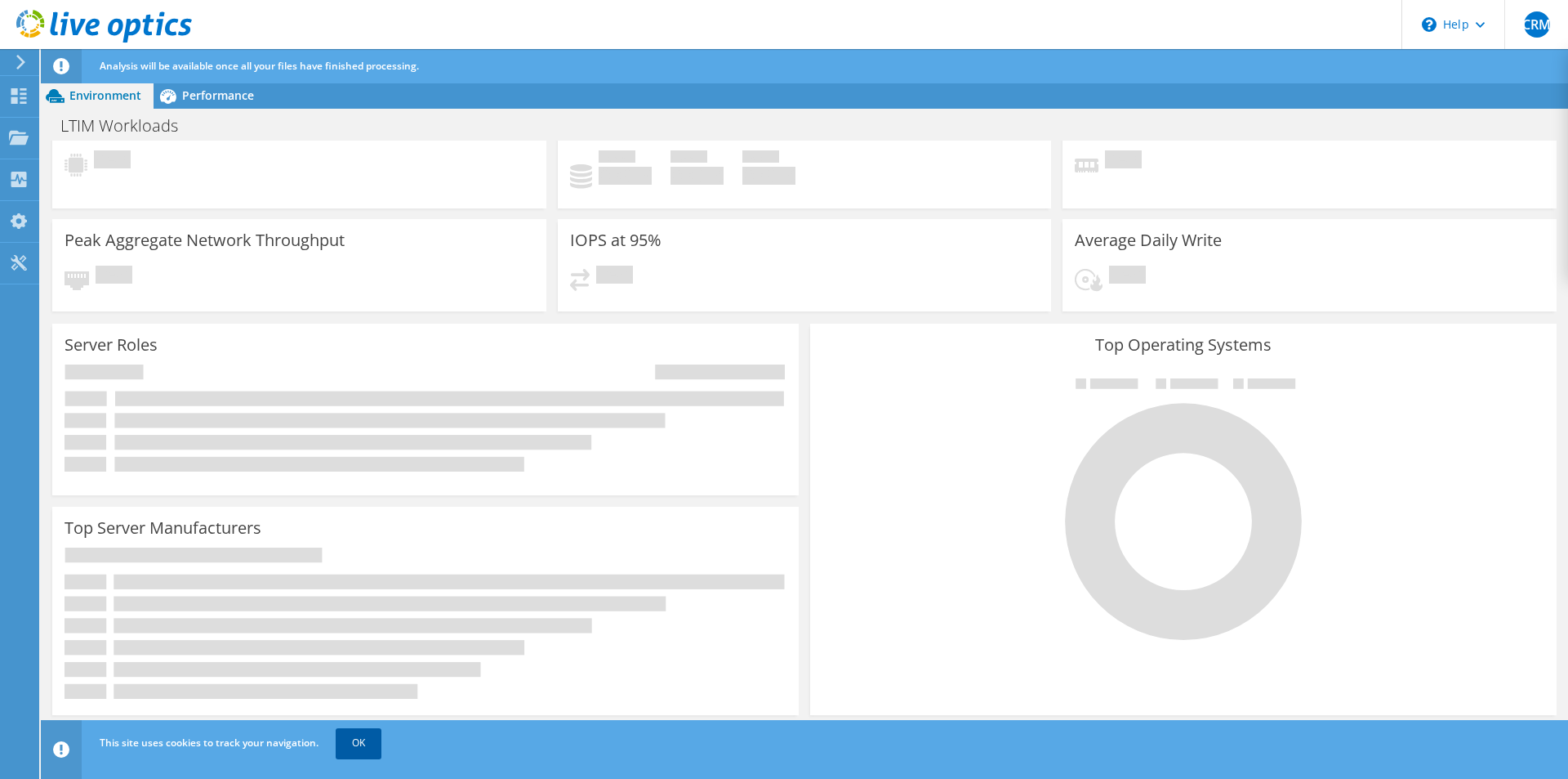
click at [358, 756] on link "OK" at bounding box center [358, 742] width 46 height 29
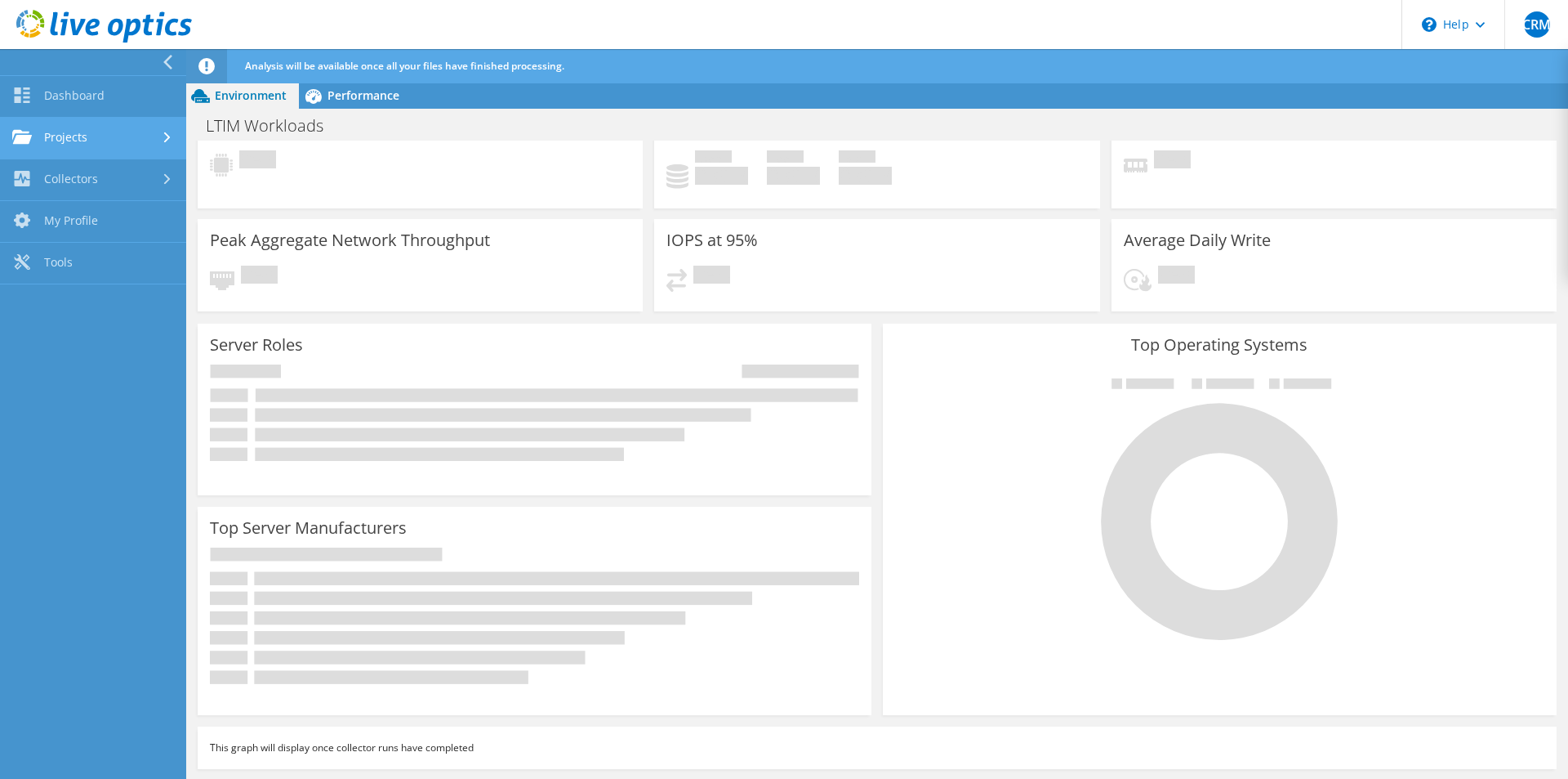
click at [128, 135] on link "Projects" at bounding box center [93, 138] width 186 height 41
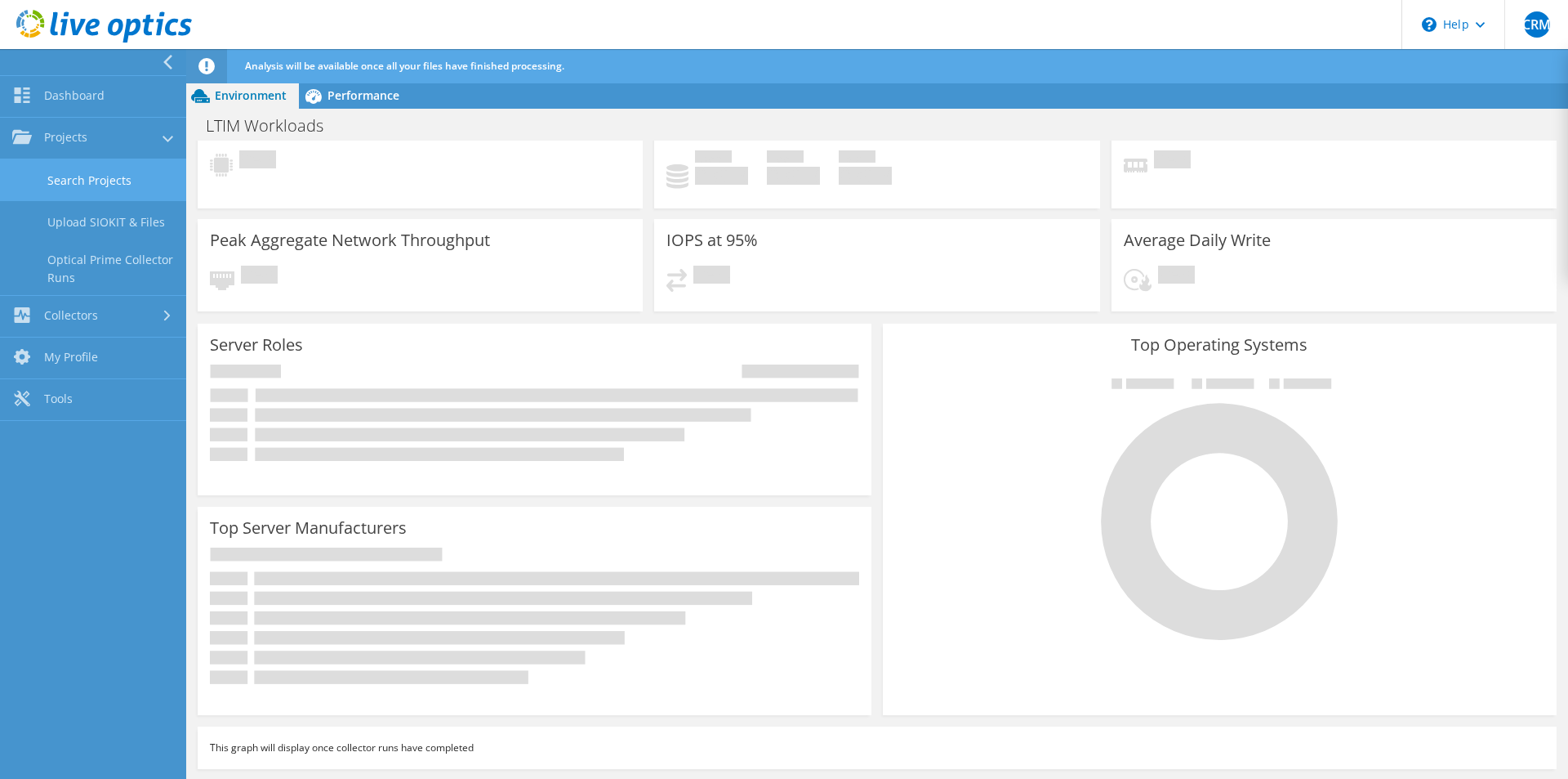
click at [143, 181] on link "Search Projects" at bounding box center [93, 180] width 186 height 41
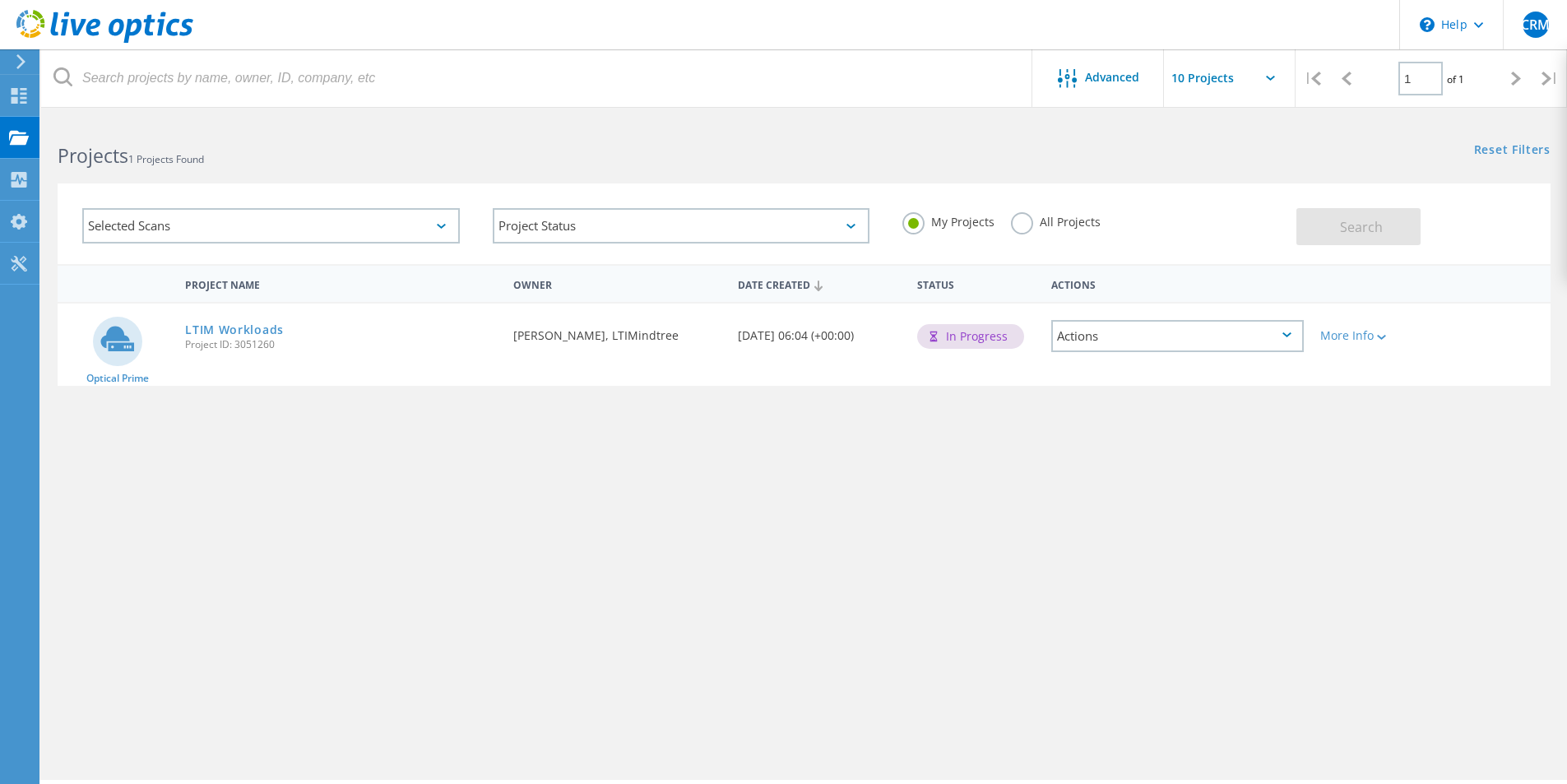
click at [17, 48] on div at bounding box center [97, 24] width 194 height 49
click at [265, 335] on link "LTIM Workloads" at bounding box center [234, 329] width 98 height 12
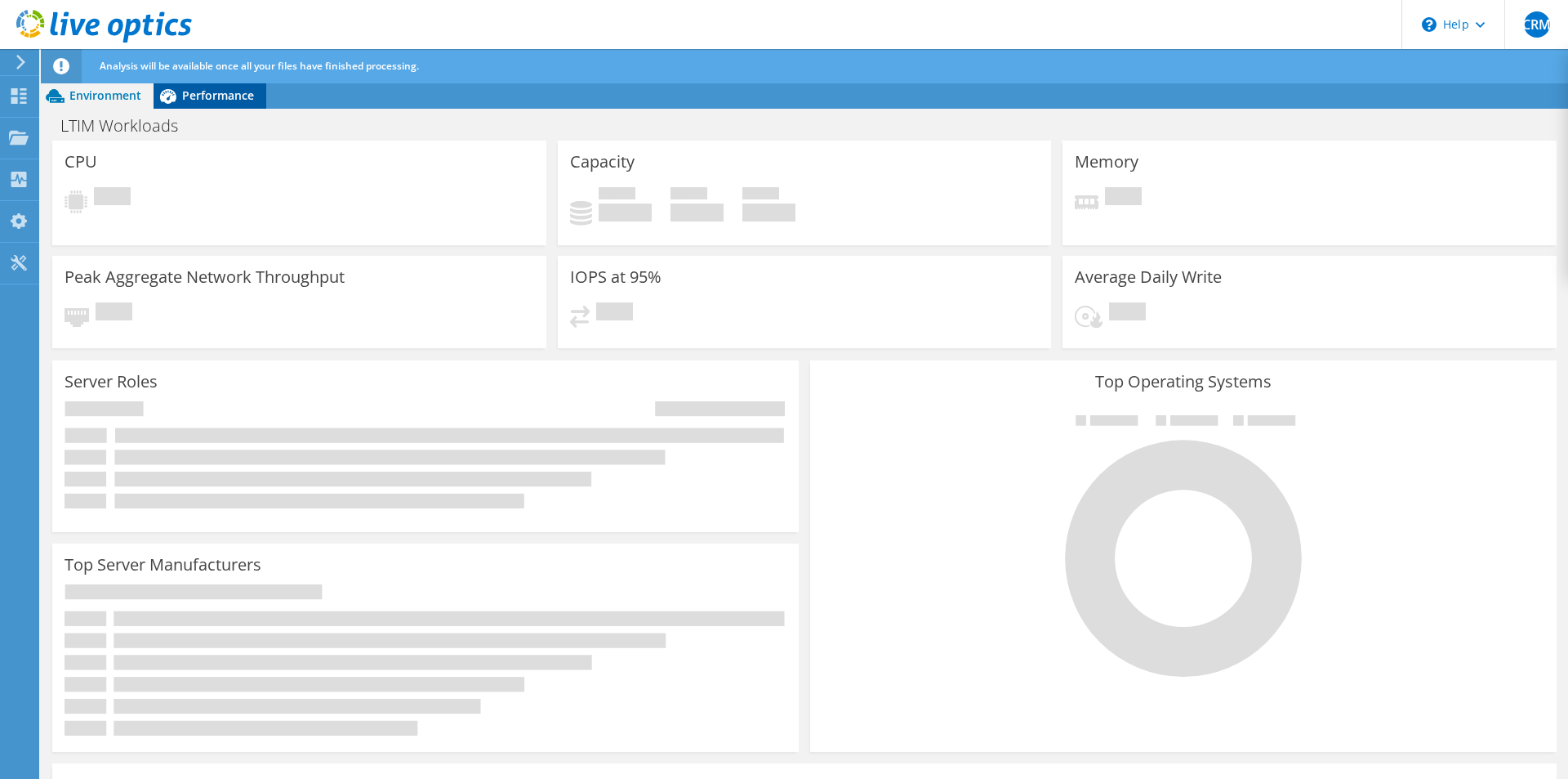
click at [184, 94] on span "Performance" at bounding box center [218, 94] width 72 height 16
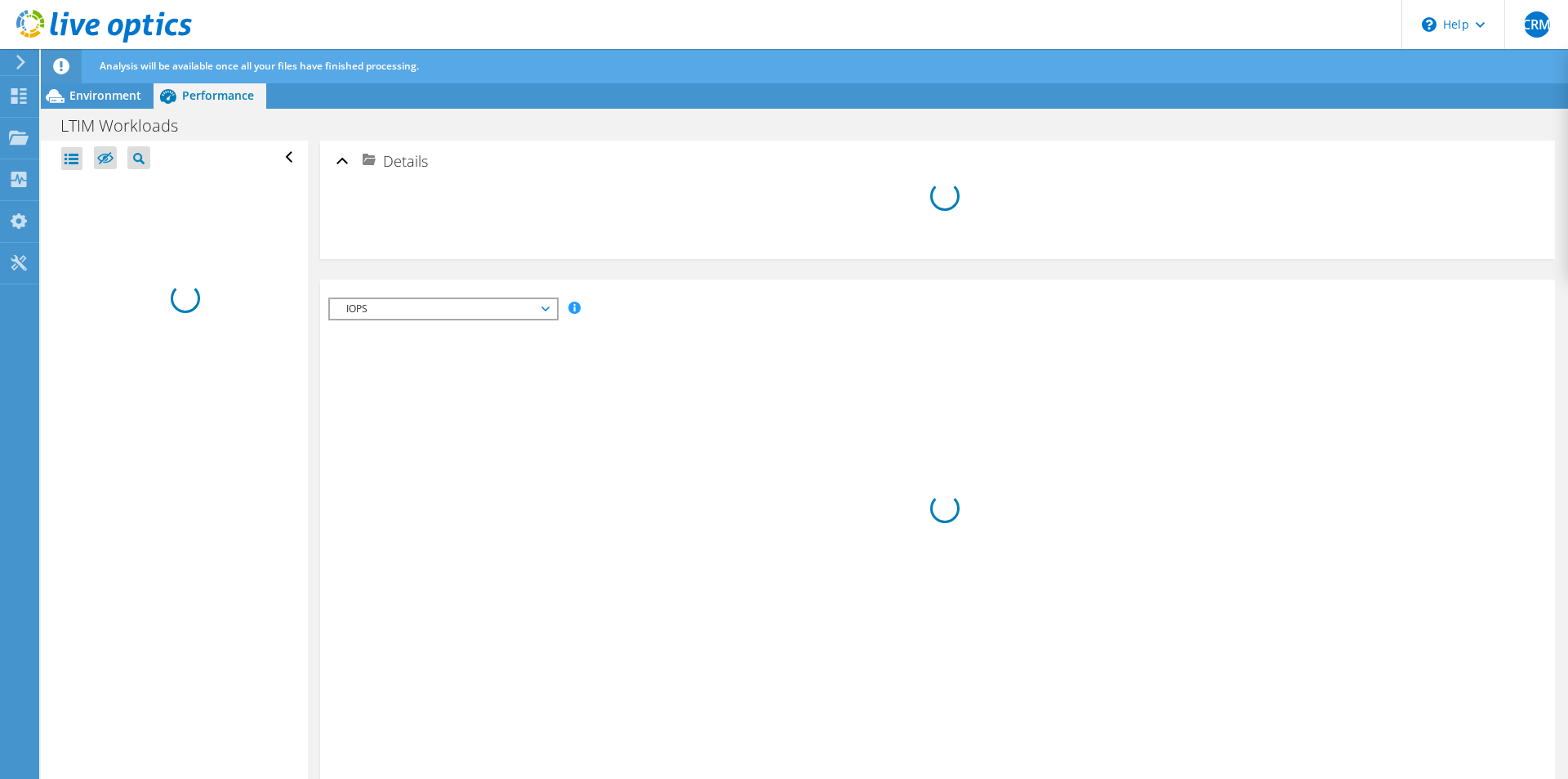
click at [77, 164] on div at bounding box center [72, 158] width 22 height 23
click at [74, 151] on div at bounding box center [72, 158] width 22 height 23
click at [441, 314] on span "IOPS" at bounding box center [442, 309] width 210 height 20
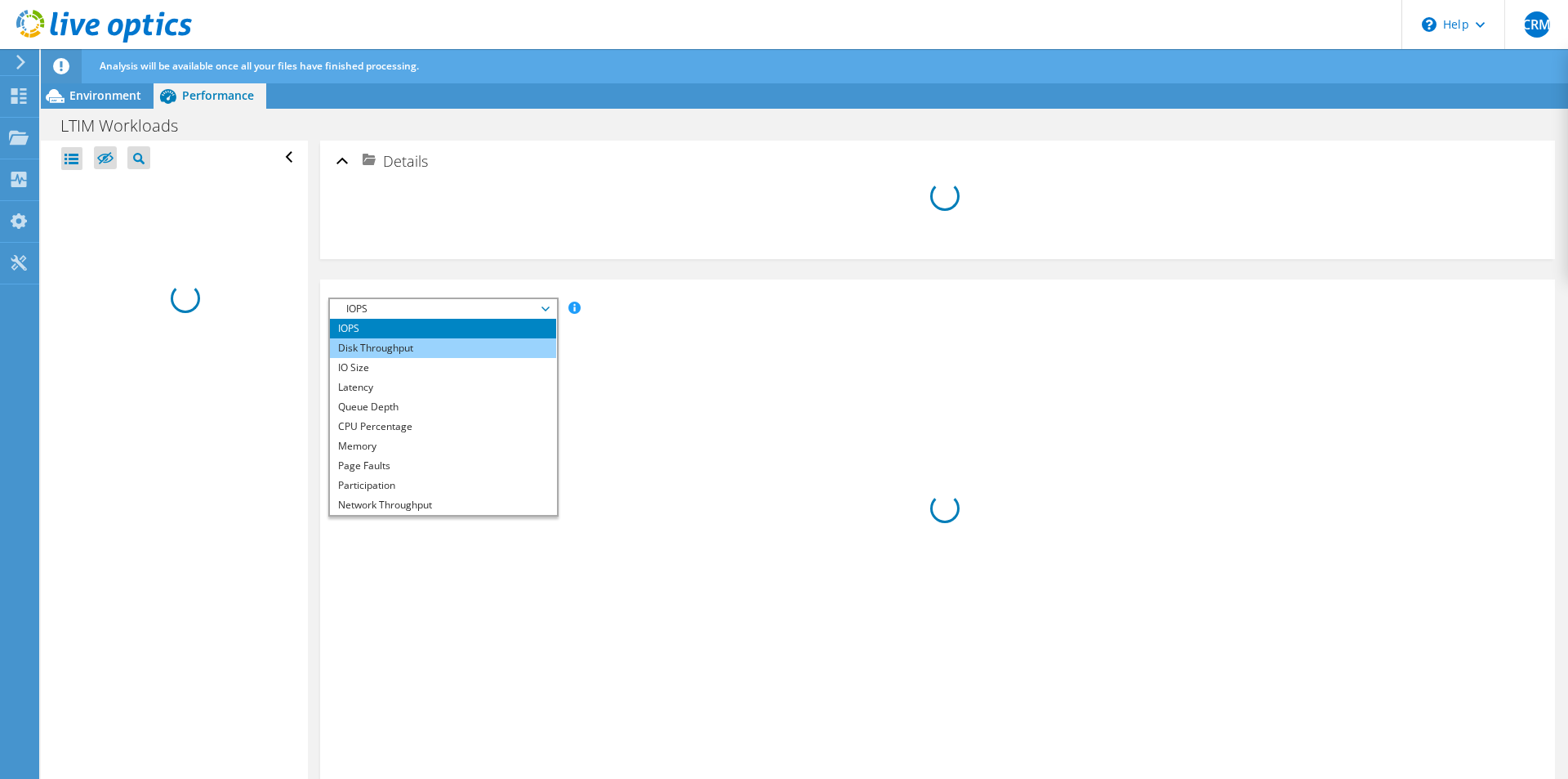
click at [432, 352] on li "Disk Throughput" at bounding box center [442, 348] width 226 height 20
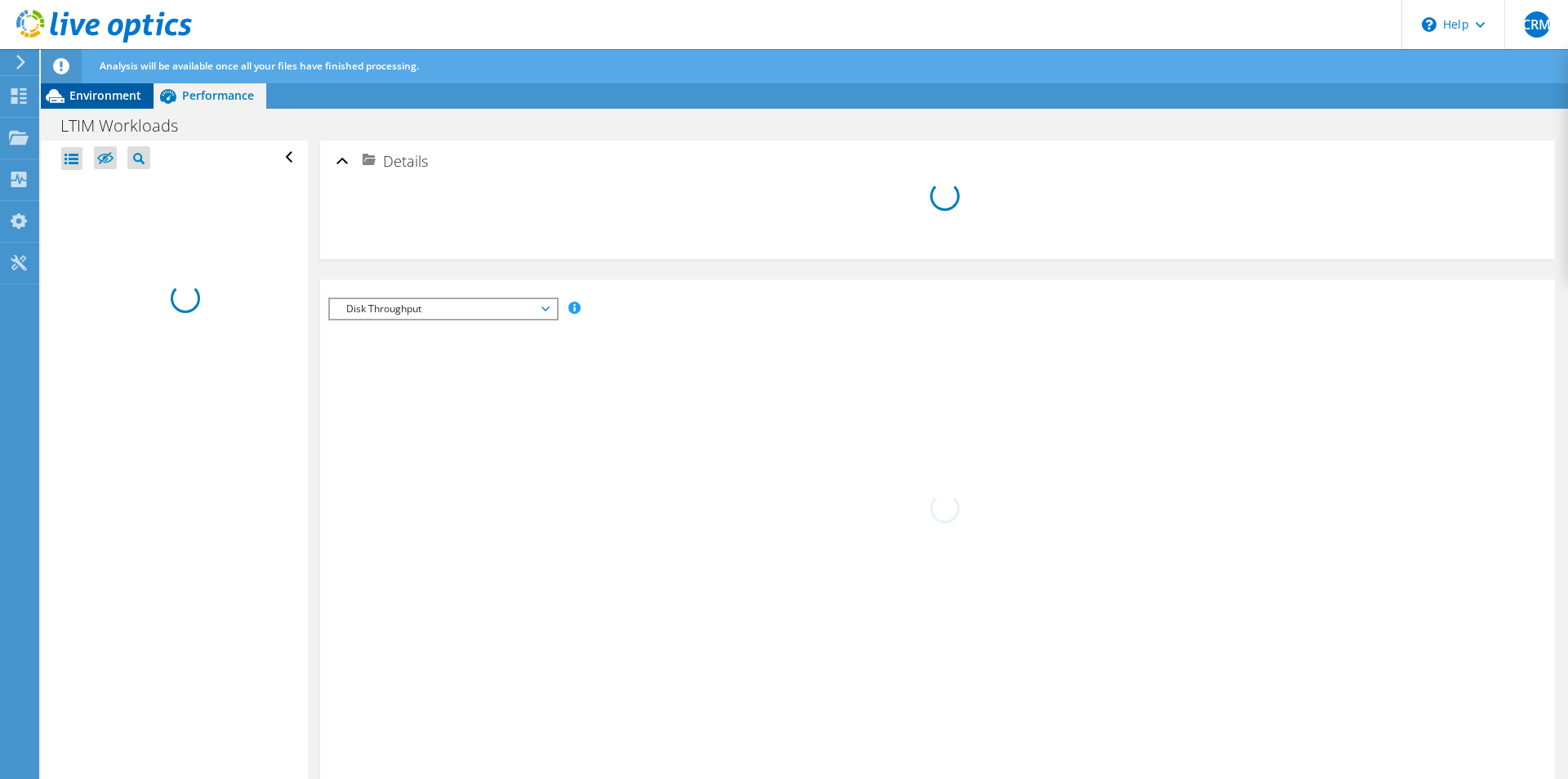
drag, startPoint x: 104, startPoint y: 80, endPoint x: 107, endPoint y: 93, distance: 13.3
click at [107, 93] on div "CRM End User Christopher R M Christopher.RM@ltimindtree.com LTIMindtree My Prof…" at bounding box center [784, 406] width 1568 height 812
click at [107, 93] on span "Environment" at bounding box center [105, 94] width 72 height 16
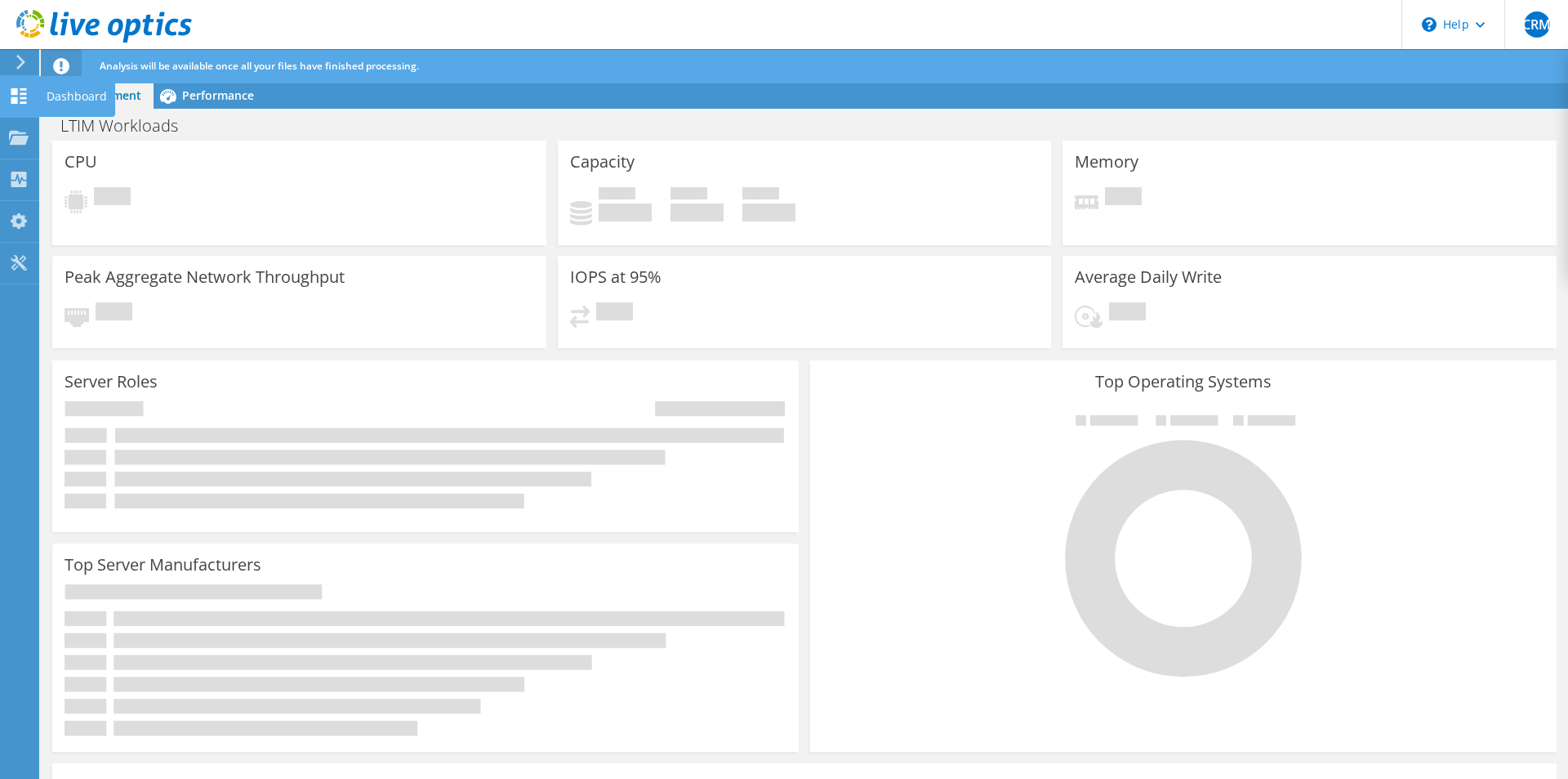
click at [39, 107] on div "Dashboard" at bounding box center [76, 96] width 77 height 41
